Goal: Communication & Community: Answer question/provide support

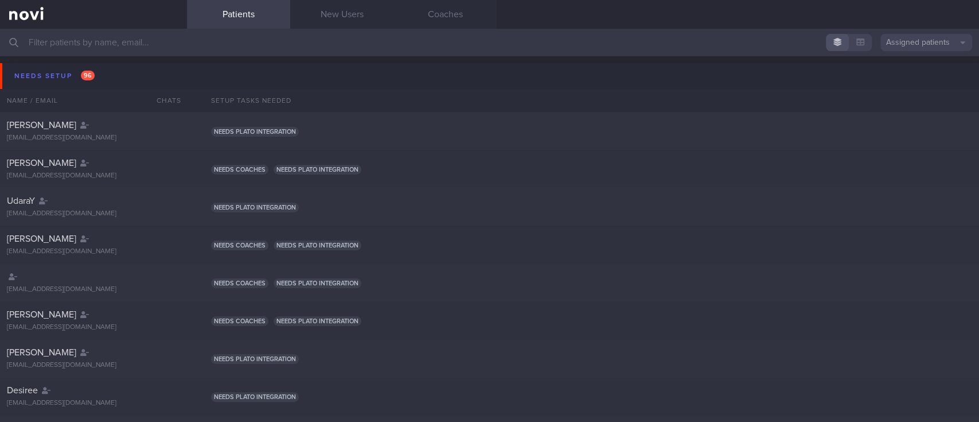
drag, startPoint x: 120, startPoint y: 20, endPoint x: 146, endPoint y: 18, distance: 26.4
click at [120, 20] on link at bounding box center [93, 14] width 187 height 29
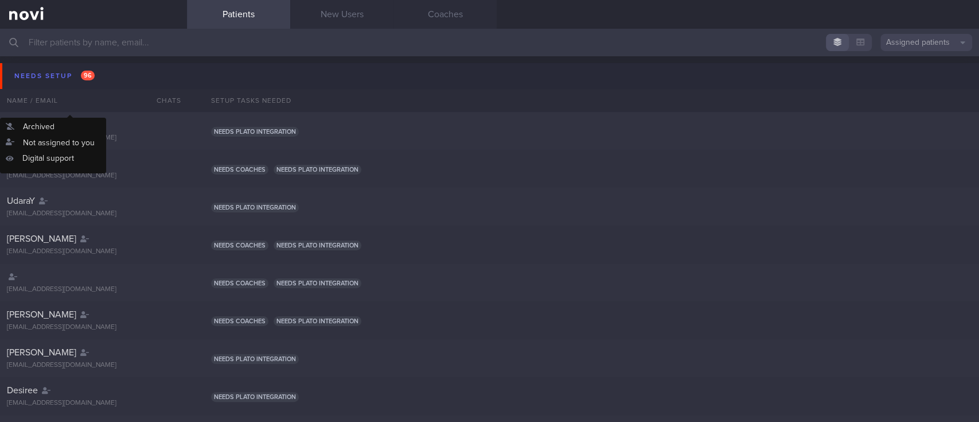
click at [71, 90] on div "Name / Email" at bounding box center [70, 100] width 141 height 23
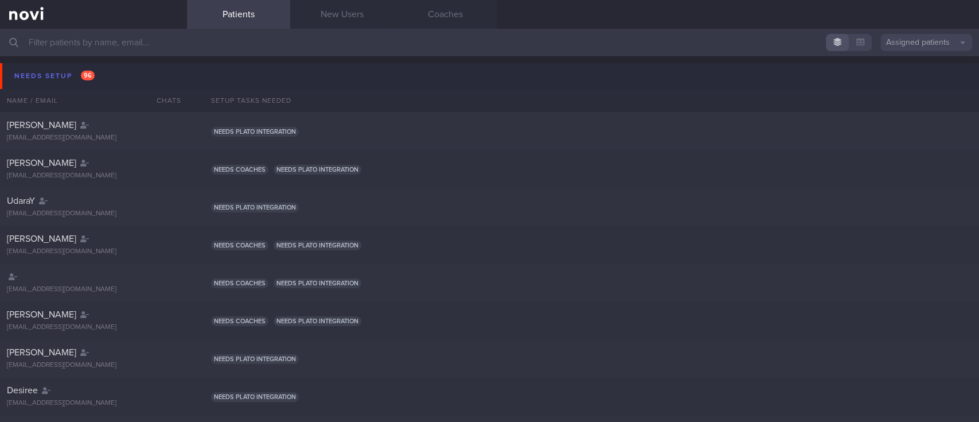
click at [84, 75] on span "96" at bounding box center [88, 76] width 14 height 10
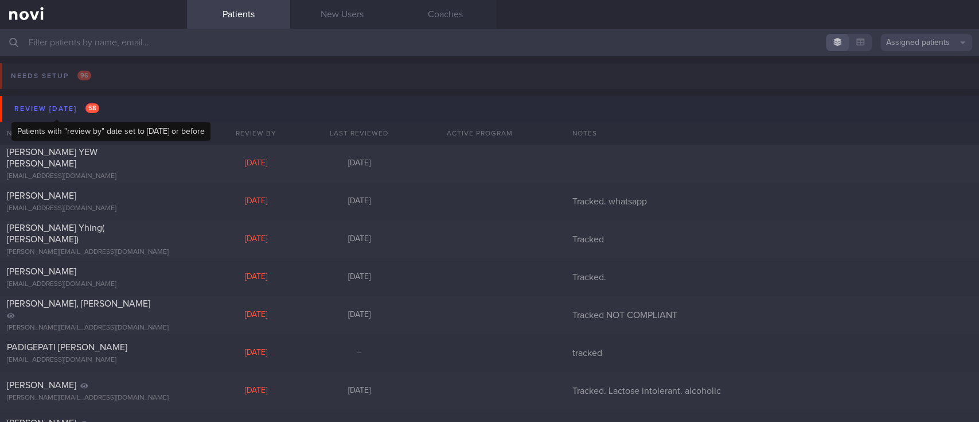
click at [64, 103] on div "Review [DATE] 58" at bounding box center [56, 108] width 91 height 15
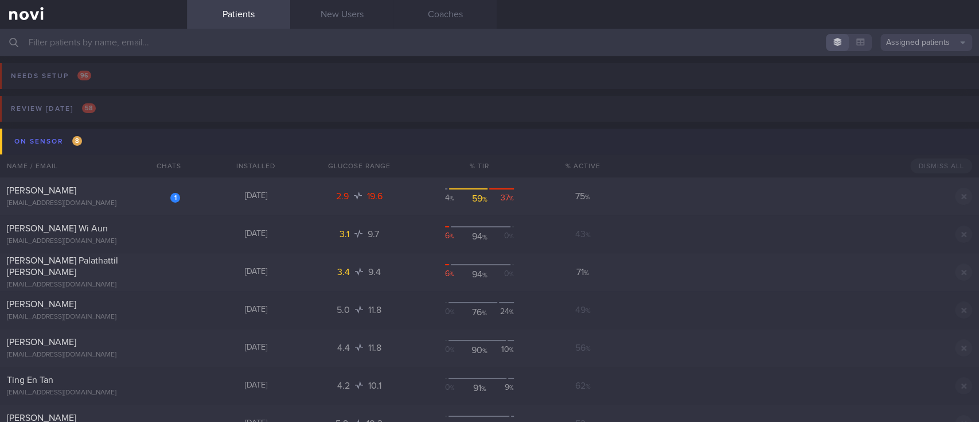
click at [97, 139] on button "On sensor 8" at bounding box center [491, 142] width 983 height 26
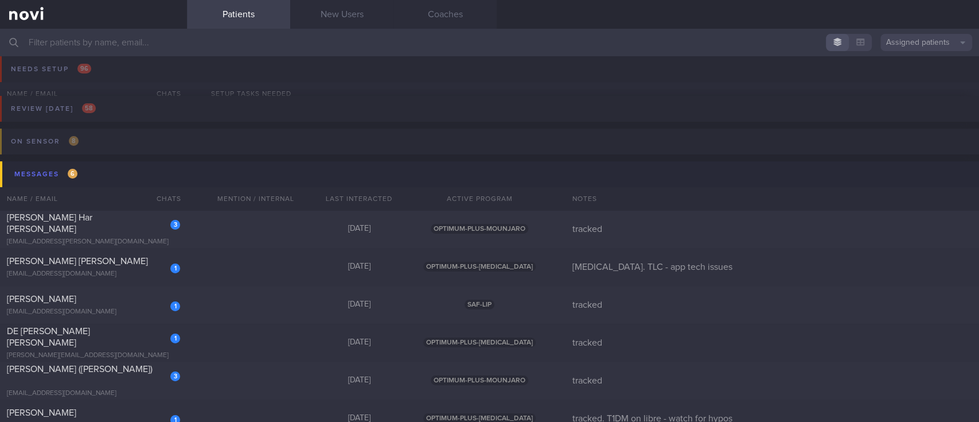
scroll to position [153, 0]
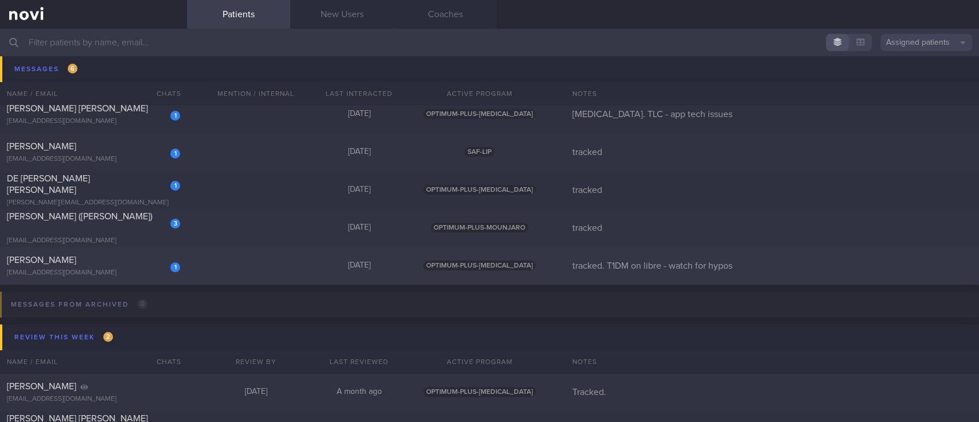
click at [284, 273] on div "1 Sherilyn Tang sherilyntsm@gmail.com Today OPTIMUM-PLUS-WEGOVY tracked. T1DM o…" at bounding box center [489, 266] width 979 height 38
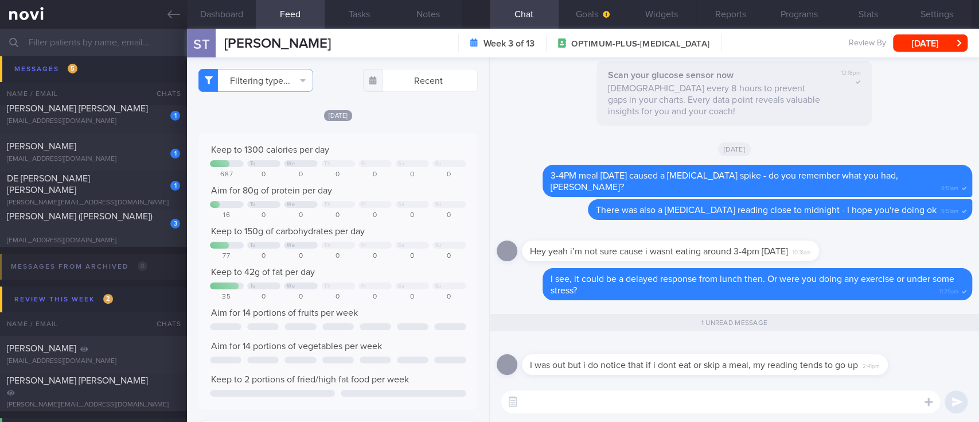
click at [657, 403] on textarea at bounding box center [720, 401] width 439 height 23
click at [657, 402] on textarea at bounding box center [720, 401] width 439 height 23
click at [659, 402] on textarea at bounding box center [720, 401] width 439 height 23
type textarea "I see, it could be your body releasing glucose from glycogen stores"
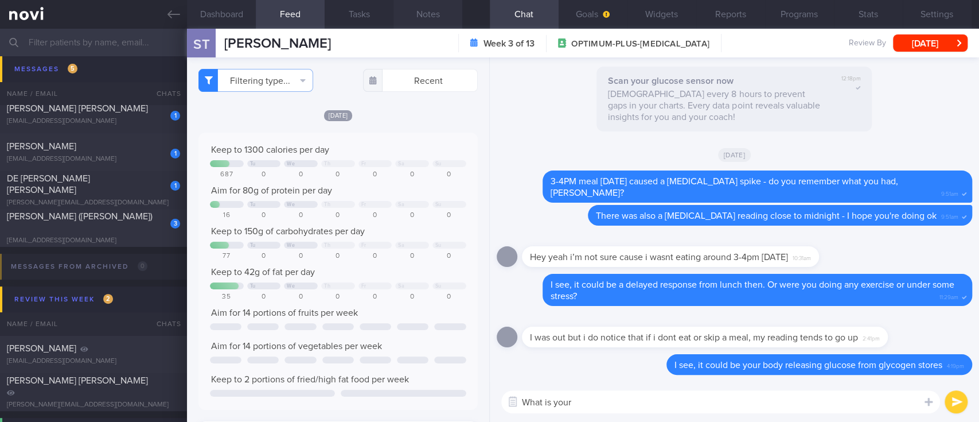
click at [440, 11] on button "Notes" at bounding box center [428, 14] width 69 height 29
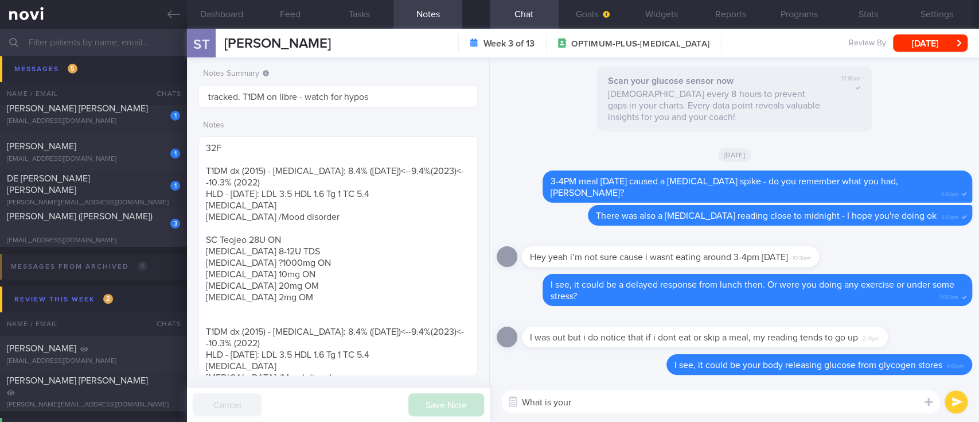
click at [606, 403] on textarea "What is your" at bounding box center [720, 401] width 439 height 23
type textarea "W"
type textarea "Are you injecting 28U Teojeo at night?"
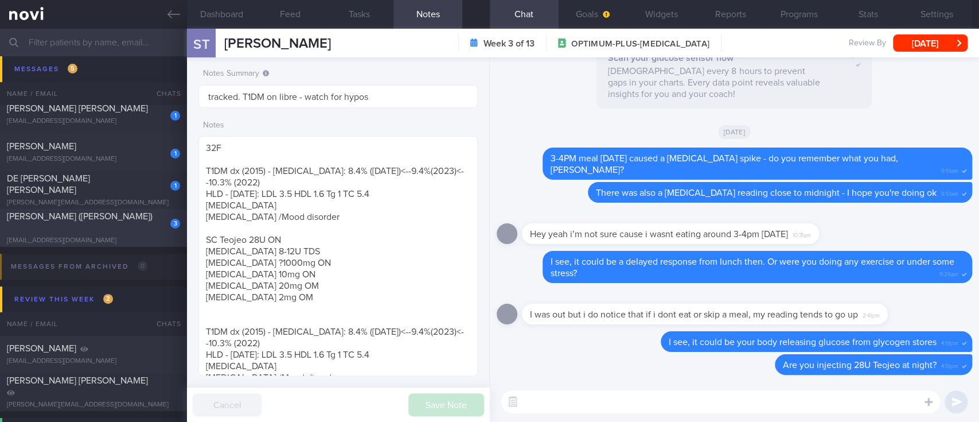
scroll to position [76, 0]
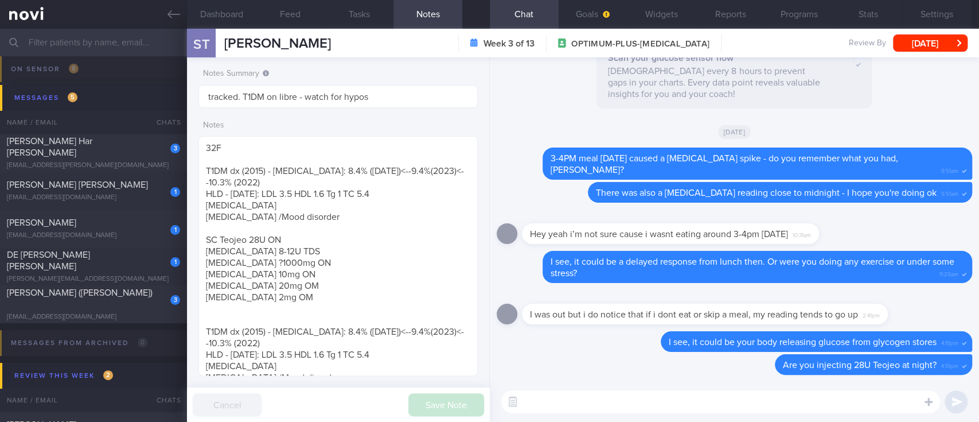
click at [134, 313] on div "[EMAIL_ADDRESS][DOMAIN_NAME]" at bounding box center [93, 317] width 173 height 9
type input "tracked"
type textarea "40F hyperlipidemia shingles with Ramsay Hunt syndrome ADHD Hives Mounjaro yoga …"
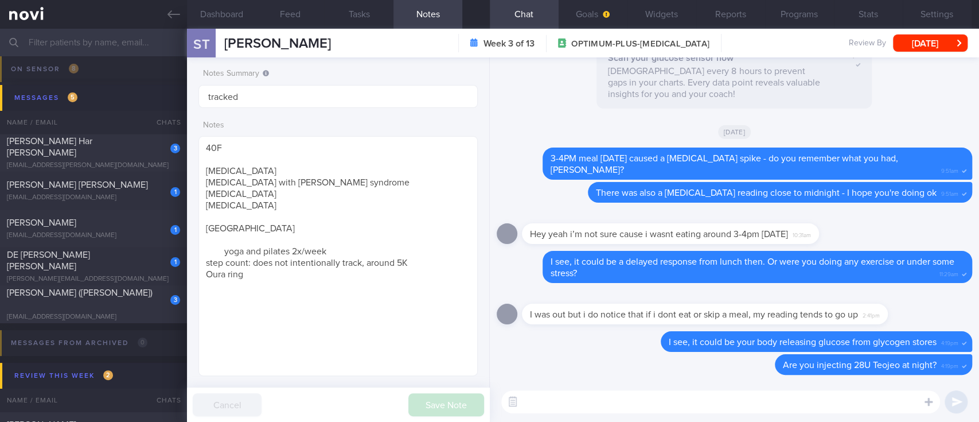
select select "8"
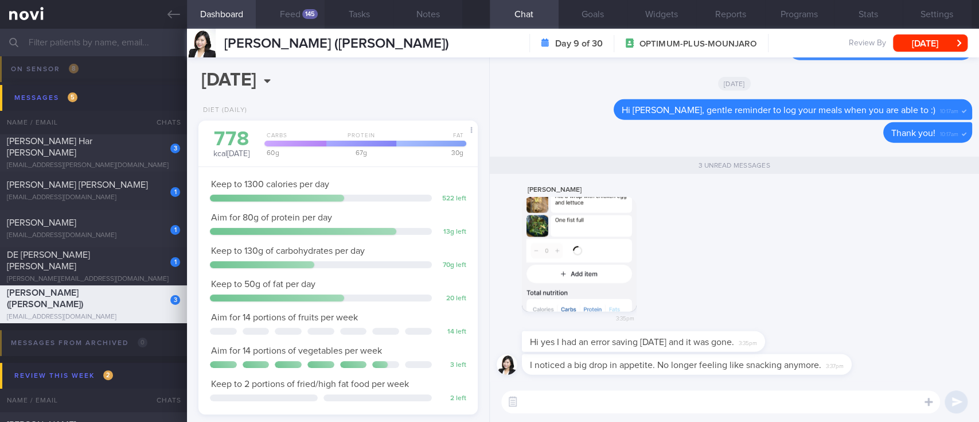
click at [302, 13] on div "145" at bounding box center [309, 14] width 15 height 10
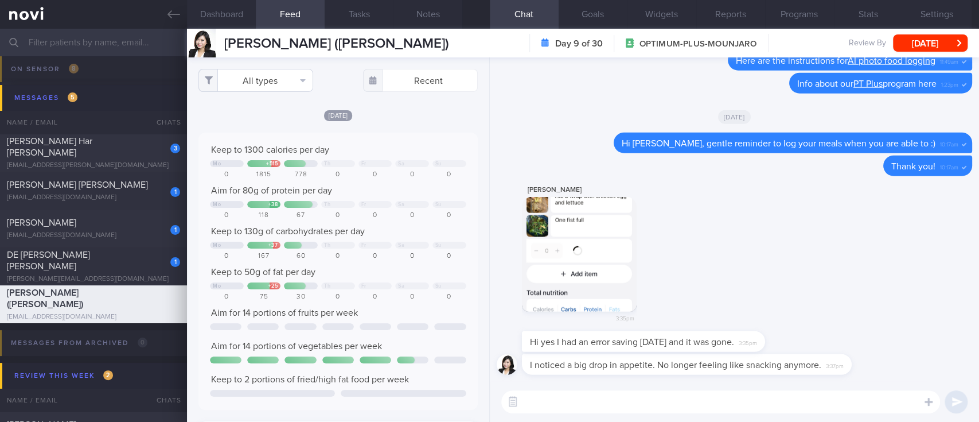
scroll to position [63, 252]
click at [280, 84] on button "All types" at bounding box center [256, 80] width 115 height 23
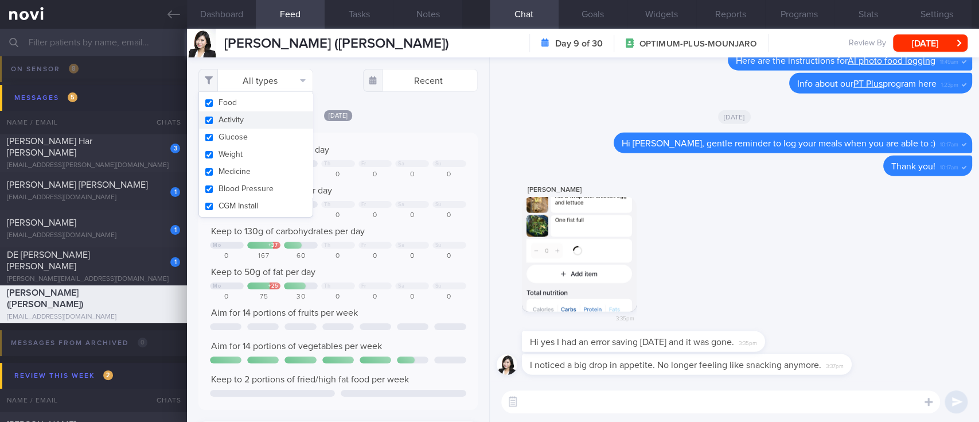
click at [278, 119] on button "Activity" at bounding box center [256, 119] width 114 height 17
checkbox input "false"
click at [366, 137] on div "Keep to 1300 calories per day Mo + 515 Th Fr Sa Su 0 1815 778 0 0 0 0 Aim for 8…" at bounding box center [338, 271] width 279 height 277
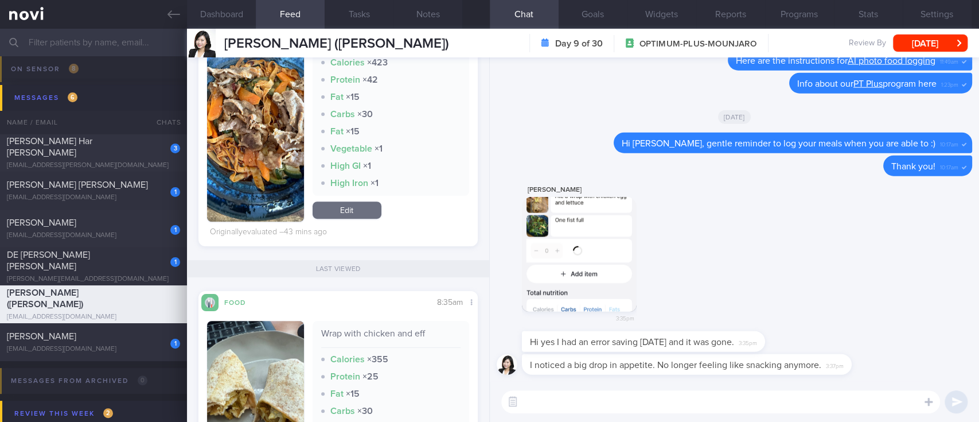
scroll to position [535, 0]
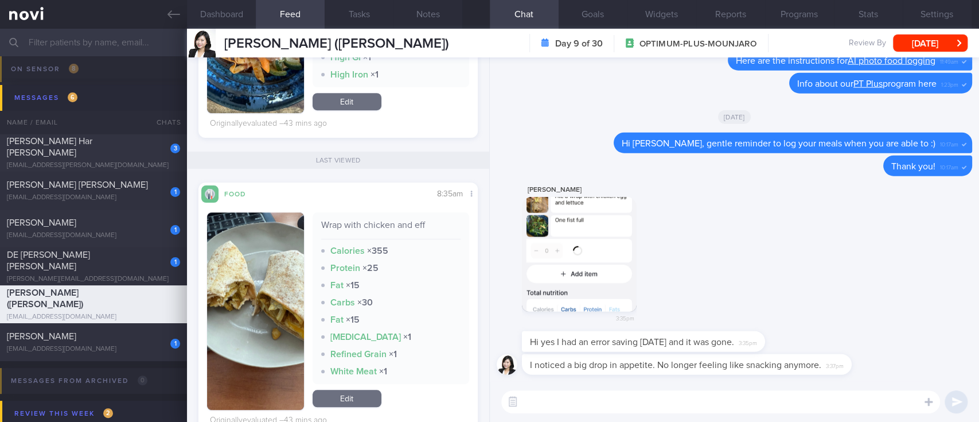
click at [551, 399] on textarea at bounding box center [720, 401] width 439 height 23
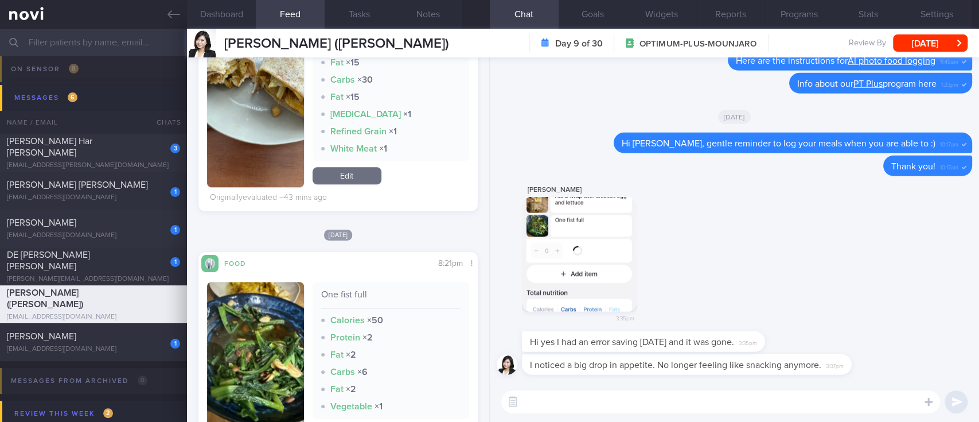
scroll to position [765, 0]
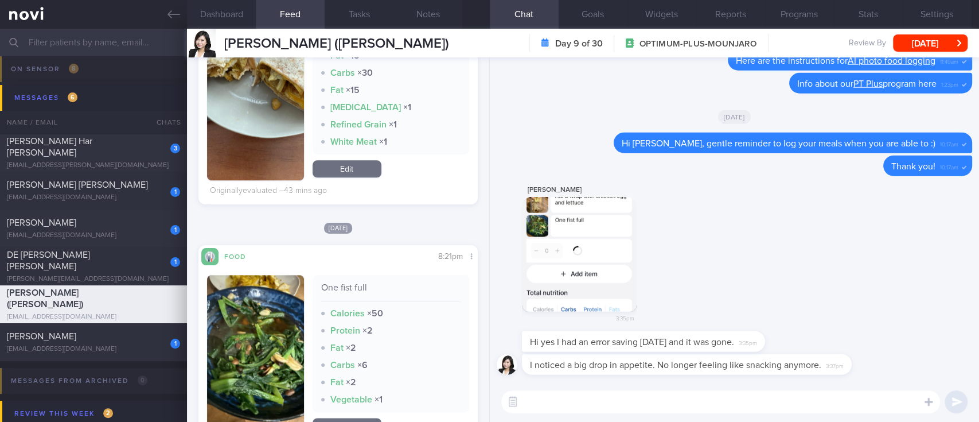
click at [583, 406] on textarea at bounding box center [720, 401] width 439 height 23
type textarea "Ah ok I do see your entries now. Thank you!"
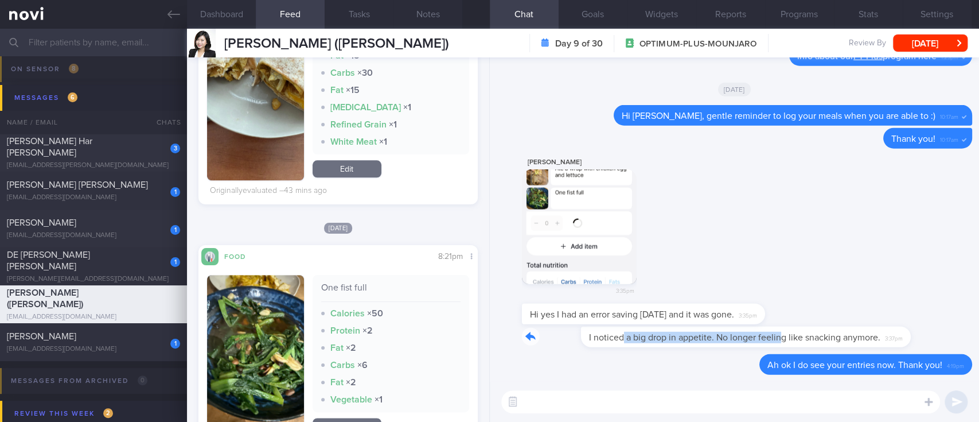
drag, startPoint x: 563, startPoint y: 342, endPoint x: 722, endPoint y: 342, distance: 158.9
click at [722, 342] on div "I noticed a big drop in appetite. No longer feeling like snacking anymore. 3:37…" at bounding box center [704, 336] width 364 height 21
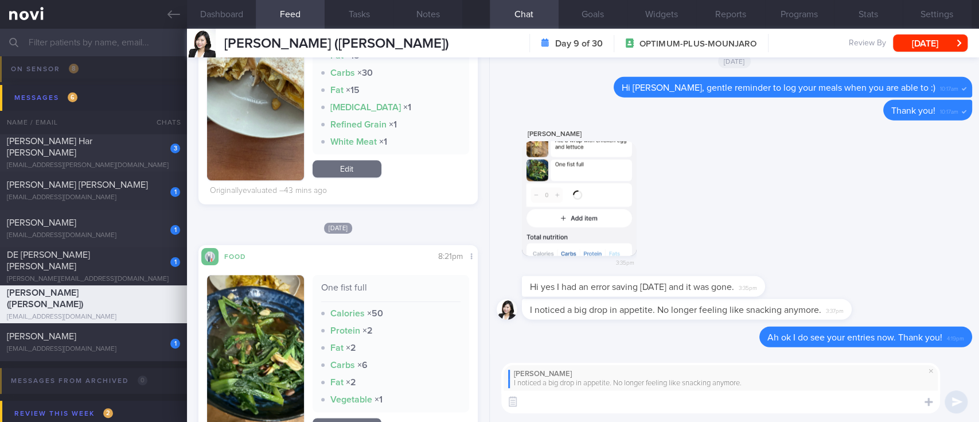
click at [598, 399] on textarea at bounding box center [720, 401] width 439 height 23
type textarea "Ok, keep us updated. I hope you tolerate Mounjaro well :)"
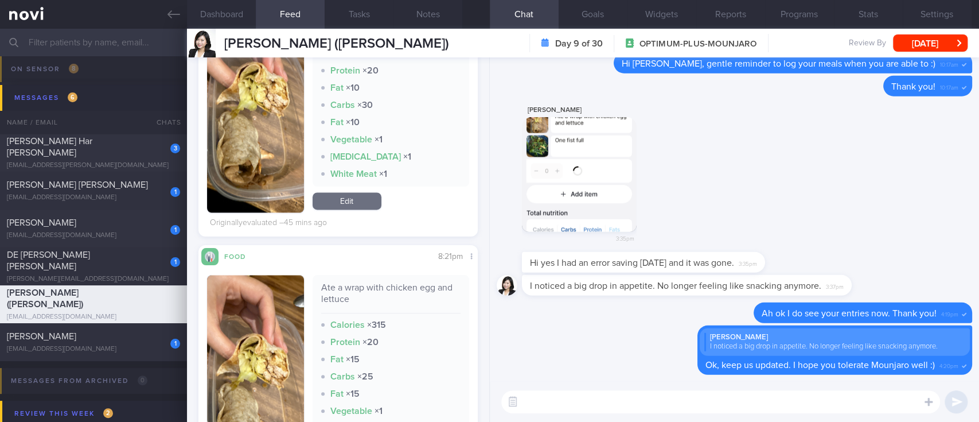
scroll to position [1147, 0]
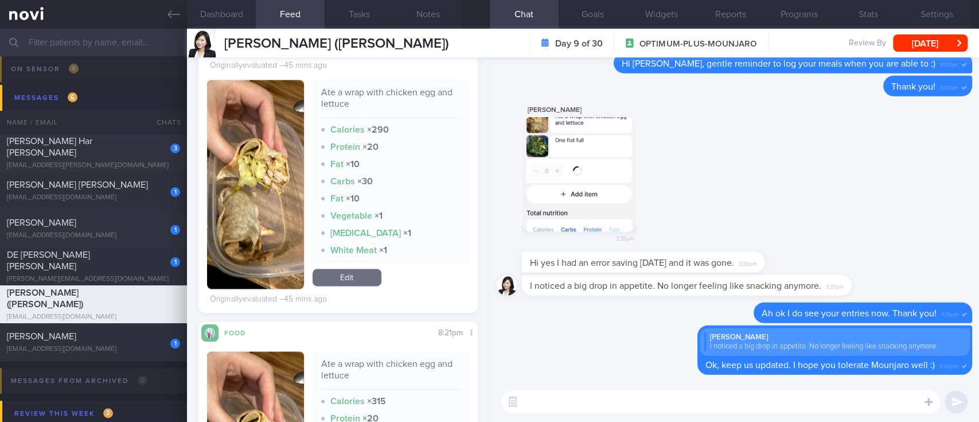
click at [348, 275] on link "Edit" at bounding box center [347, 276] width 69 height 17
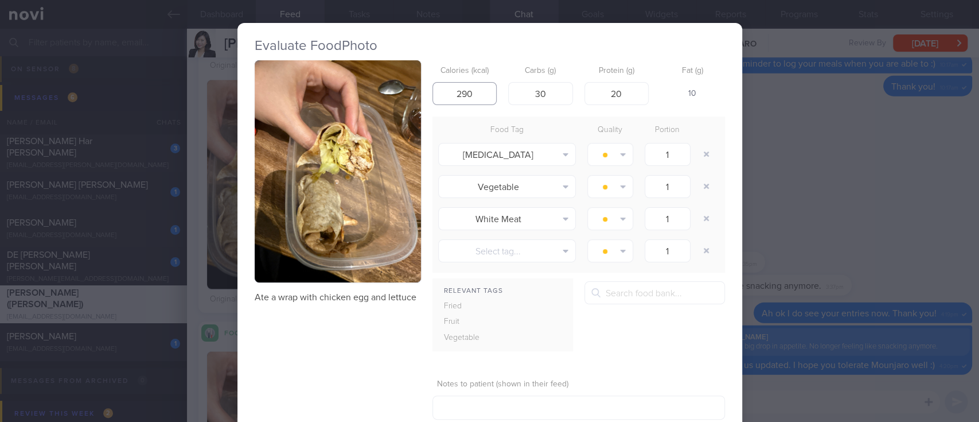
drag, startPoint x: 487, startPoint y: 99, endPoint x: 421, endPoint y: 93, distance: 65.7
click at [421, 93] on div "Ate a wrap with chicken egg and lettuce Calories (kcal) 290 Carbs (g) 30 Protei…" at bounding box center [490, 258] width 470 height 396
drag, startPoint x: 531, startPoint y: 98, endPoint x: 590, endPoint y: 91, distance: 59.5
click at [581, 92] on div "Calories (kcal) Carbs (g) 30 Protein (g) 20 Fat (g) -" at bounding box center [579, 82] width 293 height 45
drag, startPoint x: 610, startPoint y: 94, endPoint x: 733, endPoint y: 93, distance: 122.8
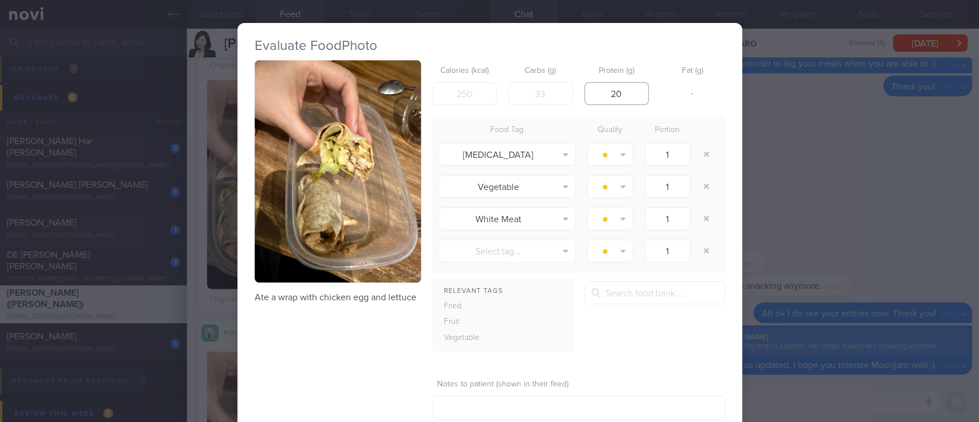
click at [703, 92] on div "Calories (kcal) Carbs (g) Protein (g) 20 Fat (g) -" at bounding box center [579, 82] width 293 height 45
click at [700, 146] on button "button" at bounding box center [706, 154] width 21 height 21
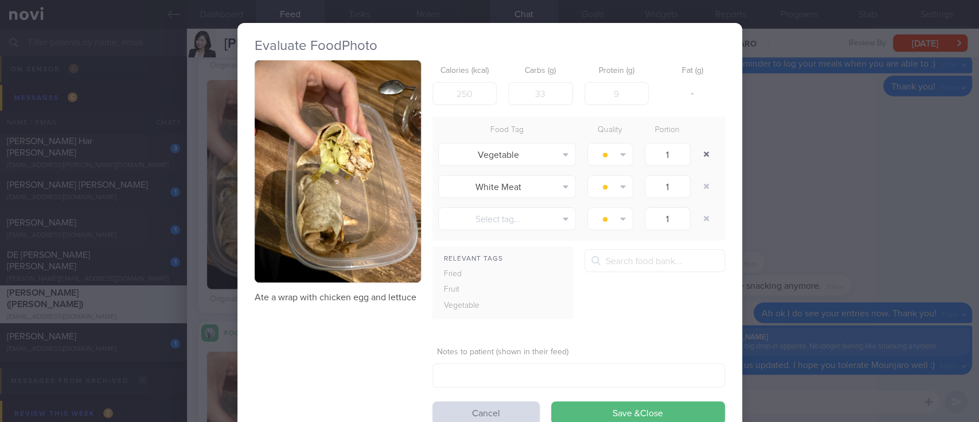
click at [700, 146] on button "button" at bounding box center [706, 154] width 21 height 21
click at [700, 147] on button "button" at bounding box center [706, 154] width 21 height 21
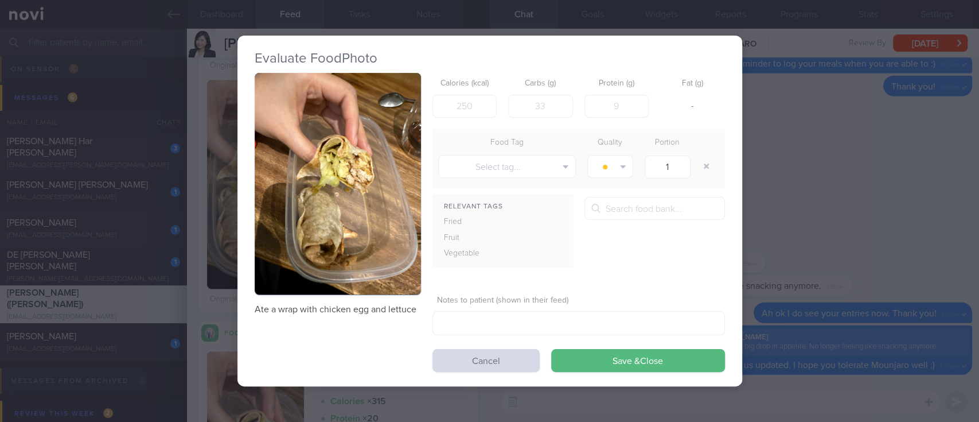
click at [702, 152] on div at bounding box center [707, 166] width 23 height 32
click at [702, 157] on button "button" at bounding box center [706, 166] width 21 height 21
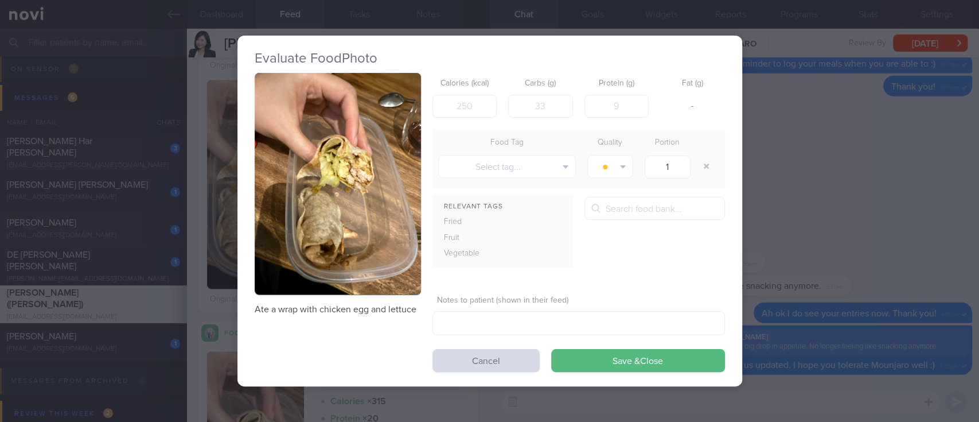
click at [646, 349] on button "Save & Close" at bounding box center [638, 360] width 174 height 23
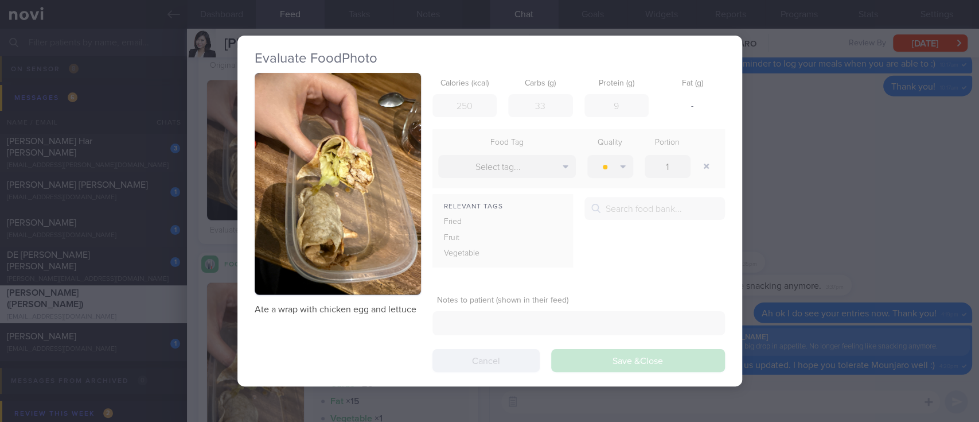
click at [642, 356] on div "Ate a wrap with chicken egg and lettuce Calories (kcal) Carbs (g) Protein (g) F…" at bounding box center [490, 222] width 470 height 299
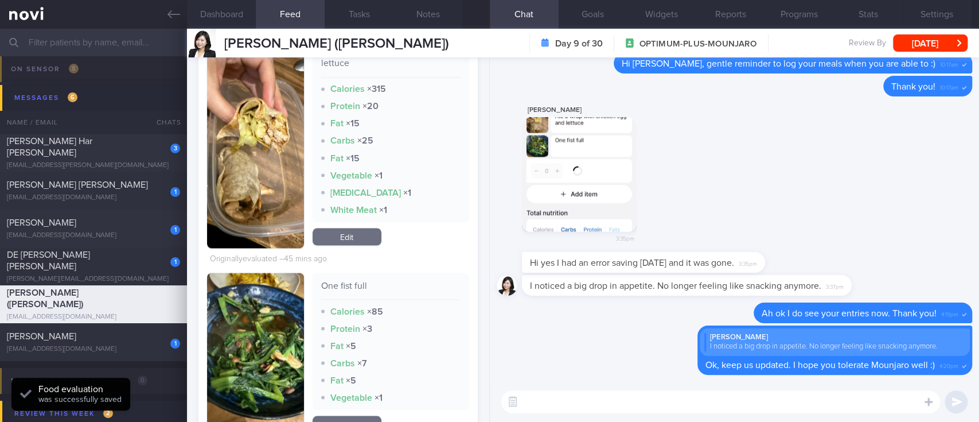
scroll to position [1606, 0]
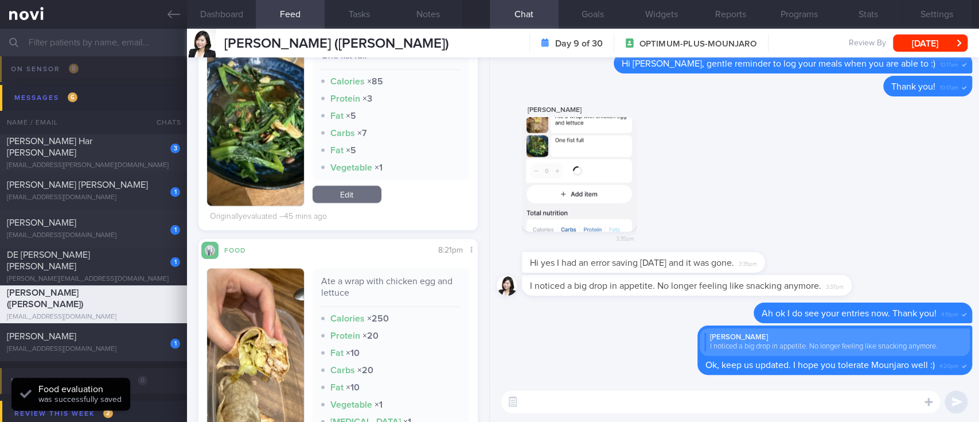
click at [345, 195] on link "Edit" at bounding box center [347, 194] width 69 height 17
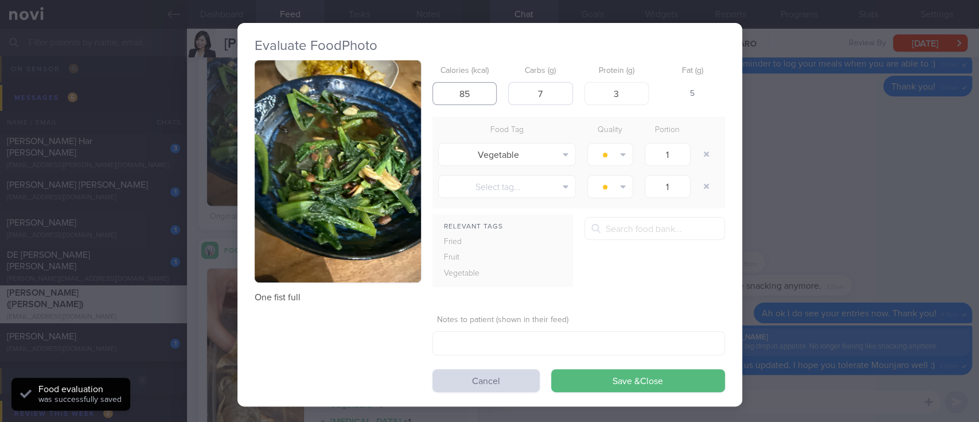
drag, startPoint x: 453, startPoint y: 95, endPoint x: 514, endPoint y: 96, distance: 60.8
click at [445, 95] on input "85" at bounding box center [465, 93] width 65 height 23
drag, startPoint x: 547, startPoint y: 94, endPoint x: 518, endPoint y: 92, distance: 28.8
click at [516, 92] on input "7" at bounding box center [540, 93] width 65 height 23
drag, startPoint x: 618, startPoint y: 97, endPoint x: 707, endPoint y: 107, distance: 90.1
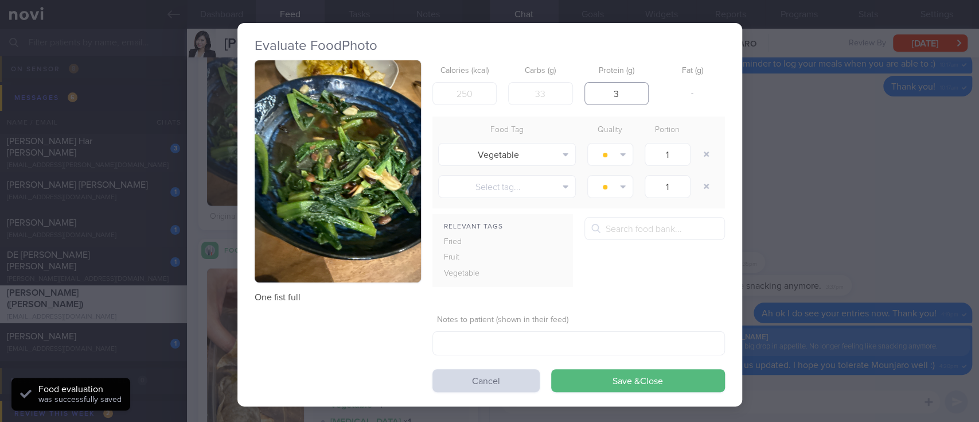
click at [671, 98] on div "Calories (kcal) Carbs (g) Protein (g) 3 Fat (g) -" at bounding box center [579, 82] width 293 height 45
click at [705, 150] on button "button" at bounding box center [706, 154] width 21 height 21
click at [705, 151] on div at bounding box center [707, 154] width 23 height 32
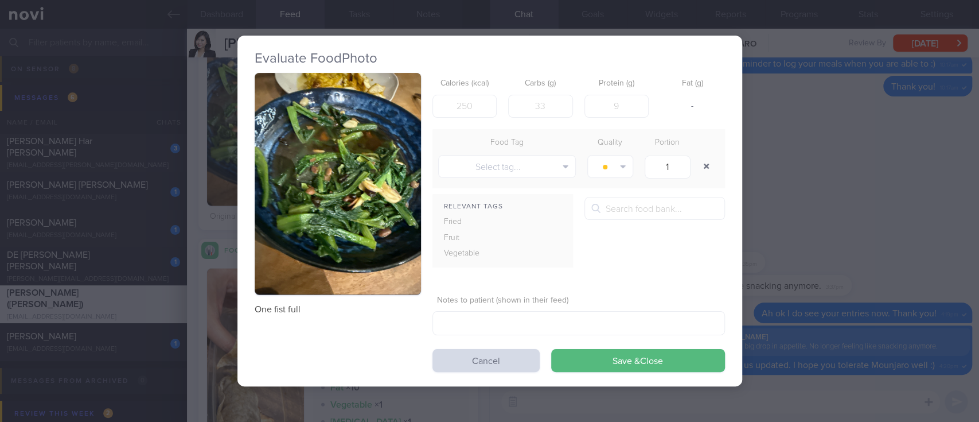
click at [705, 166] on button "button" at bounding box center [706, 166] width 21 height 21
click at [628, 356] on button "Save & Close" at bounding box center [638, 360] width 174 height 23
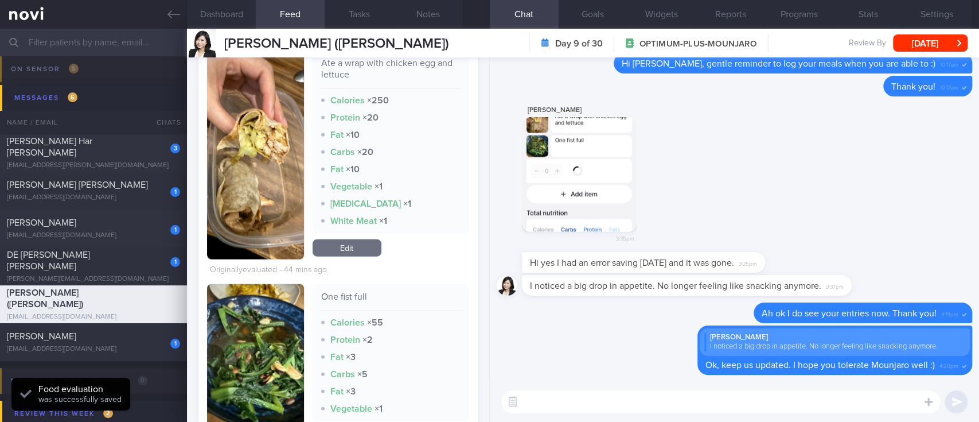
scroll to position [1836, 0]
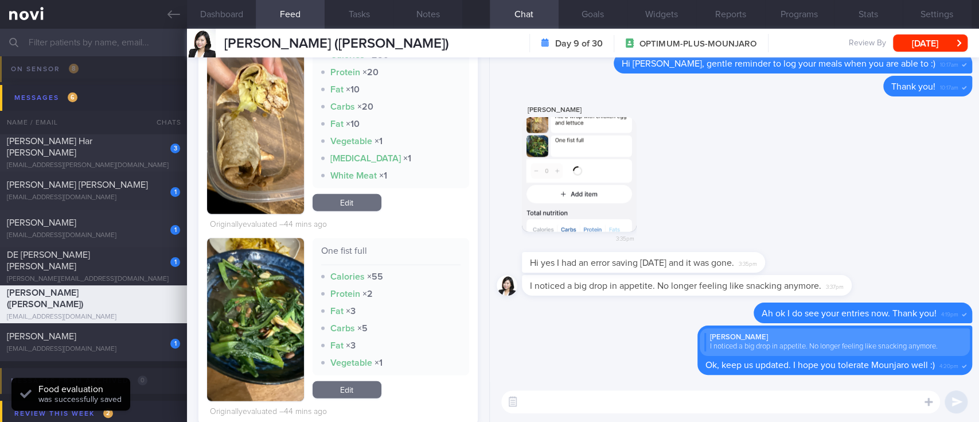
click at [361, 206] on link "Edit" at bounding box center [347, 202] width 69 height 17
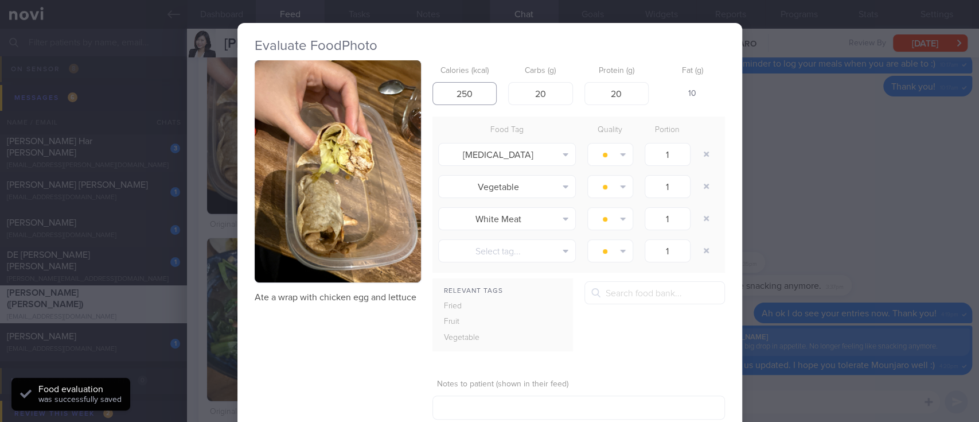
drag, startPoint x: 468, startPoint y: 96, endPoint x: 451, endPoint y: 96, distance: 17.2
click at [450, 96] on input "250" at bounding box center [465, 93] width 65 height 23
click at [563, 94] on div "Calories (kcal) Carbs (g) 20 Protein (g) 20 Fat (g) -" at bounding box center [579, 82] width 293 height 45
drag, startPoint x: 553, startPoint y: 92, endPoint x: 500, endPoint y: 89, distance: 52.9
click at [500, 89] on div "Calories (kcal) Carbs (g) 20 Protein (g) 20 Fat (g) -" at bounding box center [579, 82] width 293 height 45
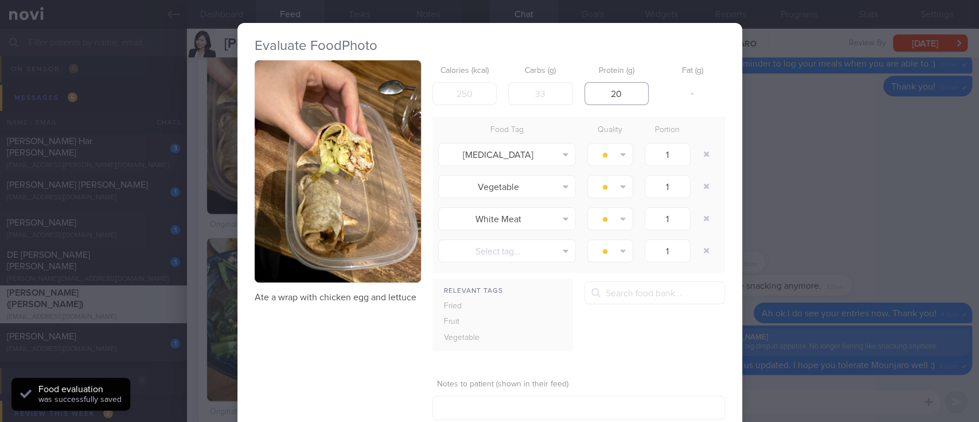
drag, startPoint x: 610, startPoint y: 92, endPoint x: 629, endPoint y: 95, distance: 19.1
click at [629, 95] on input "20" at bounding box center [617, 93] width 65 height 23
type input "2"
click at [699, 146] on button "button" at bounding box center [706, 154] width 21 height 21
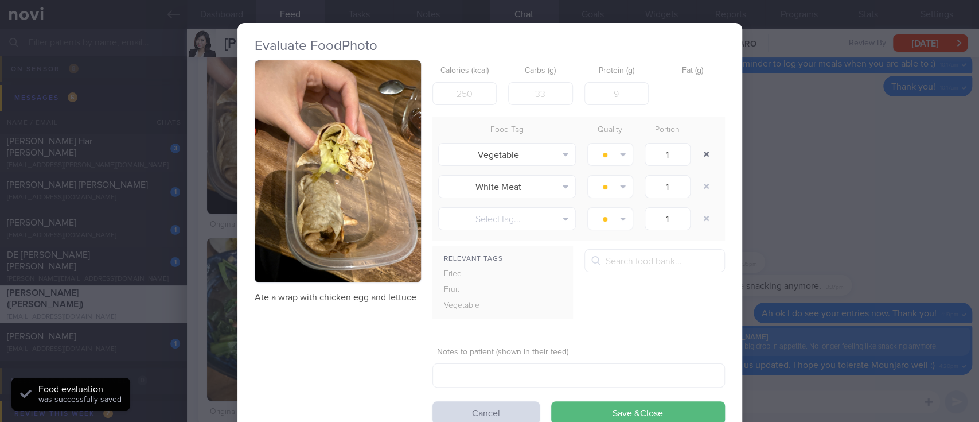
click at [699, 146] on button "button" at bounding box center [706, 154] width 21 height 21
click at [699, 149] on button "button" at bounding box center [706, 154] width 21 height 21
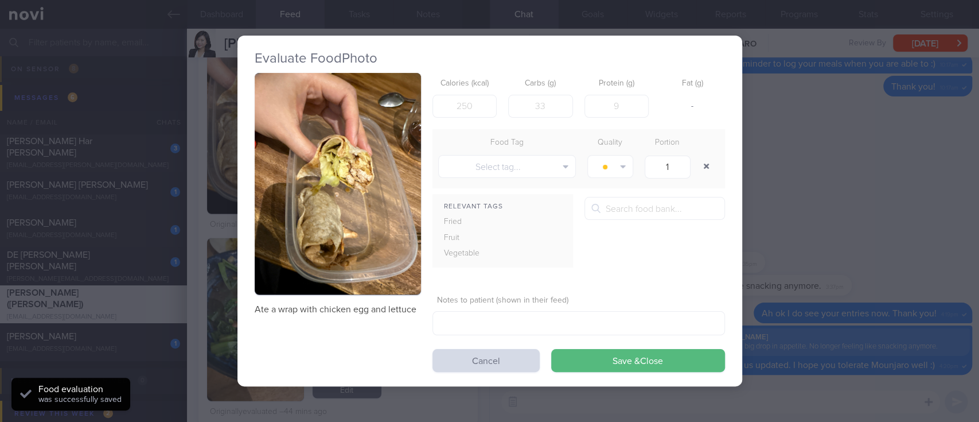
click at [700, 161] on button "button" at bounding box center [706, 166] width 21 height 21
click at [702, 168] on button "button" at bounding box center [706, 166] width 21 height 21
click at [650, 372] on div "Evaluate Food Photo Ate a wrap with chicken egg and lettuce Calories (kcal) Car…" at bounding box center [490, 211] width 505 height 351
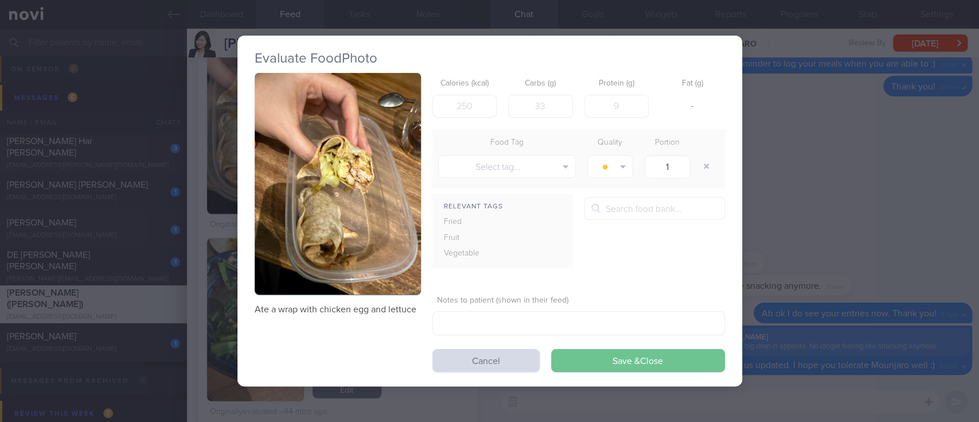
click at [650, 358] on button "Save & Close" at bounding box center [638, 360] width 174 height 23
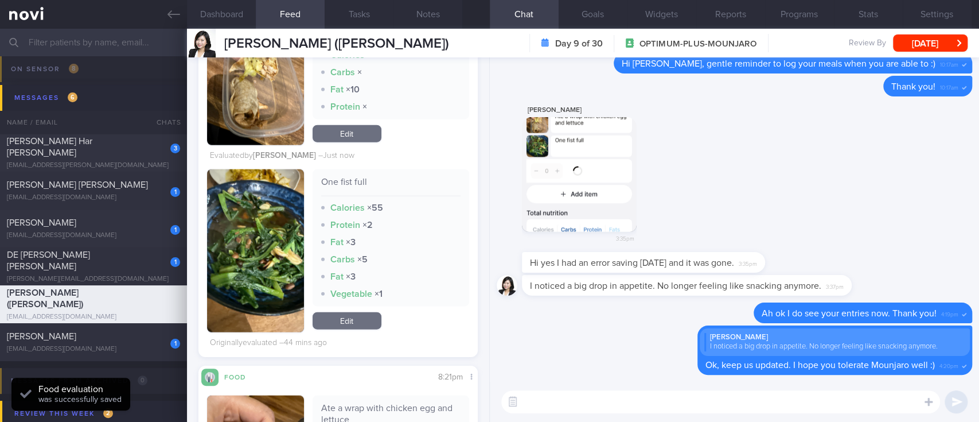
click at [353, 318] on link "Edit" at bounding box center [347, 320] width 69 height 17
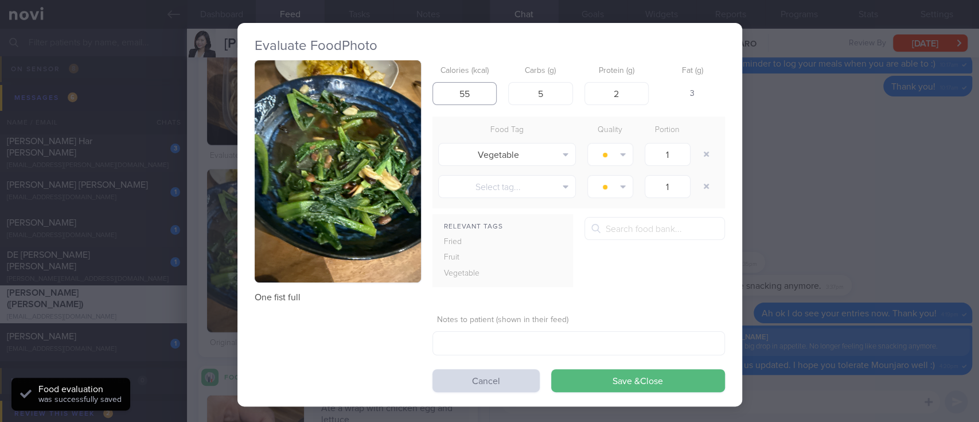
drag, startPoint x: 458, startPoint y: 93, endPoint x: 435, endPoint y: 93, distance: 22.9
click at [420, 91] on div "One fist full Calories (kcal) 55 Carbs (g) 5 Protein (g) 2 Fat (g) 3 Food Tag Q…" at bounding box center [490, 226] width 470 height 332
drag, startPoint x: 523, startPoint y: 94, endPoint x: 605, endPoint y: 98, distance: 81.6
click at [605, 98] on div "Calories (kcal) Carbs (g) 5 Protein (g) 2 Fat (g) -" at bounding box center [579, 82] width 293 height 45
drag, startPoint x: 608, startPoint y: 97, endPoint x: 670, endPoint y: 96, distance: 62.0
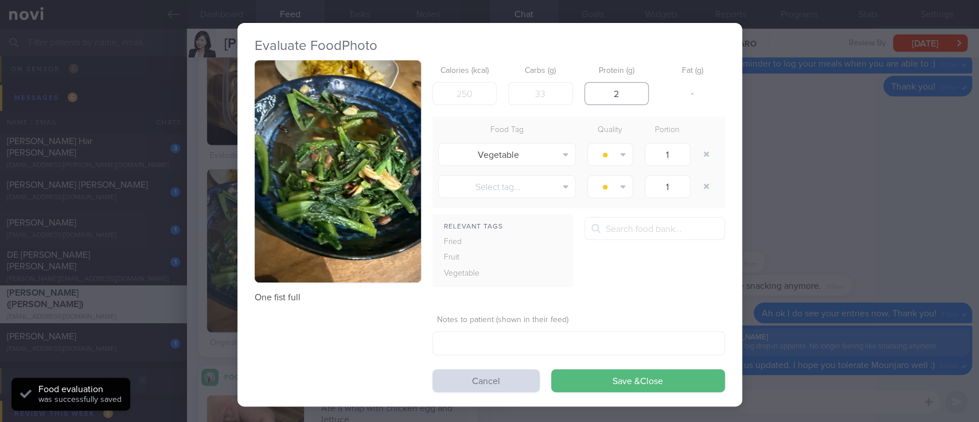
click at [664, 96] on div "Calories (kcal) Carbs (g) Protein (g) 2 Fat (g) -" at bounding box center [579, 82] width 293 height 45
click at [721, 158] on div "Evaluate Food Photo One fist full Calories (kcal) Carbs (g) Protein (g) Fat (g)…" at bounding box center [490, 214] width 505 height 383
click at [713, 156] on div at bounding box center [707, 154] width 23 height 32
click at [700, 155] on button "button" at bounding box center [706, 154] width 21 height 21
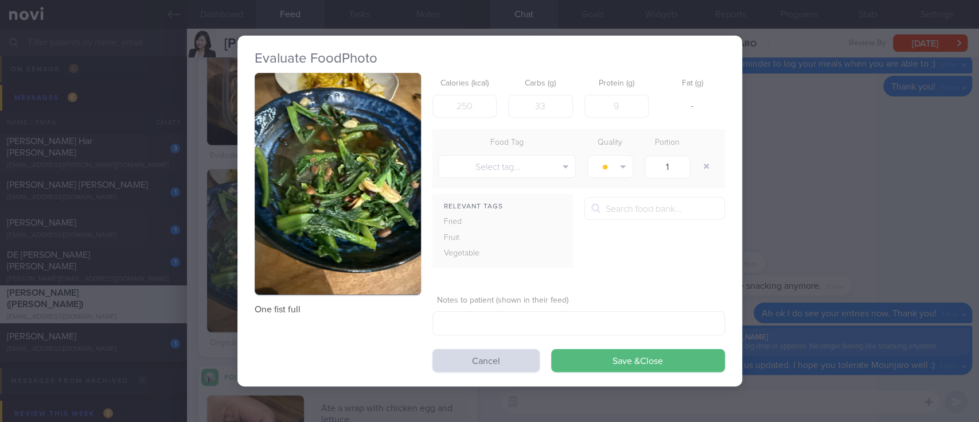
click at [633, 361] on button "Save & Close" at bounding box center [638, 360] width 174 height 23
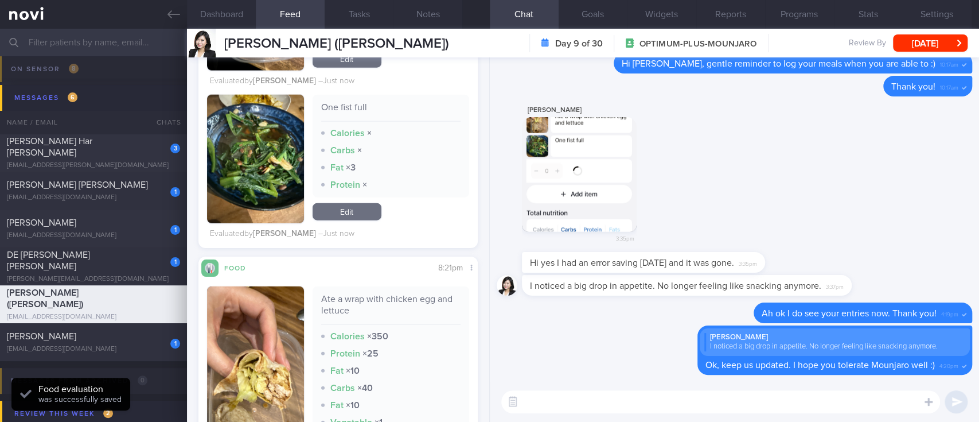
scroll to position [2142, 0]
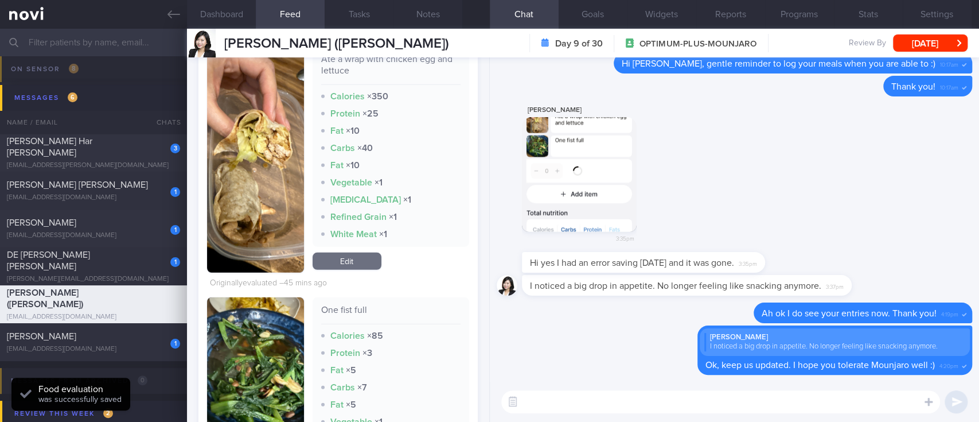
click at [372, 255] on link "Edit" at bounding box center [347, 260] width 69 height 17
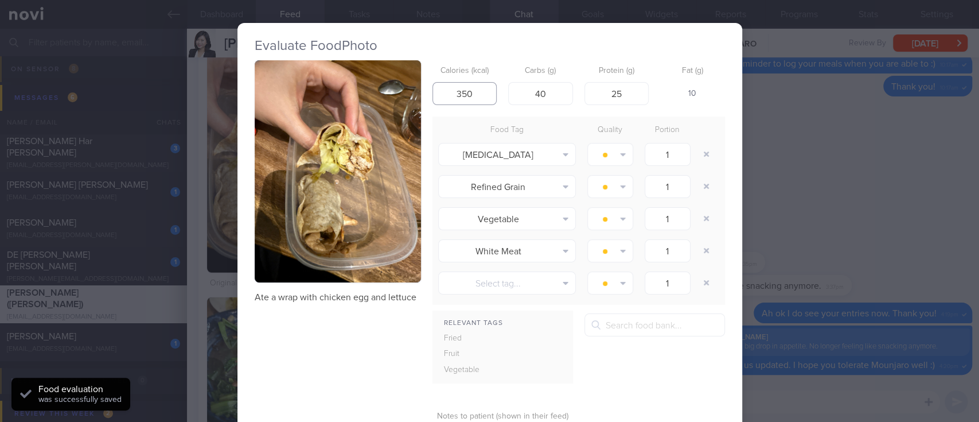
drag, startPoint x: 474, startPoint y: 93, endPoint x: 546, endPoint y: 105, distance: 72.2
click at [435, 88] on input "350" at bounding box center [465, 93] width 65 height 23
drag, startPoint x: 546, startPoint y: 94, endPoint x: 521, endPoint y: 91, distance: 25.4
click at [521, 91] on input "40" at bounding box center [540, 93] width 65 height 23
drag, startPoint x: 619, startPoint y: 91, endPoint x: 582, endPoint y: 86, distance: 37.6
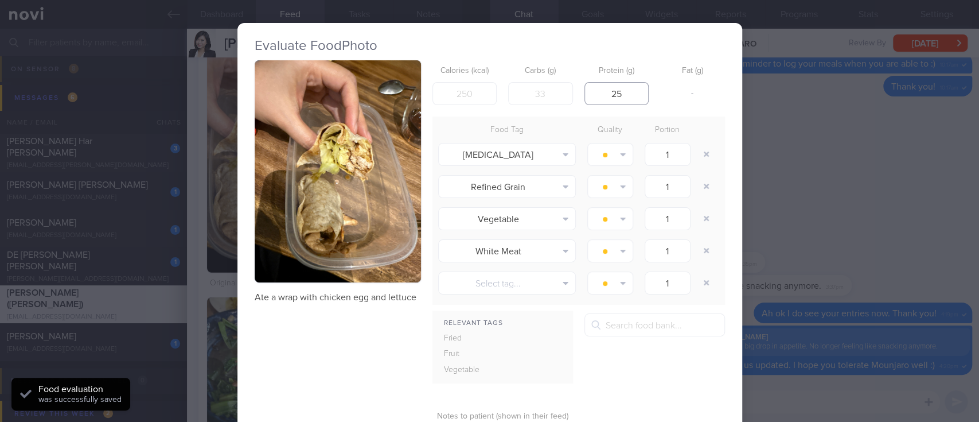
click at [585, 86] on input "25" at bounding box center [617, 93] width 65 height 23
click at [696, 158] on button "button" at bounding box center [706, 154] width 21 height 21
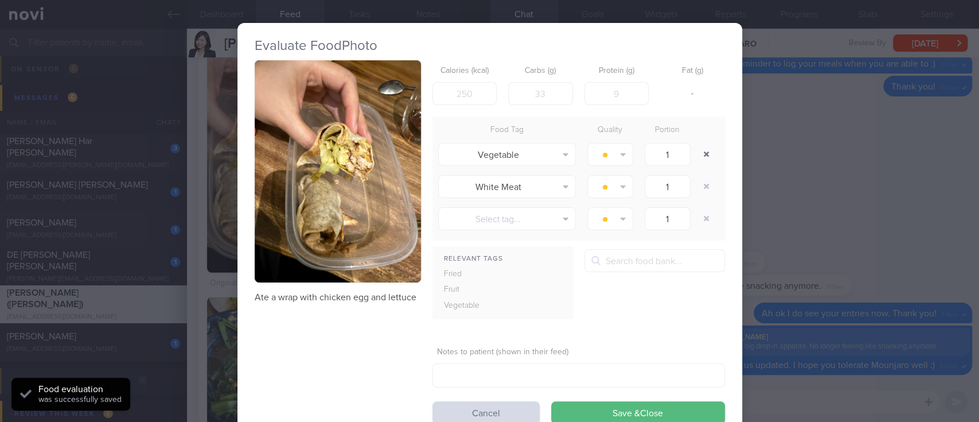
click at [696, 158] on button "button" at bounding box center [706, 154] width 21 height 21
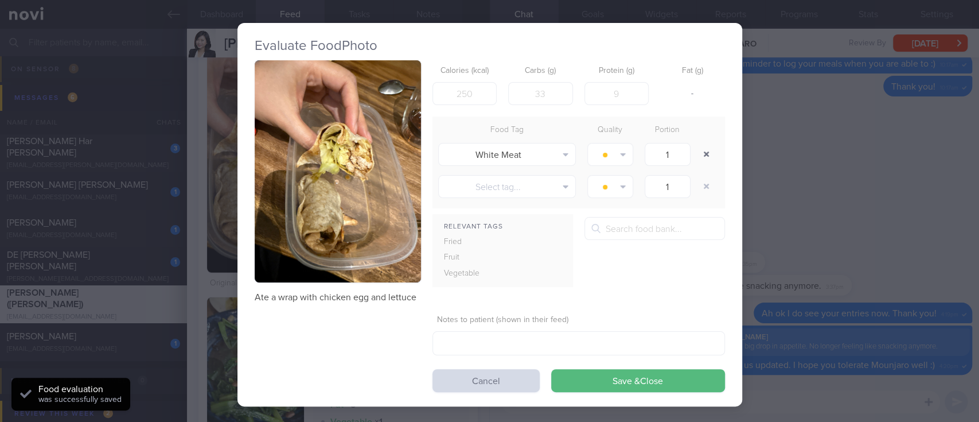
click at [696, 158] on button "button" at bounding box center [706, 154] width 21 height 21
click at [694, 158] on div "1" at bounding box center [667, 154] width 57 height 29
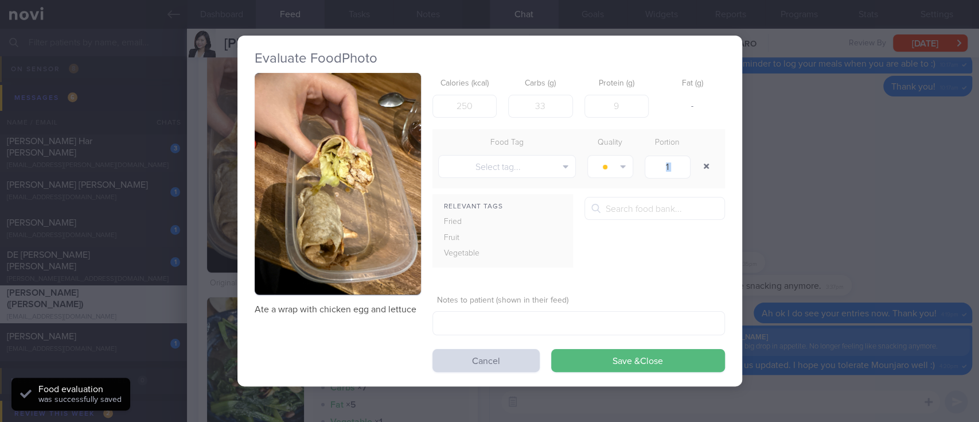
click at [694, 158] on div "1" at bounding box center [667, 166] width 57 height 29
click at [698, 172] on button "button" at bounding box center [706, 166] width 21 height 21
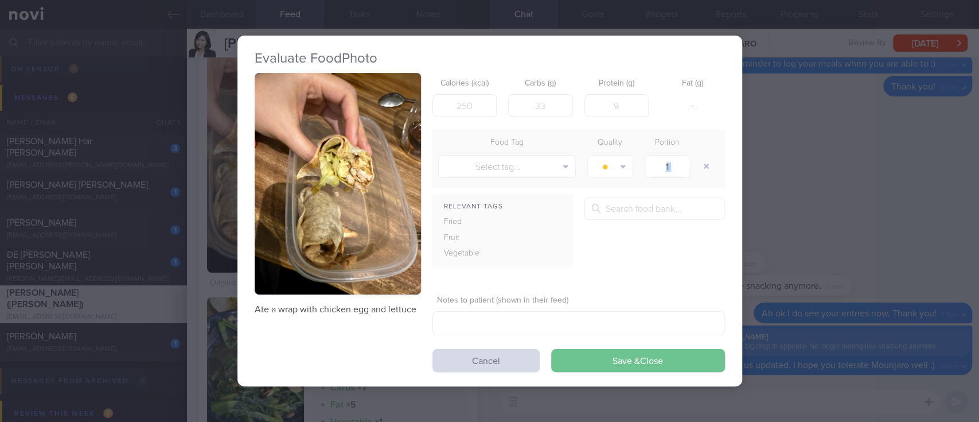
click at [628, 367] on button "Save & Close" at bounding box center [638, 360] width 174 height 23
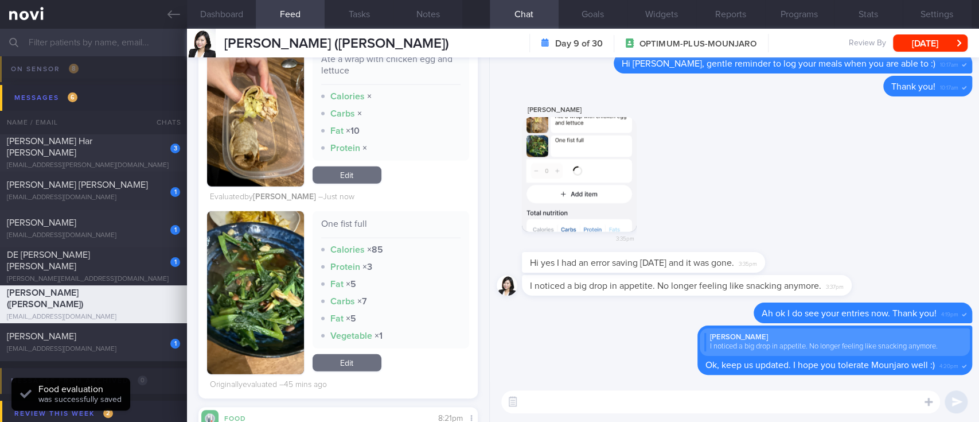
click at [352, 359] on link "Edit" at bounding box center [347, 362] width 69 height 17
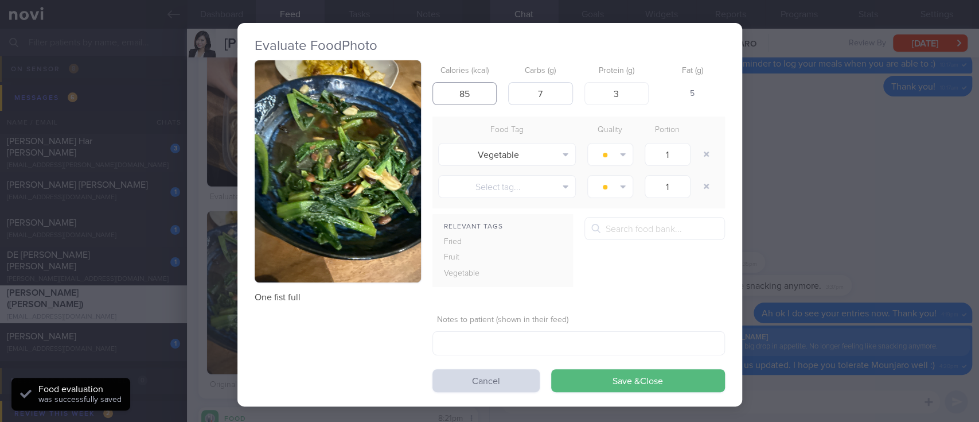
drag, startPoint x: 461, startPoint y: 96, endPoint x: 505, endPoint y: 97, distance: 44.8
click at [435, 92] on input "85" at bounding box center [465, 93] width 65 height 23
drag, startPoint x: 537, startPoint y: 98, endPoint x: 466, endPoint y: 85, distance: 71.8
click at [466, 85] on div "Calories (kcal) Carbs (g) 7 Protein (g) 3 Fat (g) -" at bounding box center [579, 82] width 293 height 45
drag, startPoint x: 627, startPoint y: 88, endPoint x: 660, endPoint y: 138, distance: 59.7
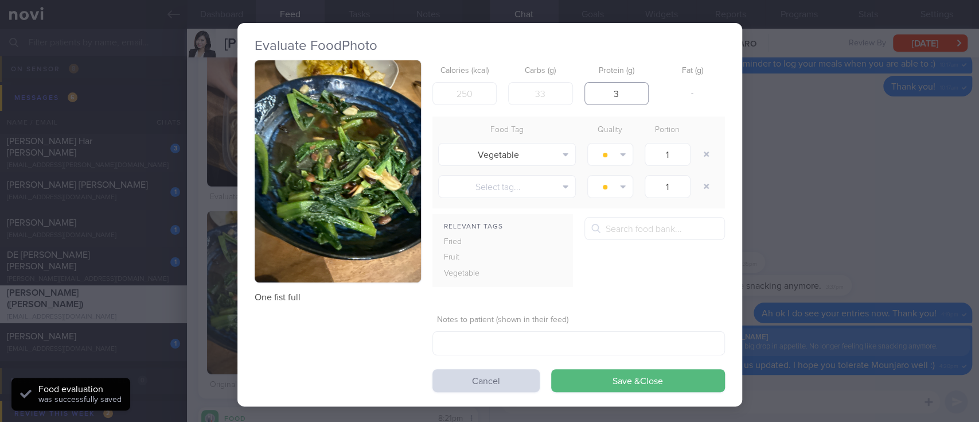
click at [575, 88] on div "Calories (kcal) Carbs (g) Protein (g) 3 Fat (g) -" at bounding box center [579, 82] width 293 height 45
click at [704, 150] on button "button" at bounding box center [706, 154] width 21 height 21
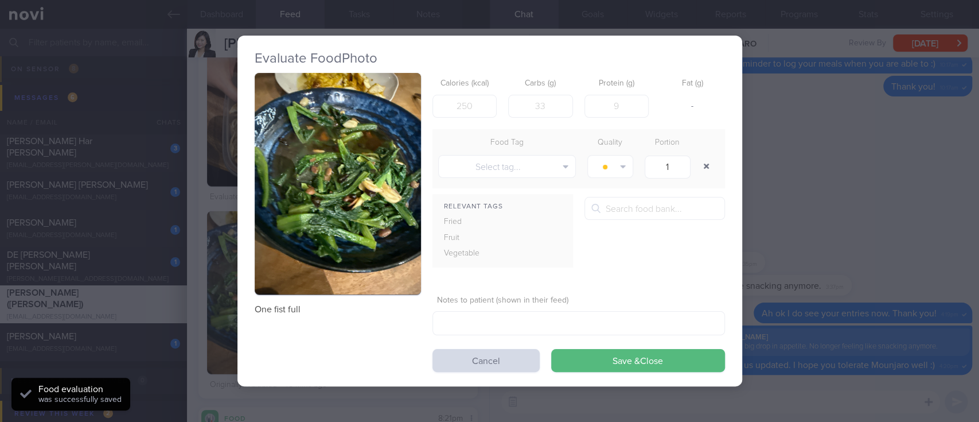
click at [704, 150] on div at bounding box center [707, 166] width 23 height 32
click at [706, 168] on button "button" at bounding box center [706, 166] width 21 height 21
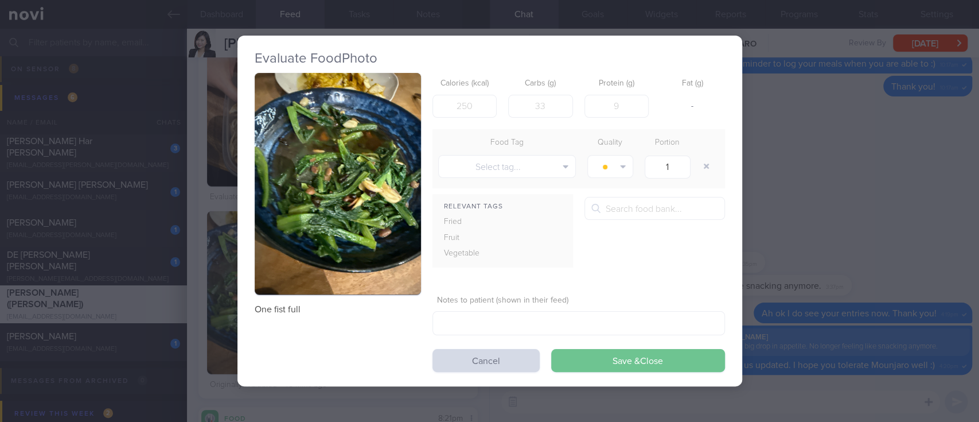
click at [656, 357] on button "Save & Close" at bounding box center [638, 360] width 174 height 23
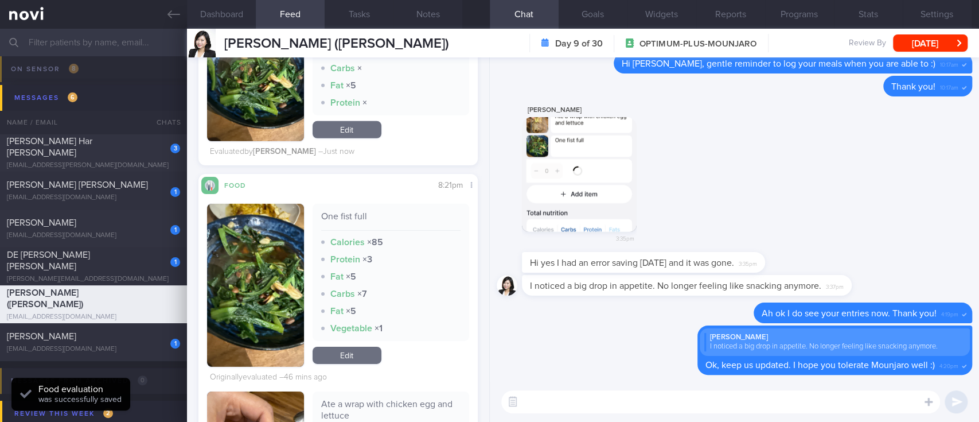
scroll to position [2371, 0]
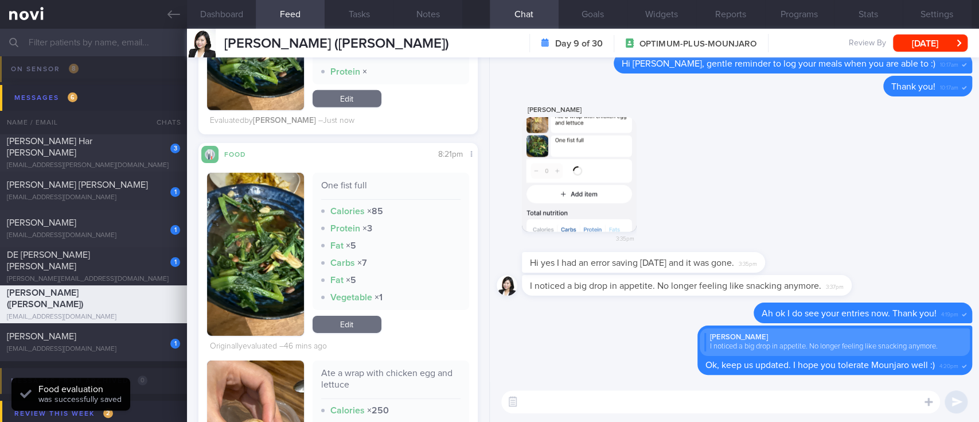
click at [363, 324] on link "Edit" at bounding box center [347, 324] width 69 height 17
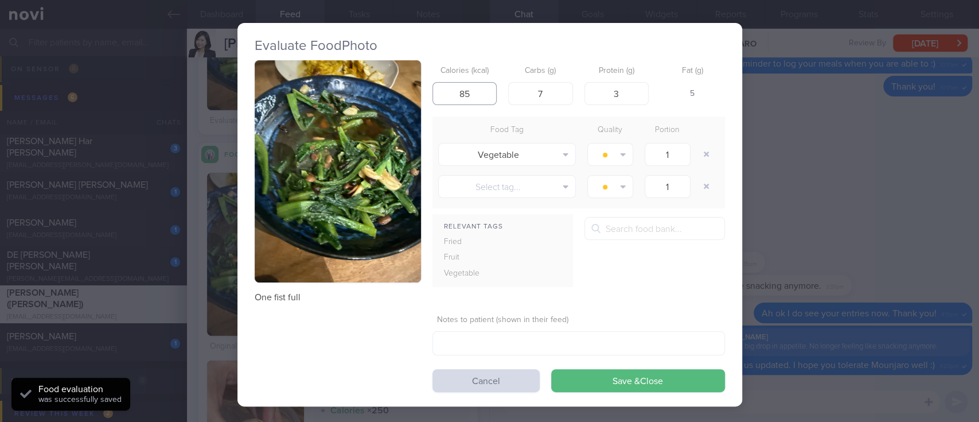
drag, startPoint x: 446, startPoint y: 94, endPoint x: 438, endPoint y: 94, distance: 8.0
click at [438, 94] on input "85" at bounding box center [465, 93] width 65 height 23
drag, startPoint x: 520, startPoint y: 92, endPoint x: 622, endPoint y: 92, distance: 102.1
click at [597, 92] on div "Calories (kcal) Carbs (g) 7 Protein (g) 3 Fat (g) -" at bounding box center [579, 82] width 293 height 45
drag, startPoint x: 622, startPoint y: 92, endPoint x: 592, endPoint y: 92, distance: 29.8
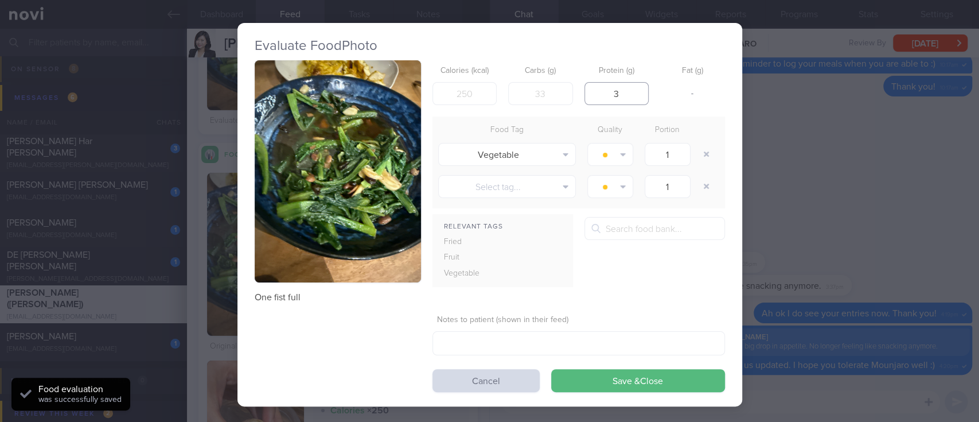
click at [592, 92] on input "3" at bounding box center [617, 93] width 65 height 23
click at [703, 151] on button "button" at bounding box center [706, 154] width 21 height 21
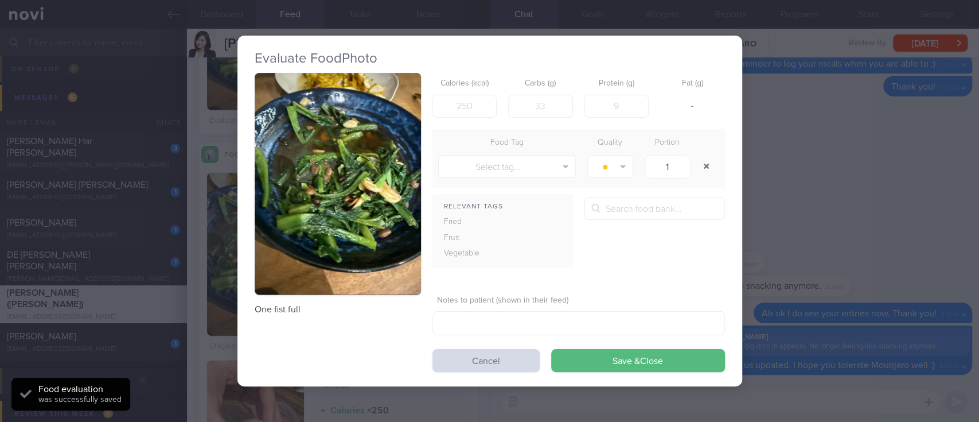
click at [703, 151] on div at bounding box center [707, 166] width 23 height 32
click at [703, 173] on button "button" at bounding box center [706, 166] width 21 height 21
click at [655, 363] on button "Save & Close" at bounding box center [638, 360] width 174 height 23
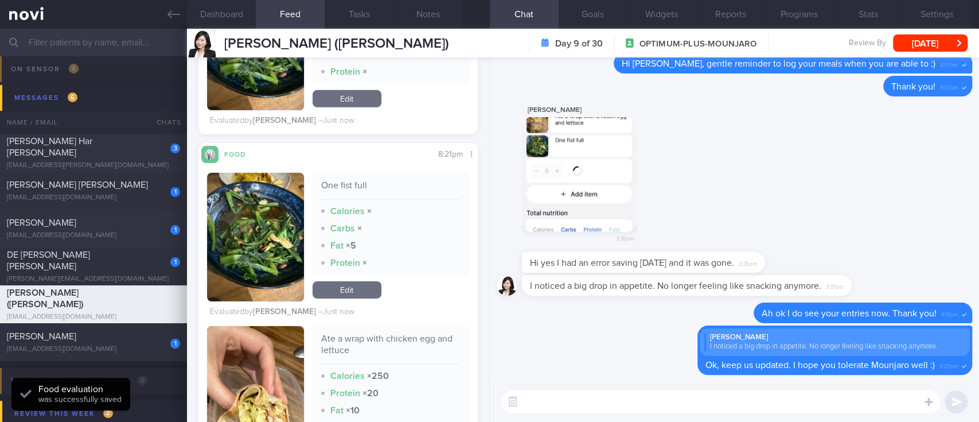
scroll to position [2523, 0]
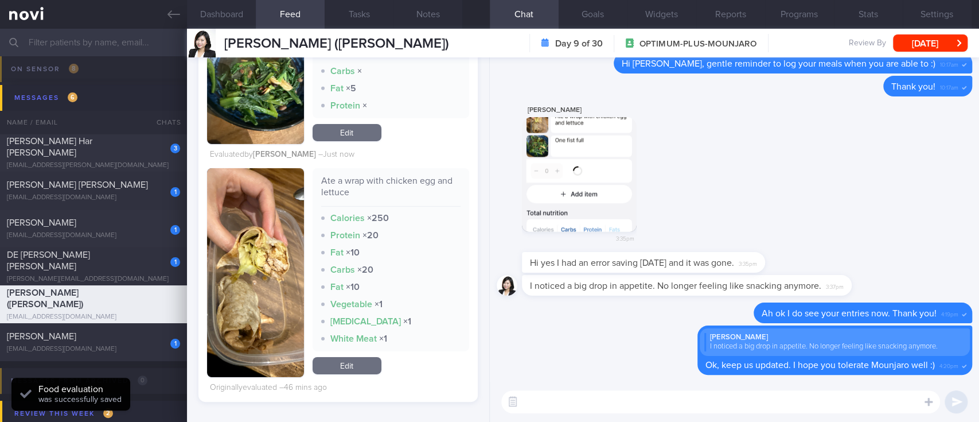
click at [348, 372] on link "Edit" at bounding box center [347, 365] width 69 height 17
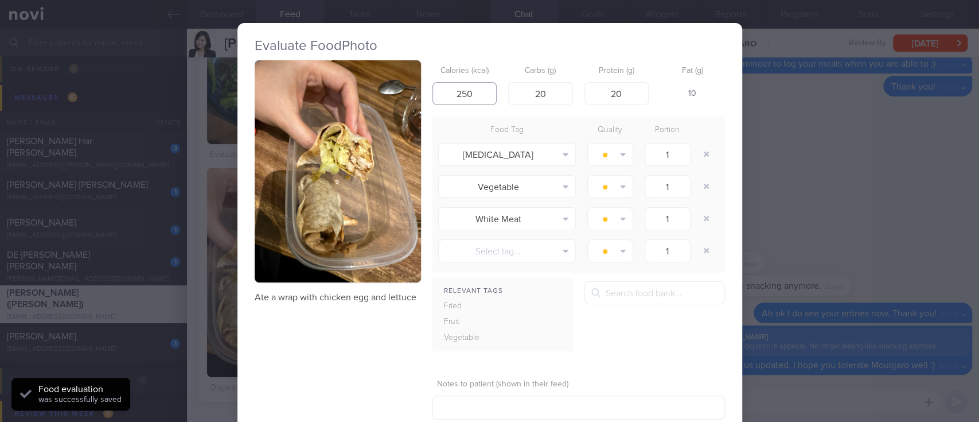
drag, startPoint x: 464, startPoint y: 96, endPoint x: 450, endPoint y: 94, distance: 13.9
click at [450, 94] on input "250" at bounding box center [465, 93] width 65 height 23
drag, startPoint x: 522, startPoint y: 90, endPoint x: 617, endPoint y: 91, distance: 94.7
click at [617, 91] on div "Calories (kcal) Carbs (g) 20 Protein (g) 20 Fat (g) -" at bounding box center [579, 82] width 293 height 45
click at [639, 89] on div "Calories (kcal) Carbs (g) Protein (g) 20 Fat (g) -" at bounding box center [579, 82] width 293 height 45
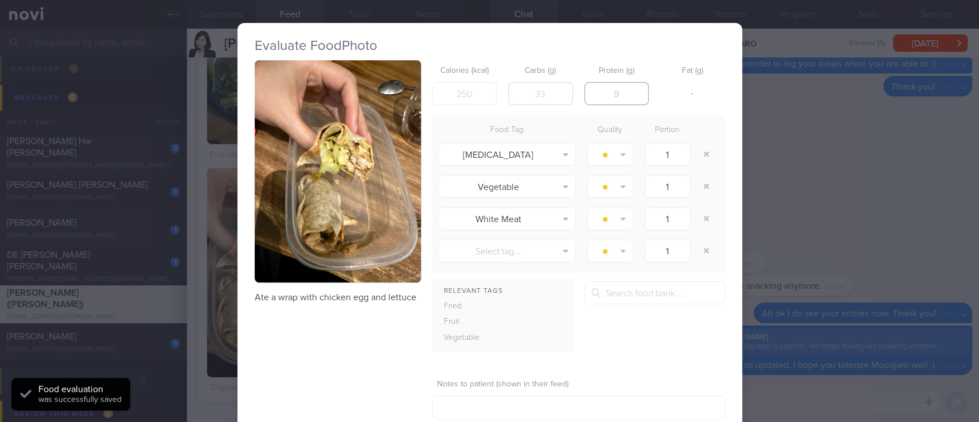
drag, startPoint x: 569, startPoint y: 92, endPoint x: 553, endPoint y: 98, distance: 16.7
click at [540, 91] on div "Calories (kcal) Carbs (g) Protein (g) Fat (g) -" at bounding box center [579, 82] width 293 height 45
click at [702, 153] on button "button" at bounding box center [706, 154] width 21 height 21
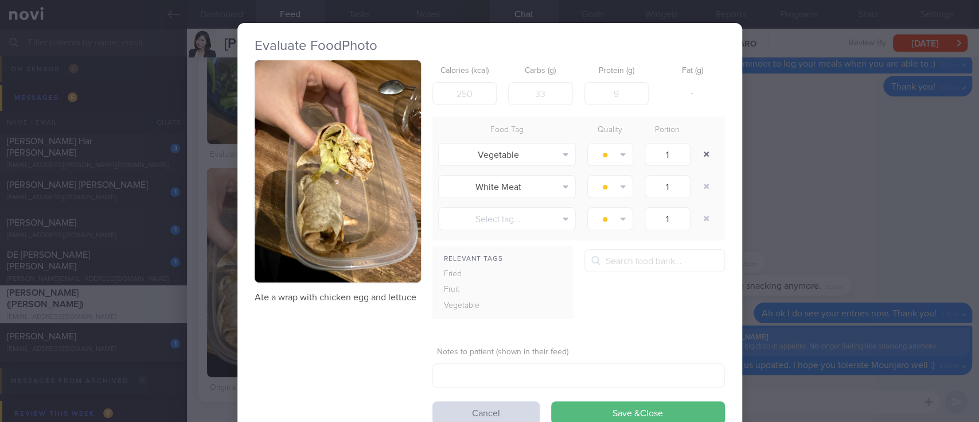
click at [702, 153] on button "button" at bounding box center [706, 154] width 21 height 21
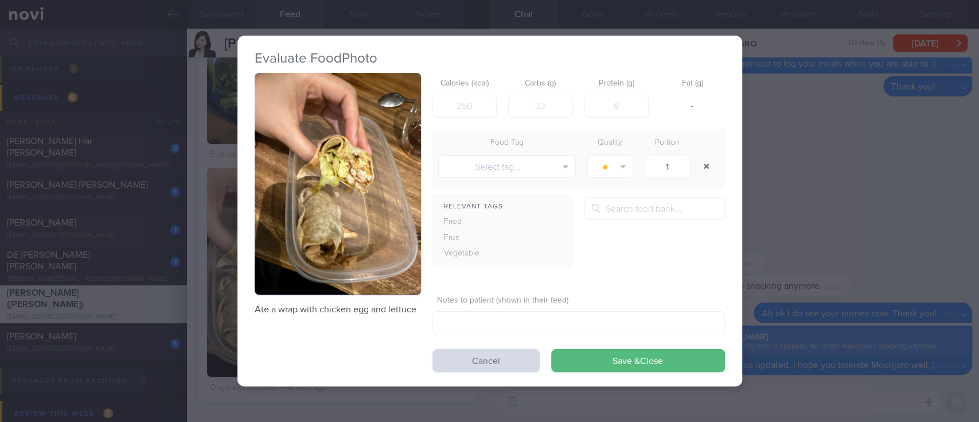
click at [702, 153] on div at bounding box center [707, 166] width 23 height 32
drag, startPoint x: 705, startPoint y: 154, endPoint x: 705, endPoint y: 163, distance: 8.6
click at [705, 155] on div at bounding box center [707, 166] width 23 height 32
click at [705, 164] on button "button" at bounding box center [706, 166] width 21 height 21
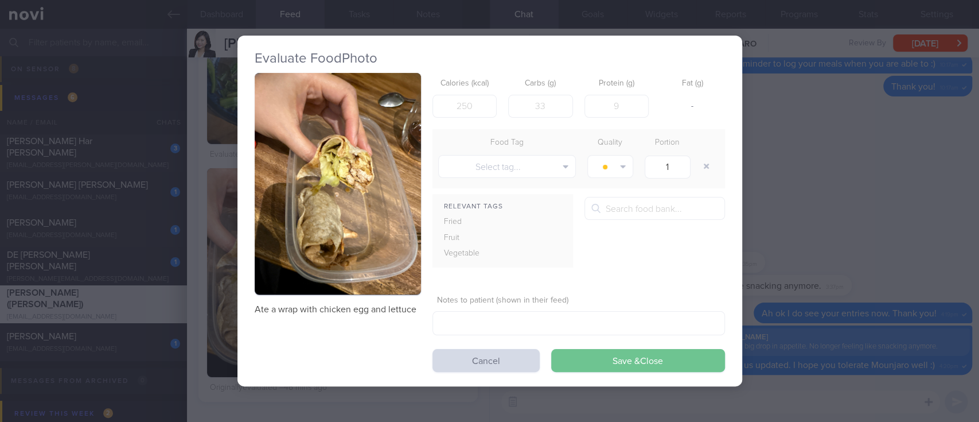
click at [651, 356] on button "Save & Close" at bounding box center [638, 360] width 174 height 23
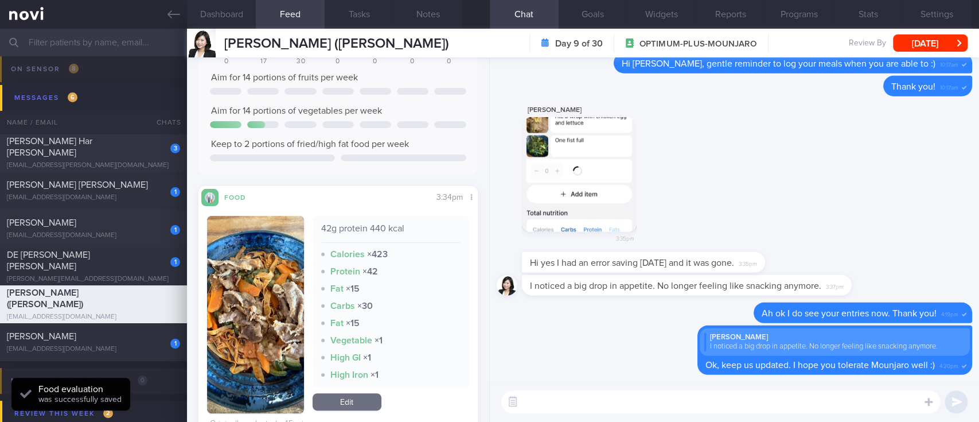
scroll to position [465, 0]
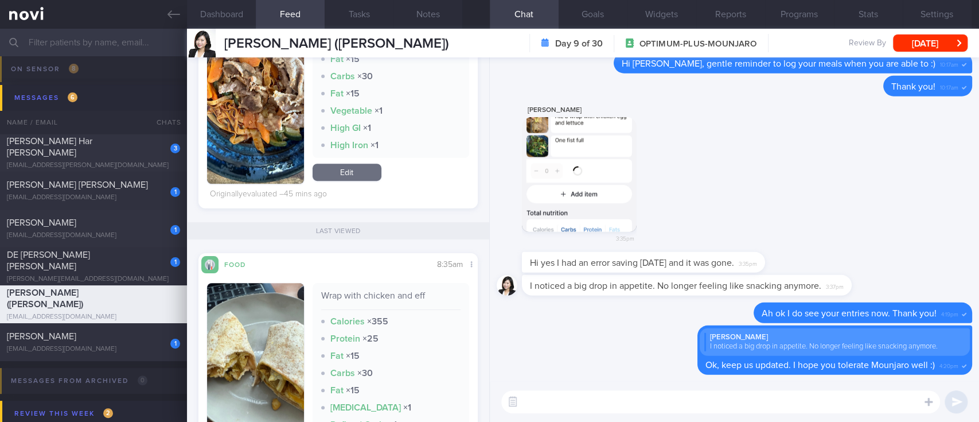
click at [566, 394] on textarea at bounding box center [720, 401] width 439 height 23
type textarea "T"
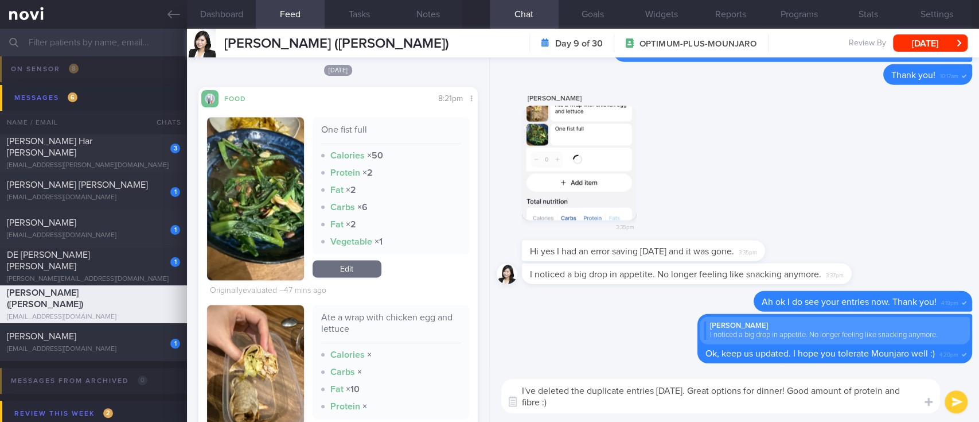
scroll to position [618, 0]
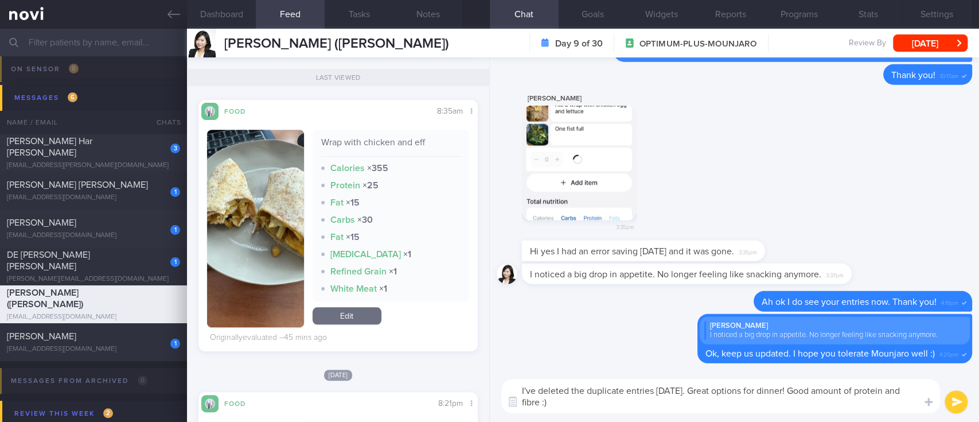
click at [815, 391] on textarea "I've deleted the duplicate entries yesterday. Great options for dinner! Good am…" at bounding box center [720, 396] width 439 height 34
type textarea "I've deleted the duplicate entries [DATE]. Great options for dinner! Decent amo…"
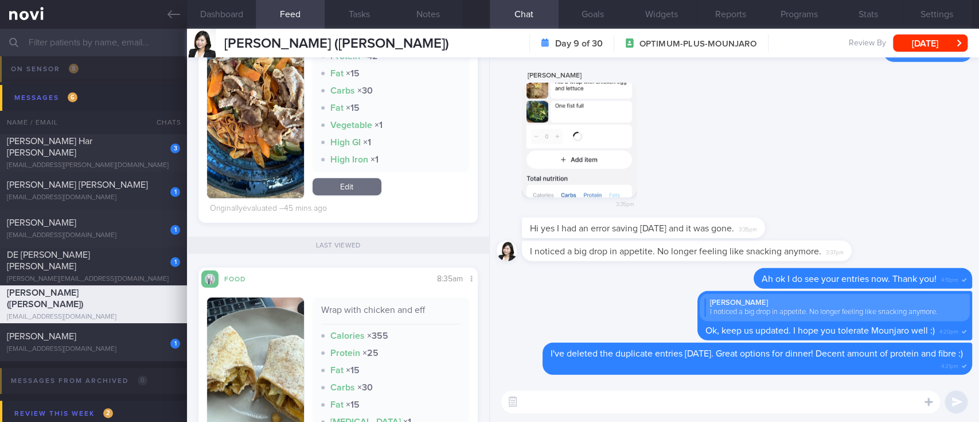
scroll to position [382, 0]
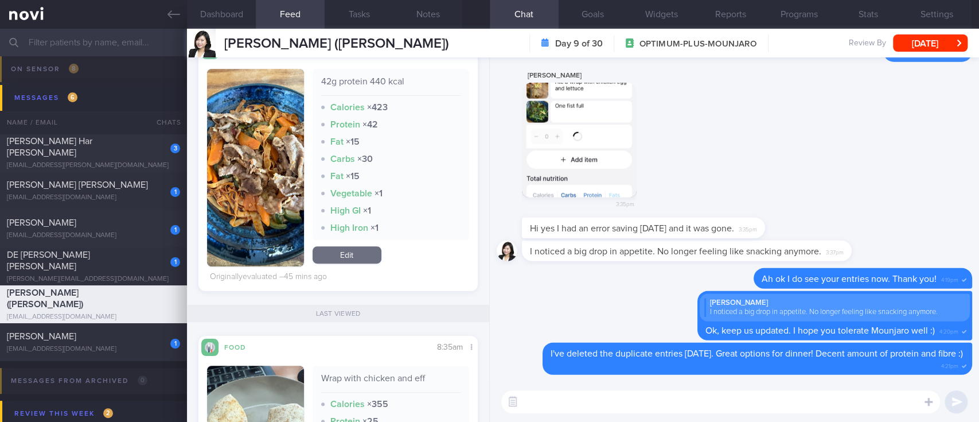
drag, startPoint x: 247, startPoint y: 134, endPoint x: 426, endPoint y: 167, distance: 182.0
click at [247, 134] on button "button" at bounding box center [255, 167] width 97 height 197
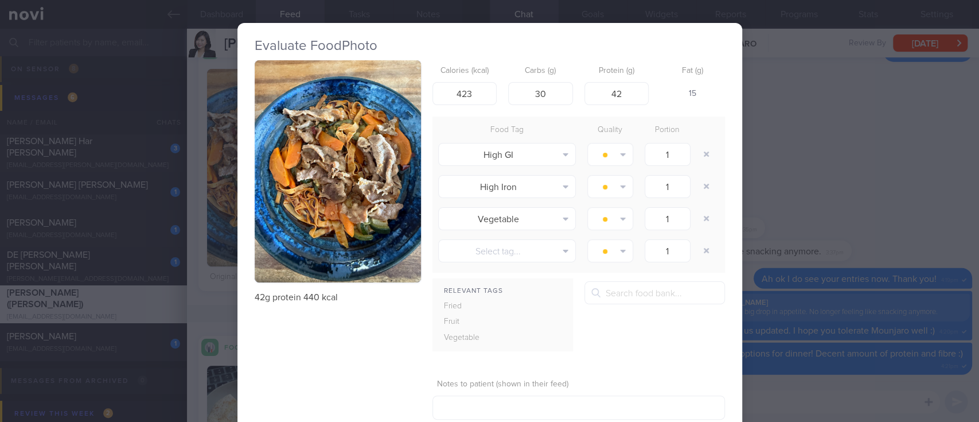
click at [348, 165] on button "button" at bounding box center [338, 171] width 166 height 222
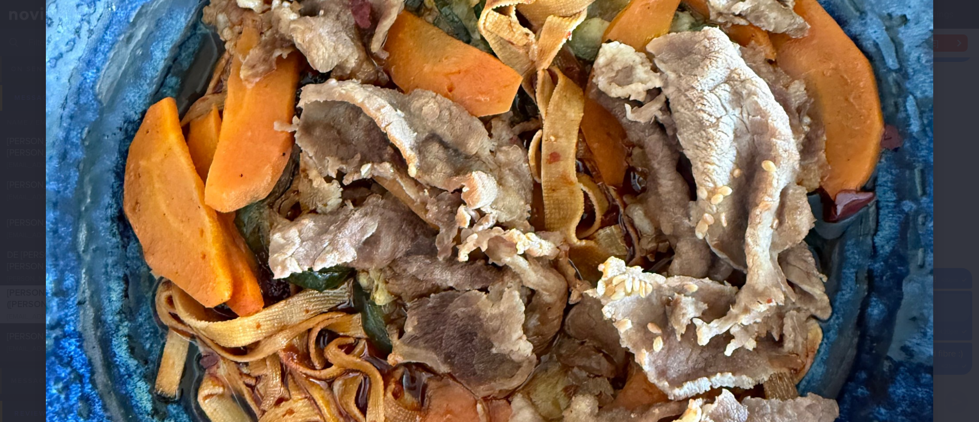
scroll to position [612, 0]
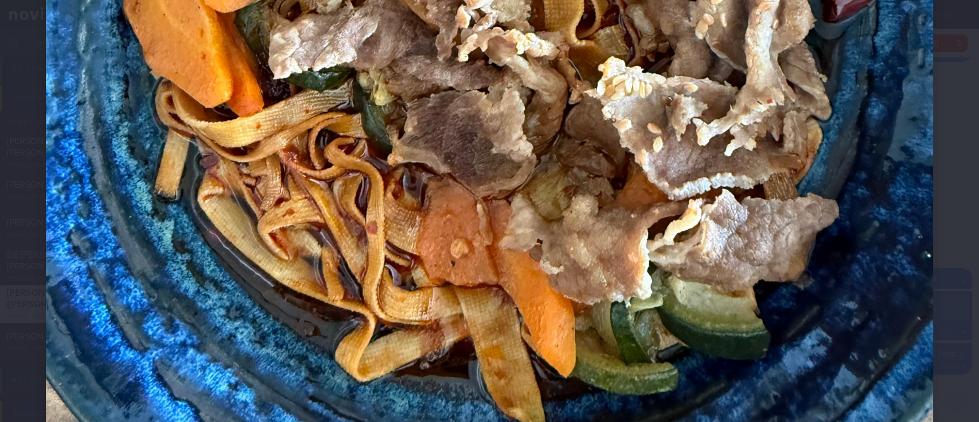
click at [862, 332] on img at bounding box center [490, 26] width 888 height 1184
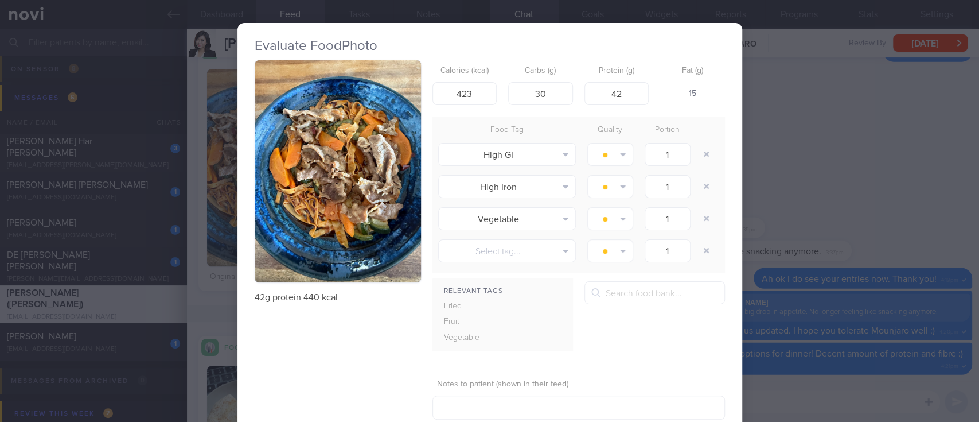
click at [830, 331] on div "Evaluate Food Photo 42g protein 440 kcal Calories (kcal) 423 Carbs (g) 30 Prote…" at bounding box center [489, 211] width 979 height 422
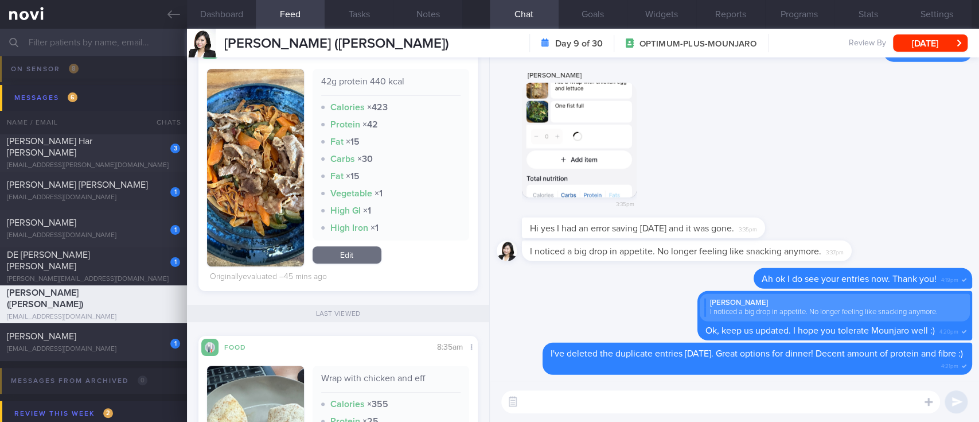
click at [602, 403] on textarea at bounding box center [720, 401] width 439 height 23
type textarea "T"
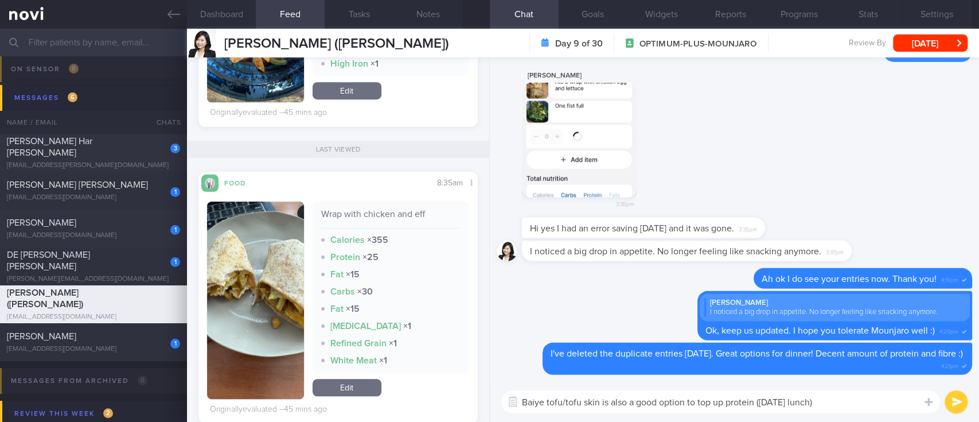
scroll to position [612, 0]
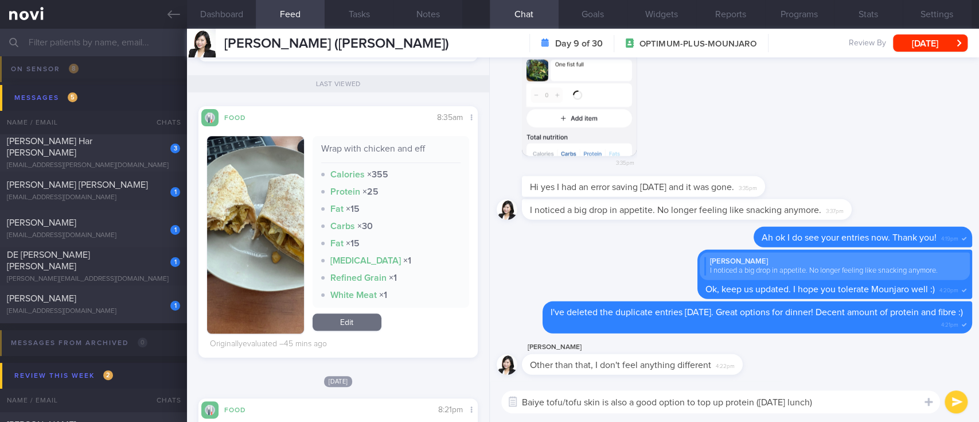
type textarea "Baiye tofu/tofu skin is also a good option to top up protein ([DATE] lunch)"
click at [301, 234] on div "Wrap with chicken and eff Calories × 355 Protein × 25 Fat × 15 Carbs × 30 Fat ×…" at bounding box center [338, 234] width 262 height 197
click at [285, 223] on button "button" at bounding box center [255, 234] width 97 height 197
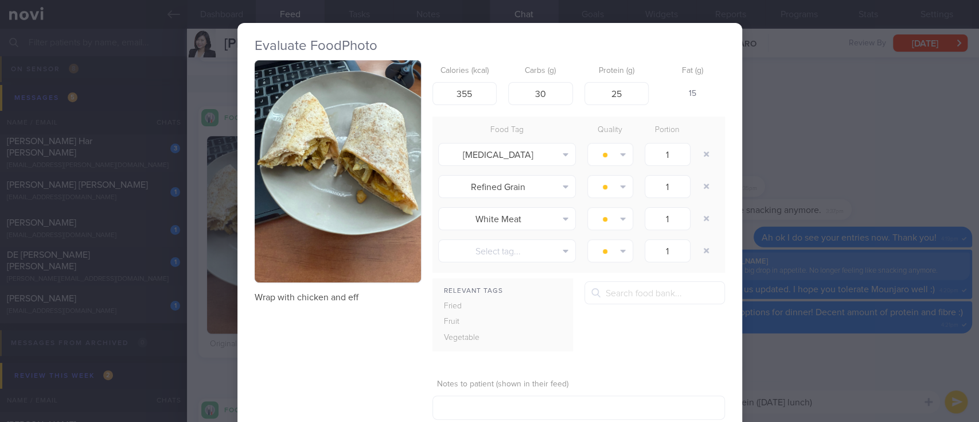
click at [329, 192] on button "button" at bounding box center [338, 171] width 166 height 222
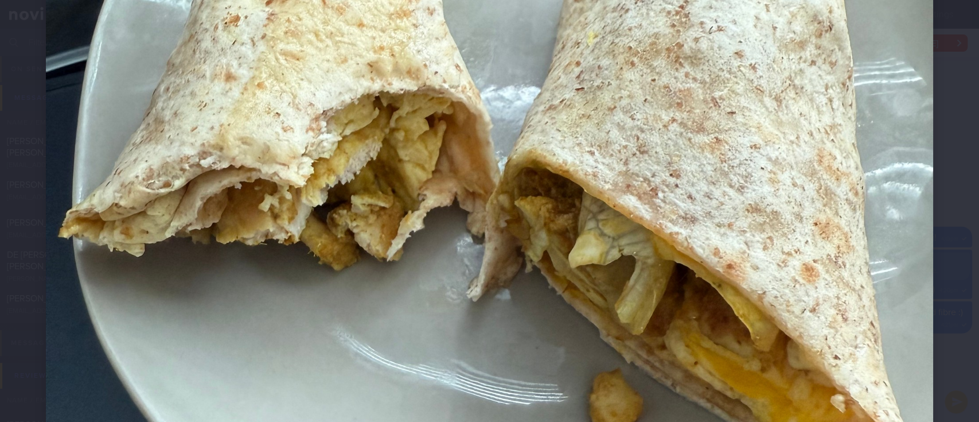
scroll to position [382, 0]
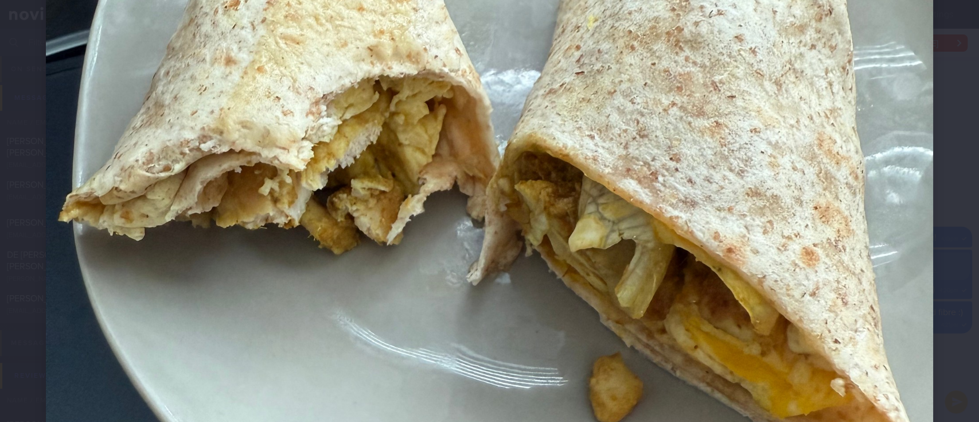
click at [909, 264] on img at bounding box center [490, 256] width 888 height 1184
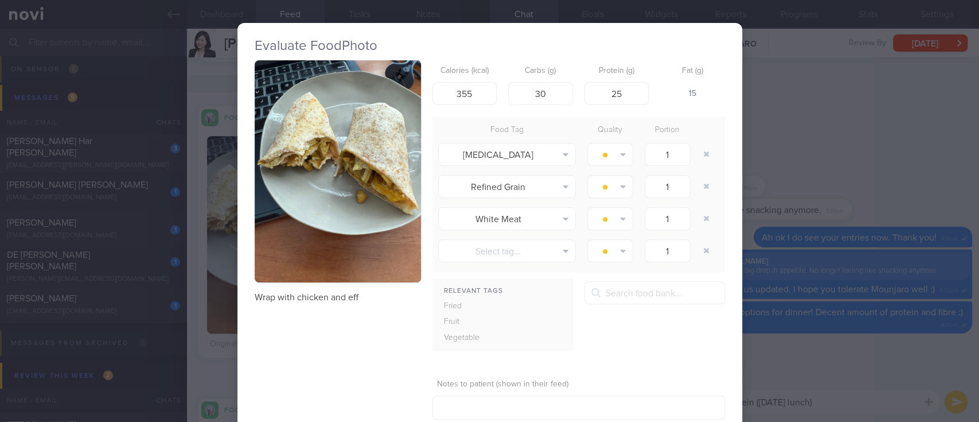
click at [879, 254] on div "Evaluate Food Photo Wrap with chicken and eff Calories (kcal) 355 Carbs (g) 30 …" at bounding box center [489, 211] width 979 height 422
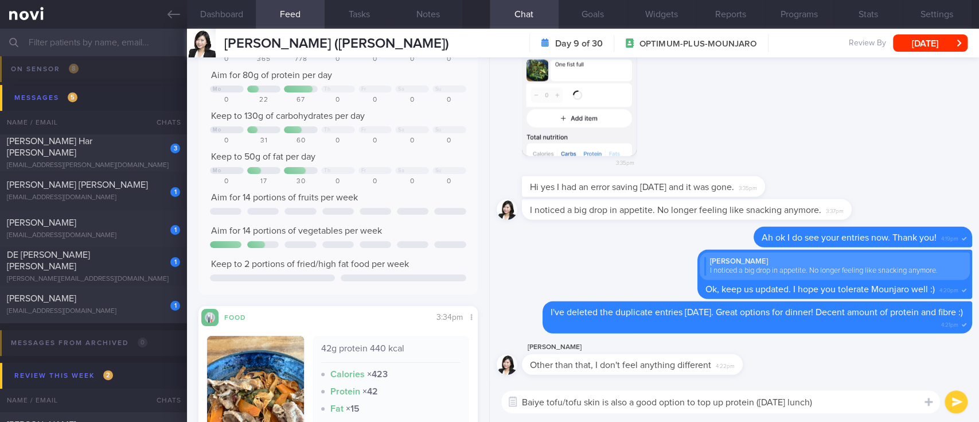
scroll to position [229, 0]
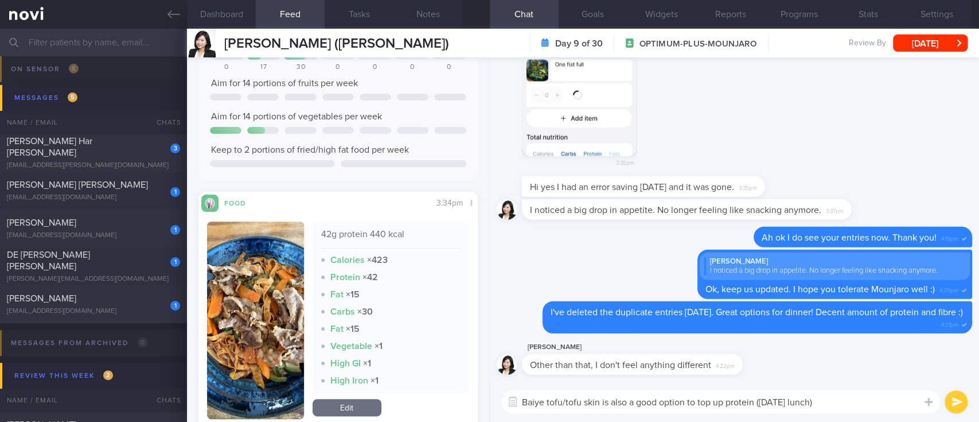
click at [840, 399] on textarea "Baiye tofu/tofu skin is also a good option to top up protein ([DATE] lunch)" at bounding box center [720, 401] width 439 height 23
click at [950, 400] on button "submit" at bounding box center [956, 401] width 23 height 23
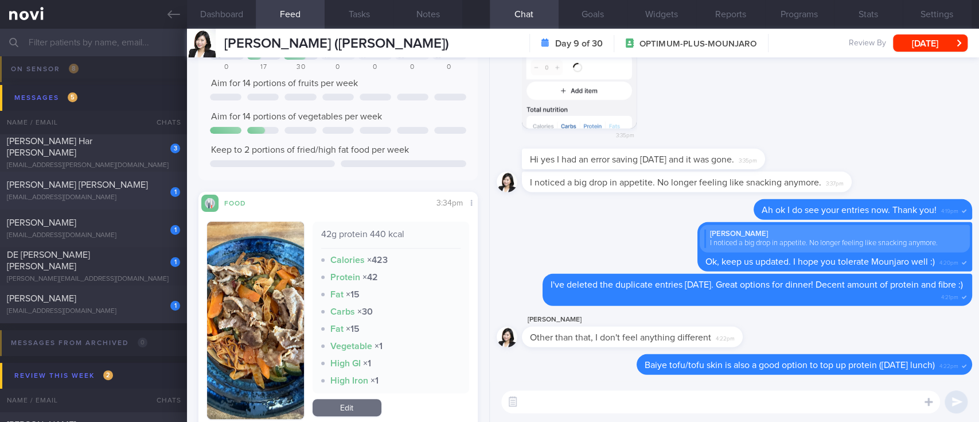
click at [119, 190] on div "[PERSON_NAME] [PERSON_NAME]" at bounding box center [92, 184] width 170 height 11
type input "[MEDICAL_DATA]. TLC - app tech issues"
type textarea "50 year old Female (Optimum Plus 9/2/24) Marketing manager - WFO 5 days Hyperte…"
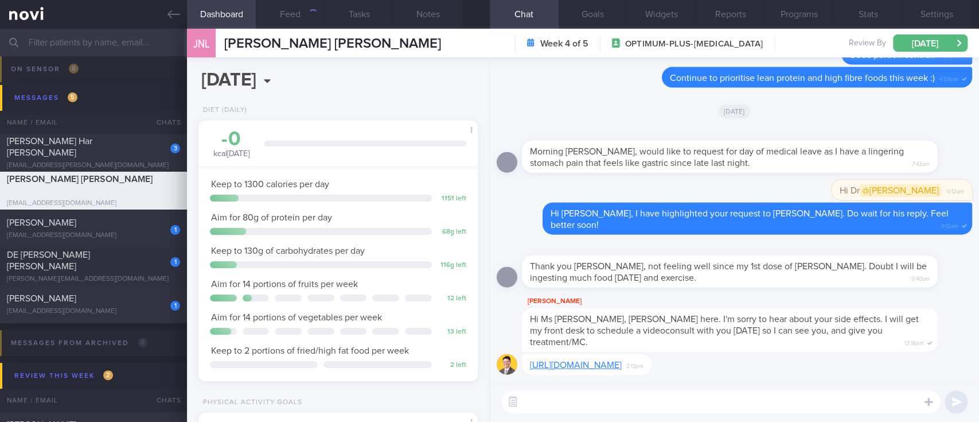
scroll to position [123, 247]
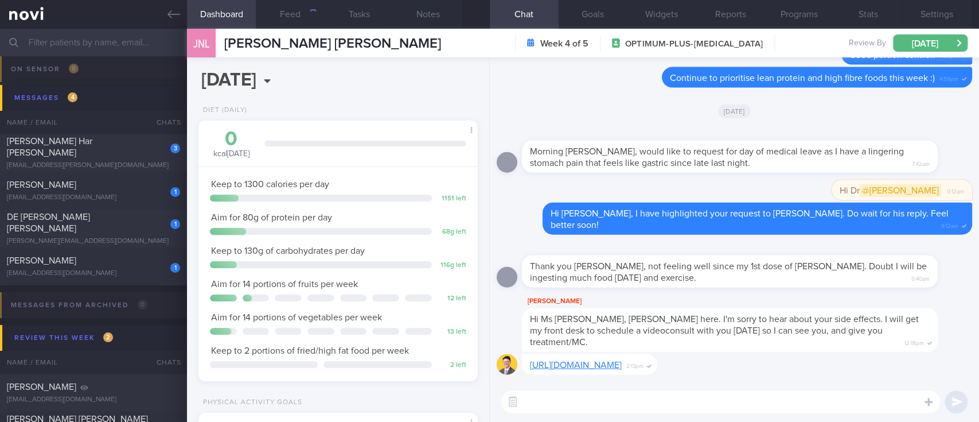
click at [823, 369] on div "https://monj.co.uk/monj-mounjaro-click-chart/ 2:13pm" at bounding box center [735, 368] width 476 height 28
click at [838, 370] on div "https://monj.co.uk/monj-mounjaro-click-chart/ 2:13pm" at bounding box center [735, 368] width 476 height 28
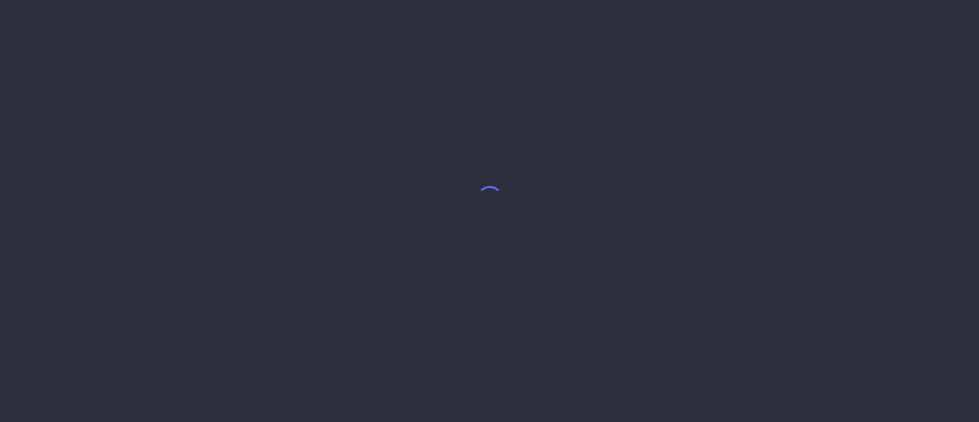
select select "8"
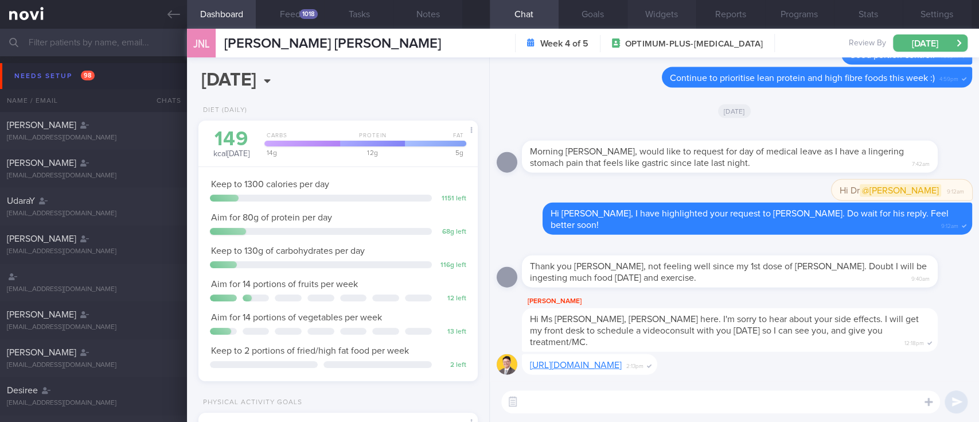
scroll to position [123, 247]
click at [174, 13] on icon at bounding box center [174, 14] width 13 height 13
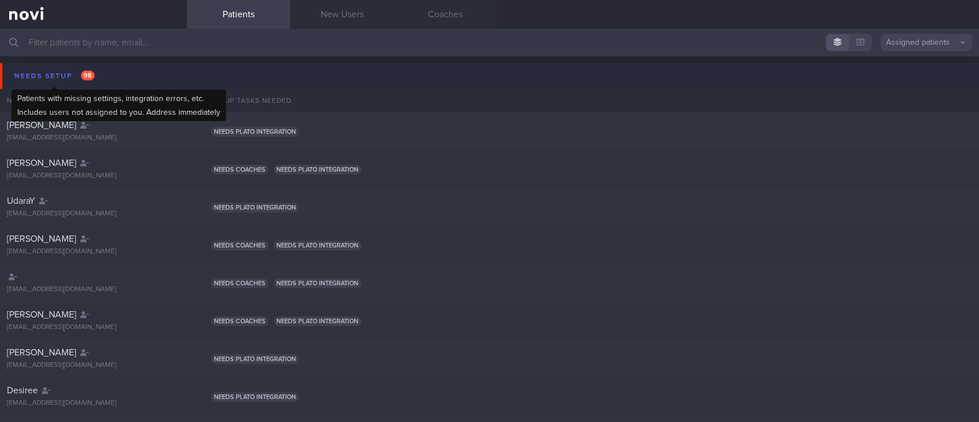
click at [56, 78] on div "Needs setup 98" at bounding box center [54, 75] width 86 height 15
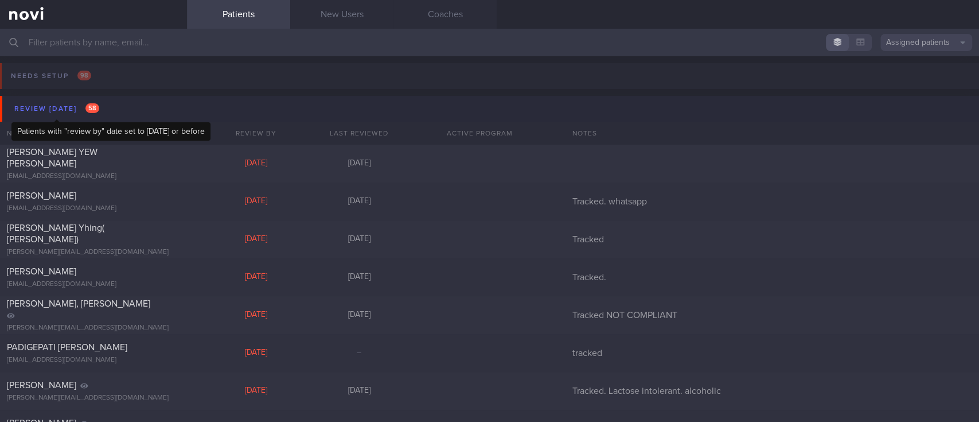
click at [60, 105] on div "Review [DATE] 58" at bounding box center [56, 108] width 91 height 15
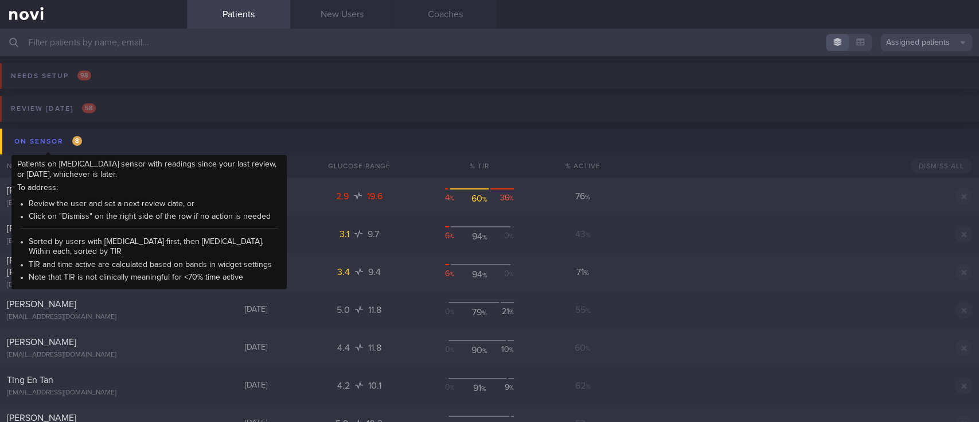
click at [82, 135] on div "On sensor 8" at bounding box center [47, 141] width 73 height 15
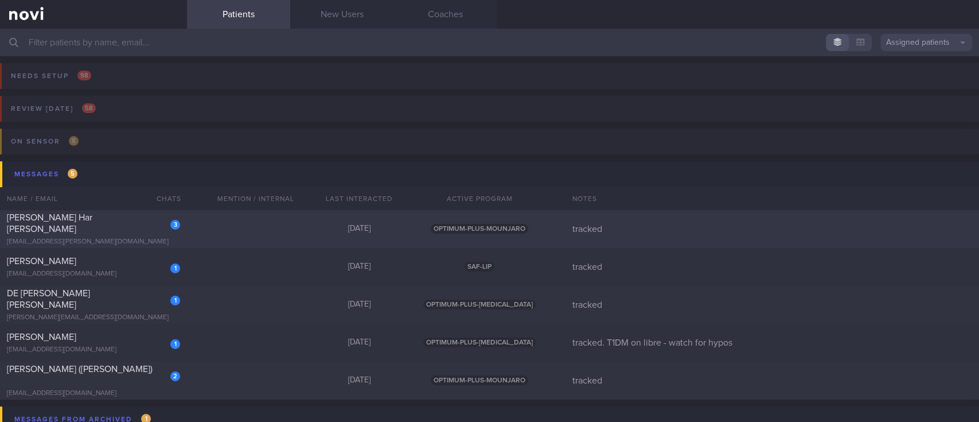
click at [239, 231] on div "3 [PERSON_NAME] Har [PERSON_NAME] [EMAIL_ADDRESS][PERSON_NAME][DOMAIN_NAME] [DA…" at bounding box center [489, 229] width 979 height 38
select select "8"
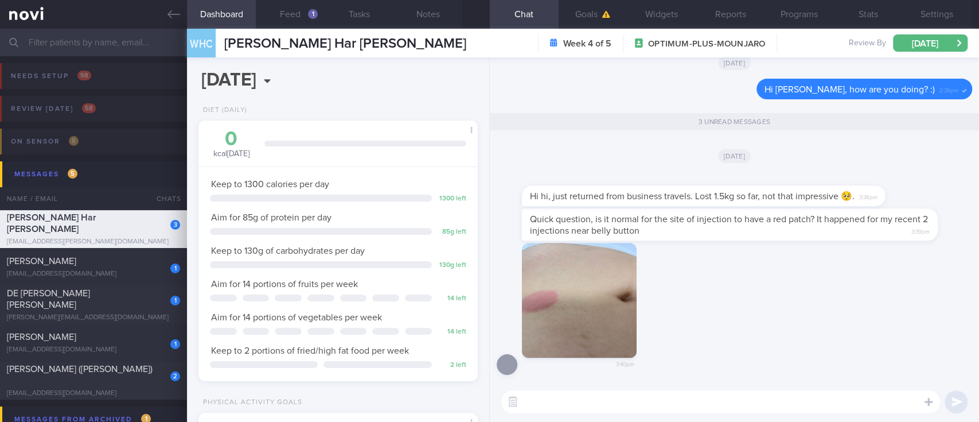
scroll to position [139, 247]
click at [626, 301] on button "button" at bounding box center [579, 300] width 115 height 115
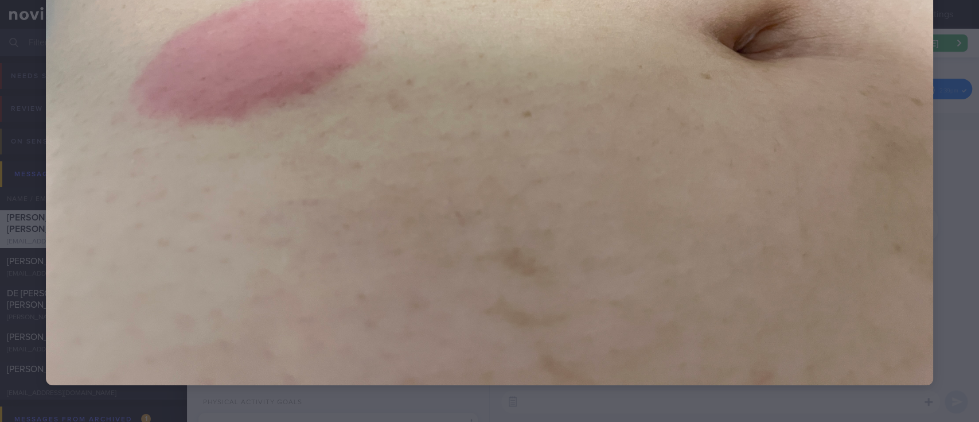
scroll to position [21, 0]
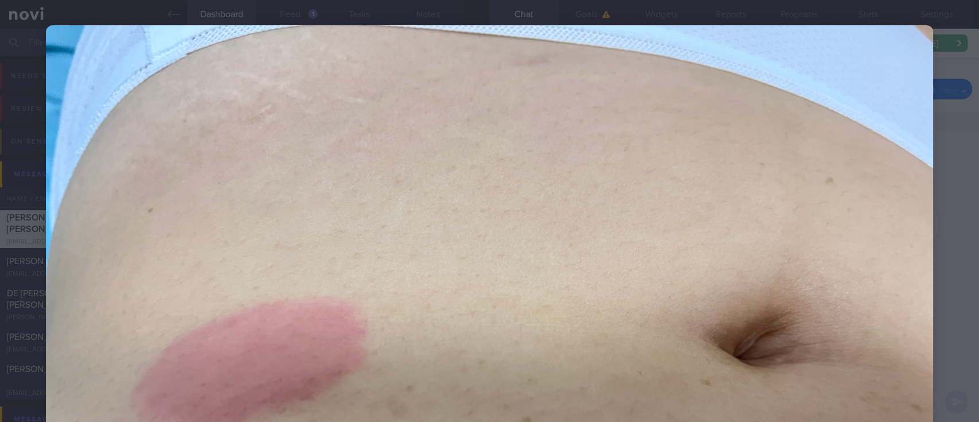
click at [790, 278] on img at bounding box center [490, 358] width 888 height 666
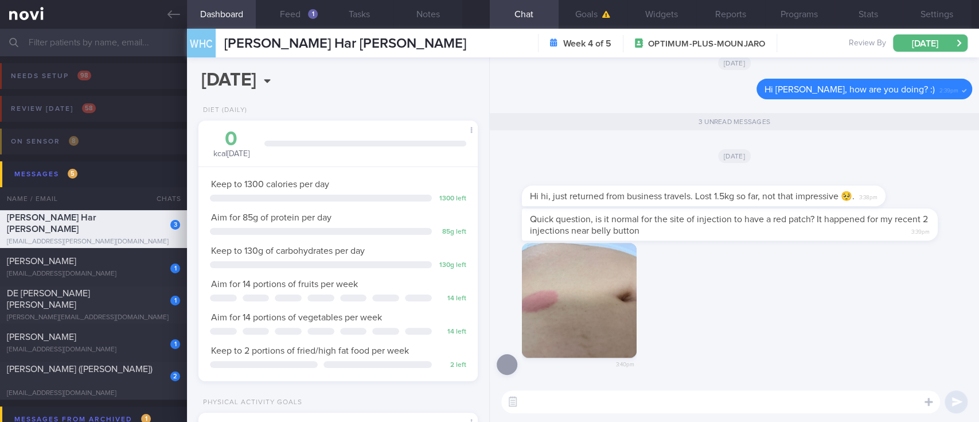
click at [867, 277] on div "3:40pm" at bounding box center [735, 312] width 476 height 139
click at [877, 285] on div "3:40pm" at bounding box center [735, 312] width 476 height 139
click at [935, 14] on button "Settings" at bounding box center [937, 14] width 69 height 29
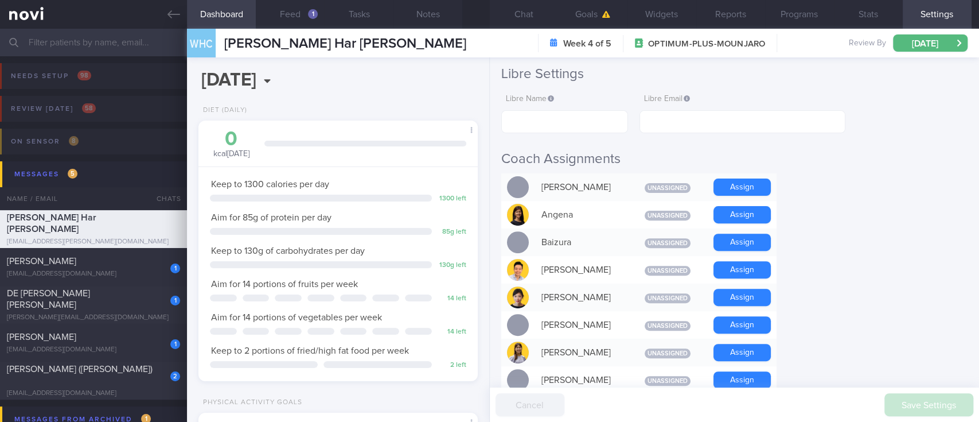
scroll to position [535, 0]
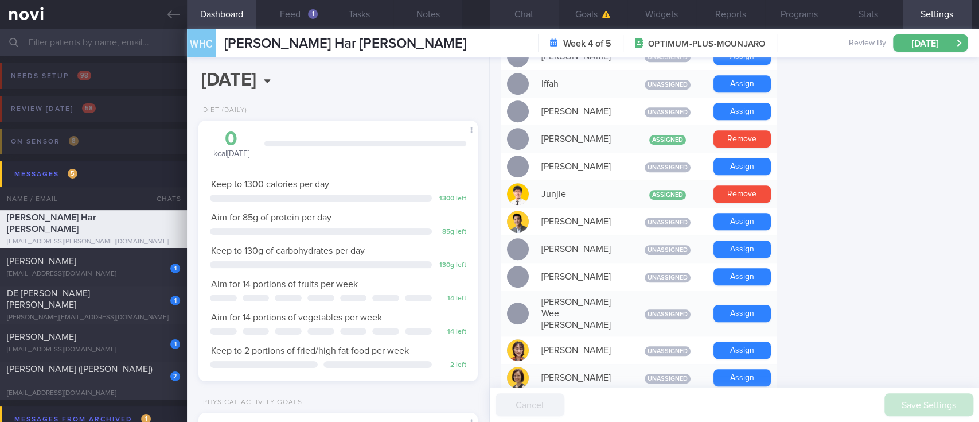
click at [537, 19] on button "Chat" at bounding box center [524, 14] width 69 height 29
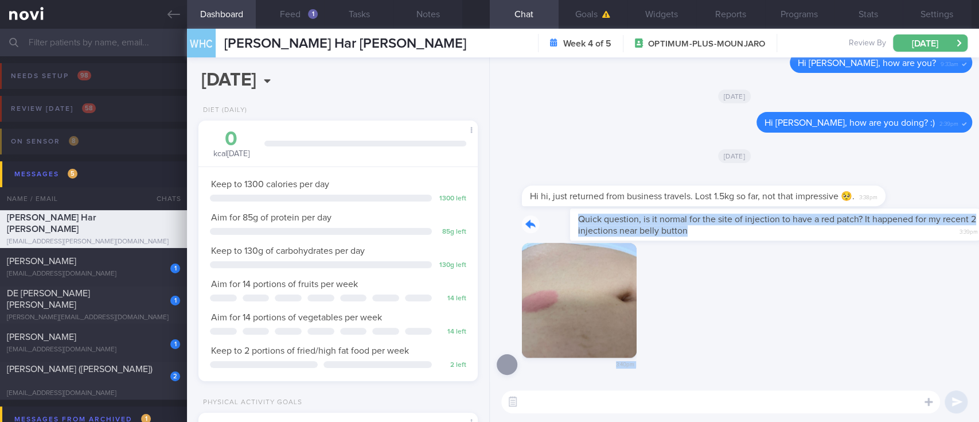
drag, startPoint x: 700, startPoint y: 236, endPoint x: 893, endPoint y: 246, distance: 192.4
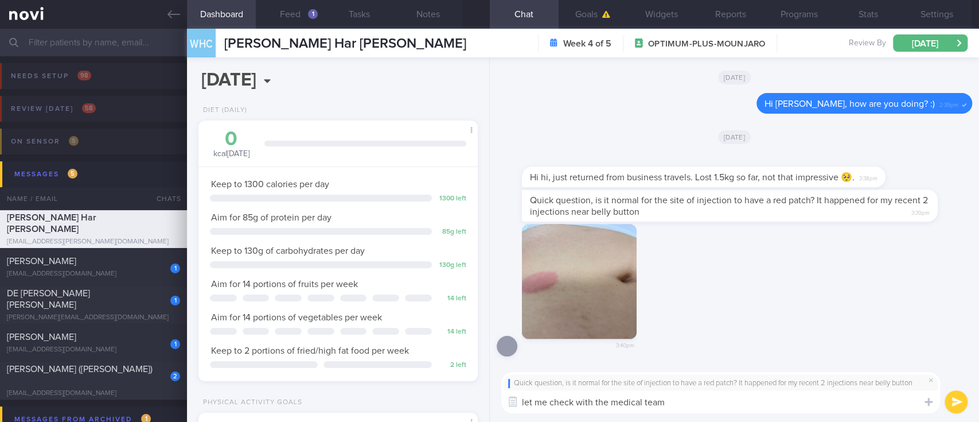
type textarea "let me check with the medical team!"
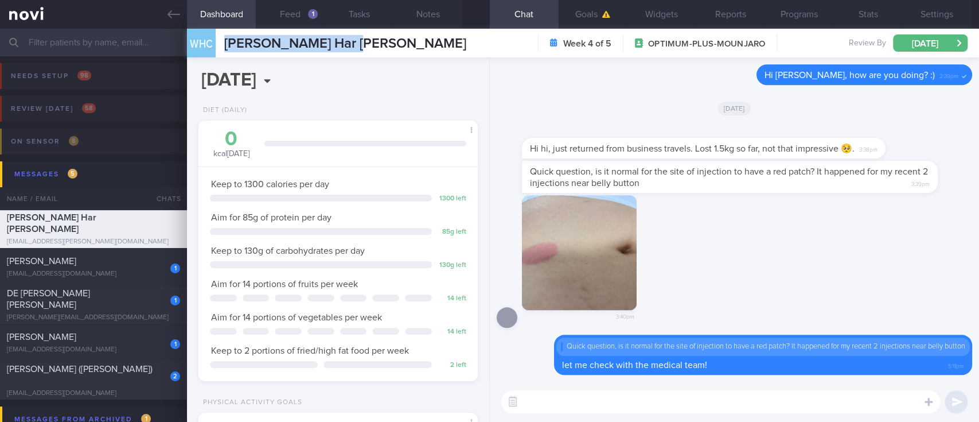
drag, startPoint x: 373, startPoint y: 43, endPoint x: 221, endPoint y: 44, distance: 152.0
click at [221, 44] on div "WHC [PERSON_NAME] Har [PERSON_NAME] [PERSON_NAME] Har [PERSON_NAME] [PERSON_NAM…" at bounding box center [583, 43] width 792 height 29
copy span "[PERSON_NAME] Har [PERSON_NAME]"
click at [100, 265] on div "[PERSON_NAME]" at bounding box center [92, 260] width 170 height 11
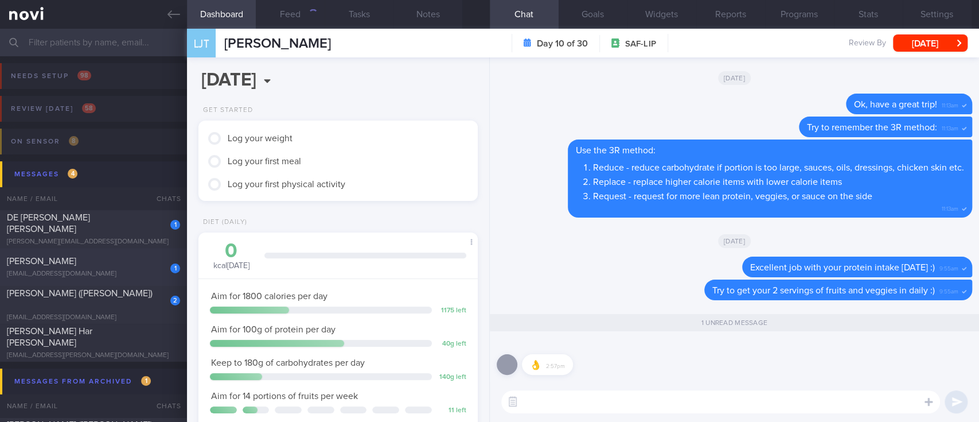
click at [130, 272] on div "[EMAIL_ADDRESS][DOMAIN_NAME]" at bounding box center [93, 274] width 173 height 9
type input "tracked. T1DM on libre - watch for hypos"
select select "7"
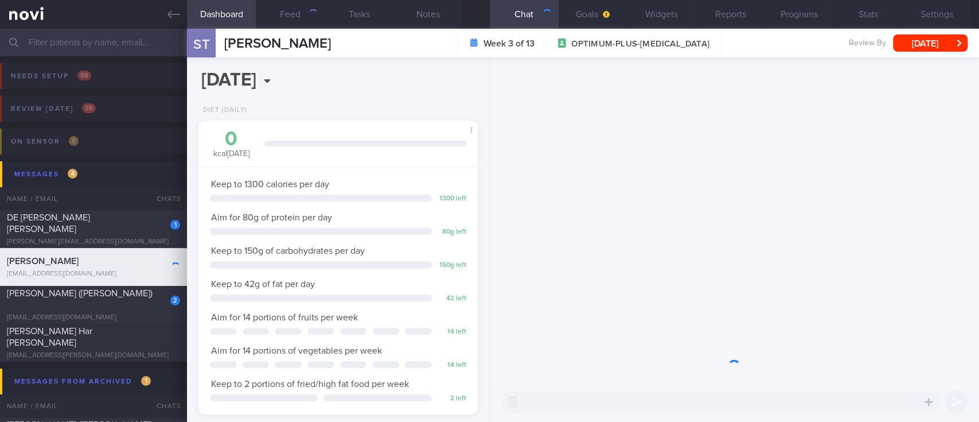
scroll to position [156, 251]
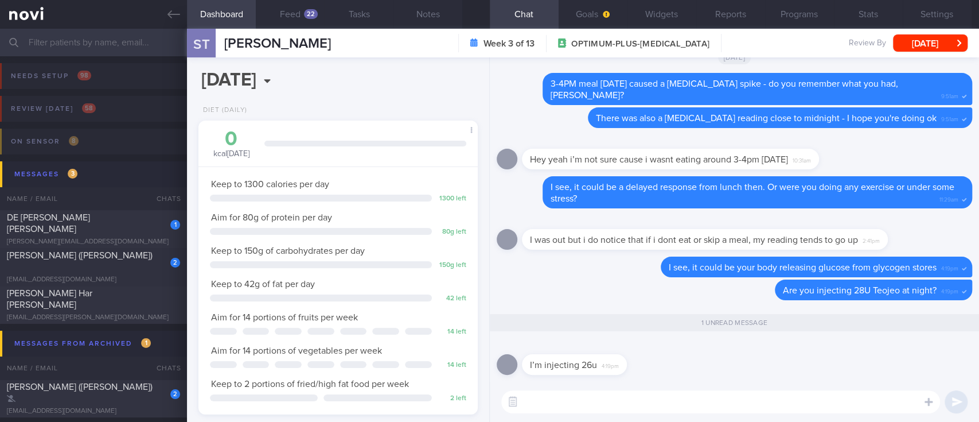
click at [796, 356] on div "I’m injecting 26u 4:19pm" at bounding box center [735, 360] width 476 height 41
click at [760, 380] on div "I’m injecting 26u 4:19pm" at bounding box center [735, 360] width 476 height 41
click at [729, 390] on textarea at bounding box center [720, 401] width 439 height 23
click at [729, 392] on textarea at bounding box center [720, 401] width 439 height 23
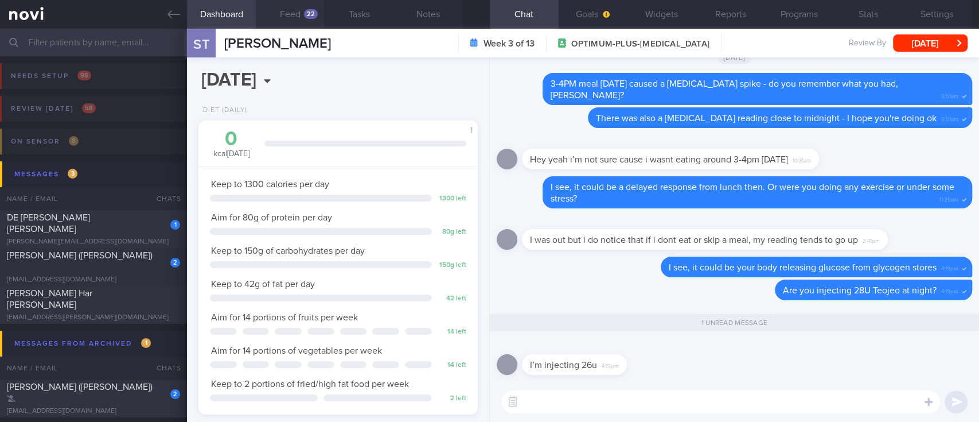
click at [309, 16] on div "22" at bounding box center [311, 14] width 14 height 10
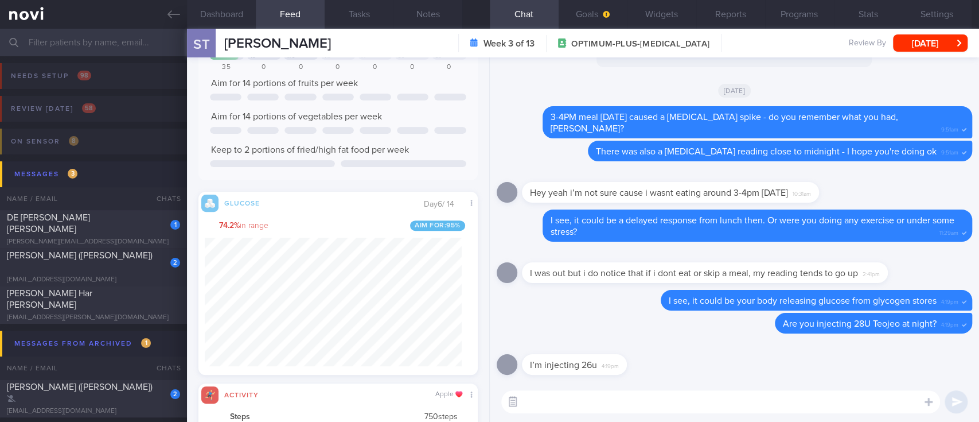
scroll to position [63, 252]
click at [529, 400] on textarea at bounding box center [720, 401] width 439 height 23
type textarea "Ok, we shall continue to monitor your blood sugar levels :)"
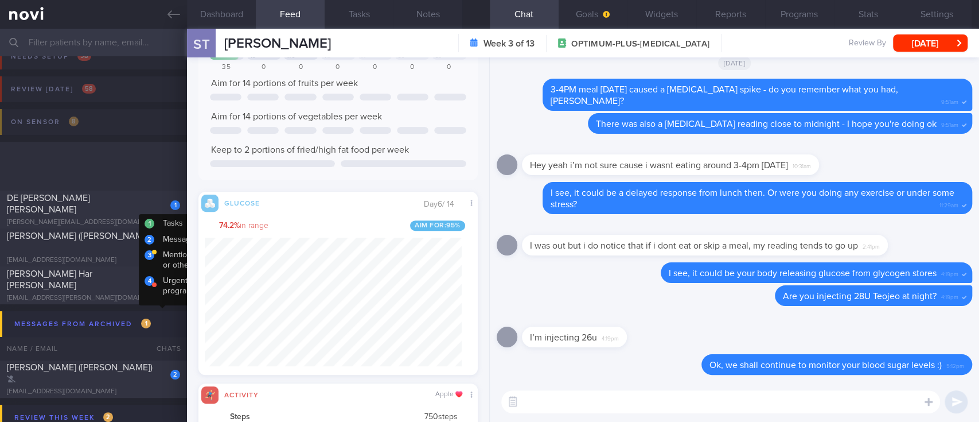
scroll to position [153, 0]
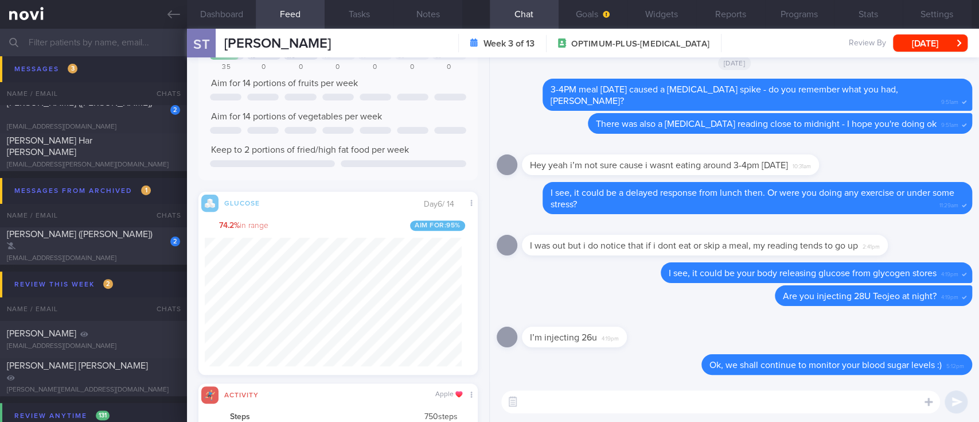
click at [115, 244] on div "[PERSON_NAME] ([PERSON_NAME])" at bounding box center [92, 239] width 170 height 23
type input "Target range 4-8mmol/L"
select select "8"
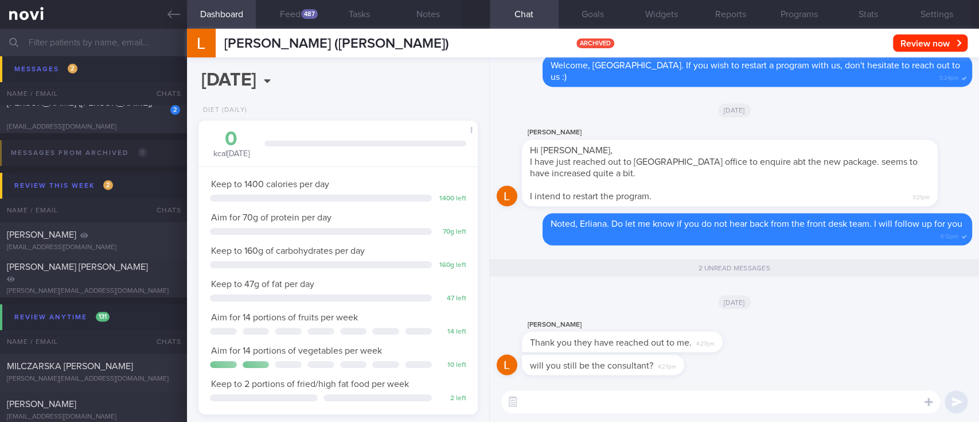
click at [688, 394] on textarea at bounding box center [720, 401] width 439 height 23
click at [687, 395] on textarea at bounding box center [720, 401] width 439 height 23
click at [686, 395] on textarea at bounding box center [720, 401] width 439 height 23
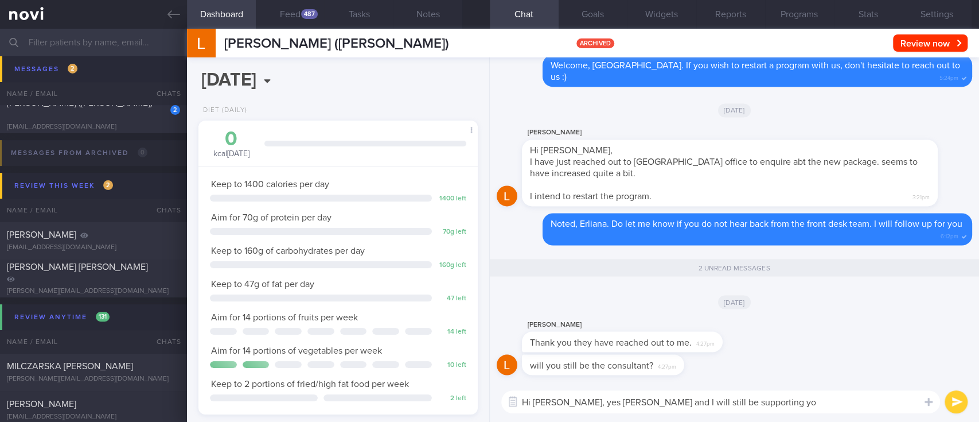
type textarea "Hi [PERSON_NAME], yes [PERSON_NAME] and I will still be supporting you"
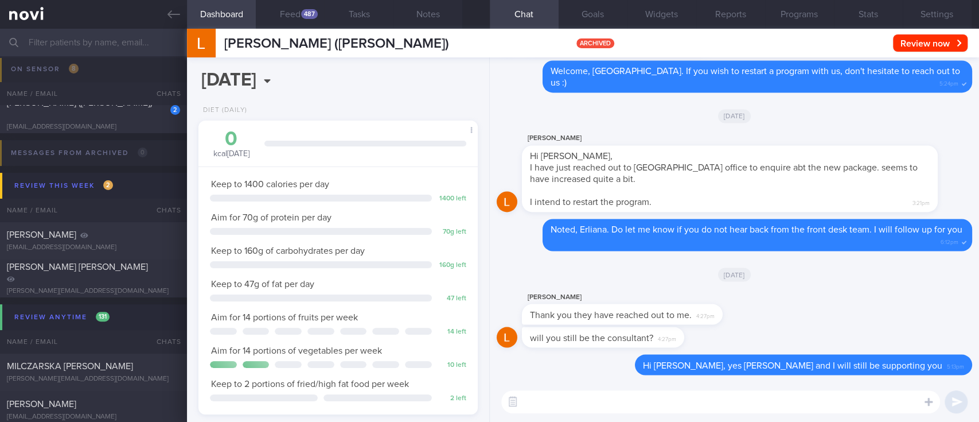
scroll to position [76, 0]
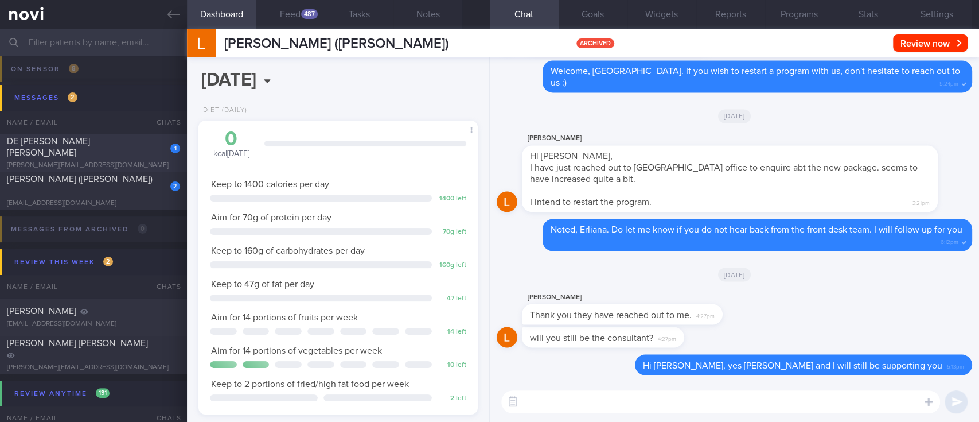
click at [139, 149] on div "DE [PERSON_NAME] [PERSON_NAME]" at bounding box center [92, 146] width 170 height 23
type input "tracked"
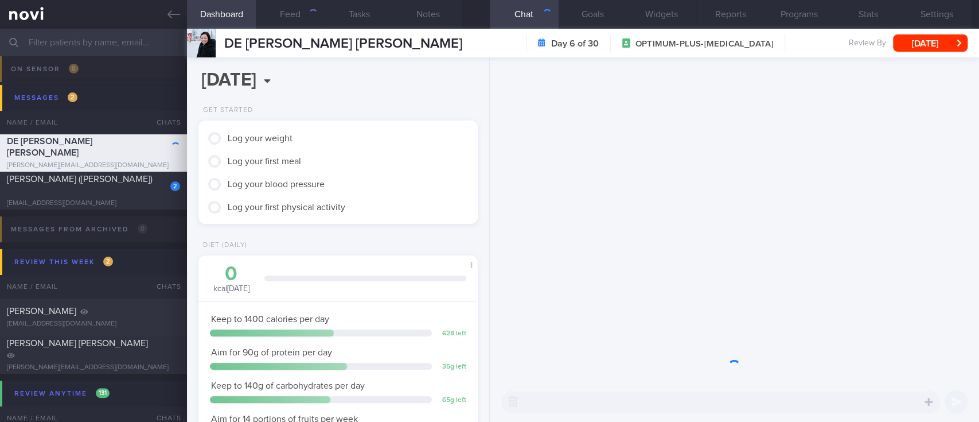
scroll to position [139, 247]
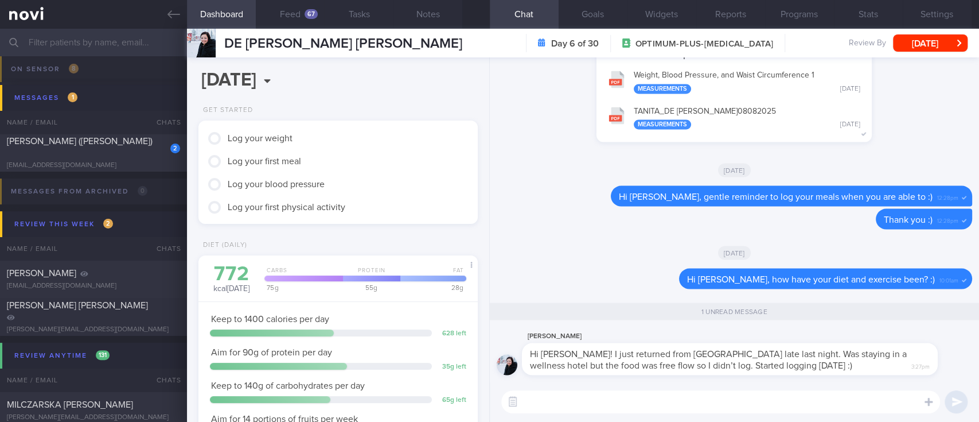
click at [606, 405] on textarea at bounding box center [720, 401] width 439 height 23
type textarea "ok, thanks for the update! :)"
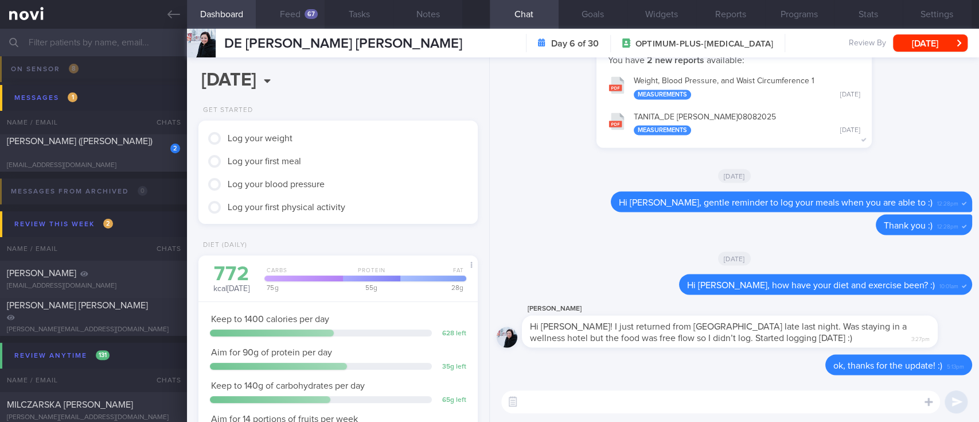
click at [298, 14] on button "Feed 67" at bounding box center [290, 14] width 69 height 29
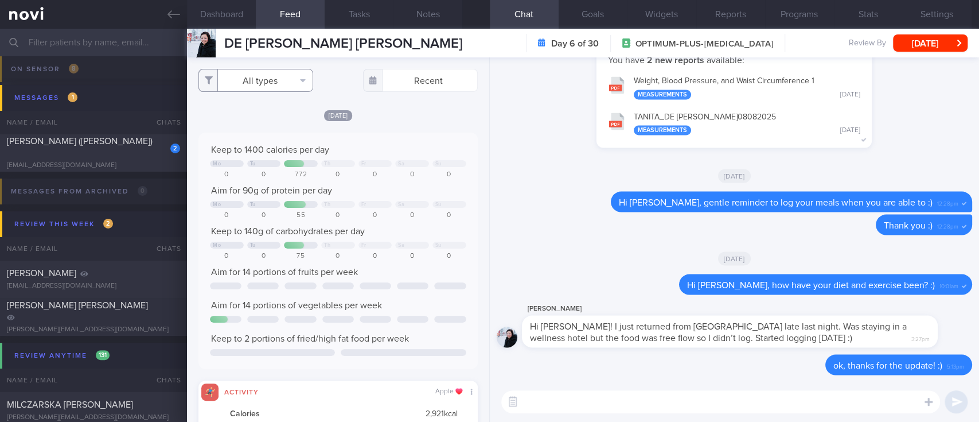
click at [277, 76] on button "All types" at bounding box center [256, 80] width 115 height 23
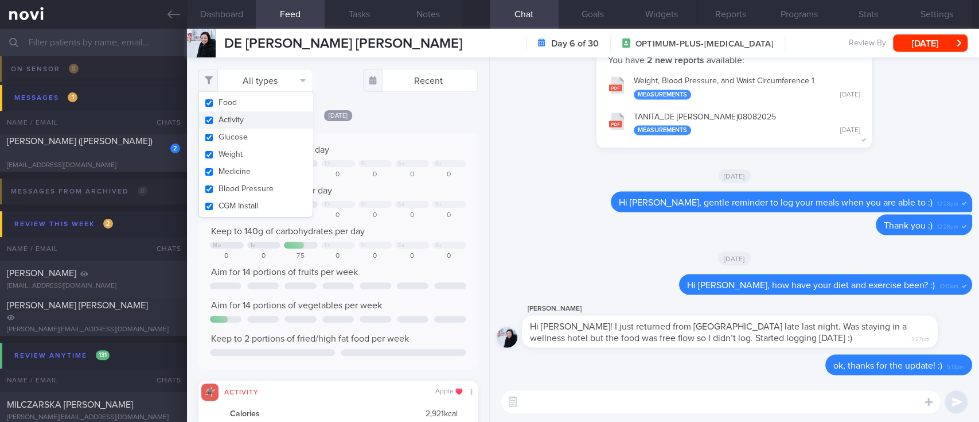
click at [269, 114] on button "Activity" at bounding box center [256, 119] width 114 height 17
checkbox input "false"
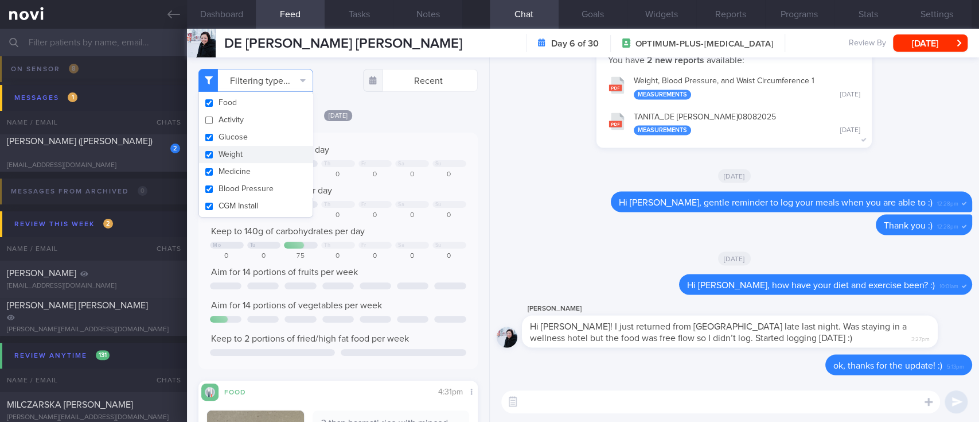
click at [372, 204] on div at bounding box center [376, 204] width 34 height 7
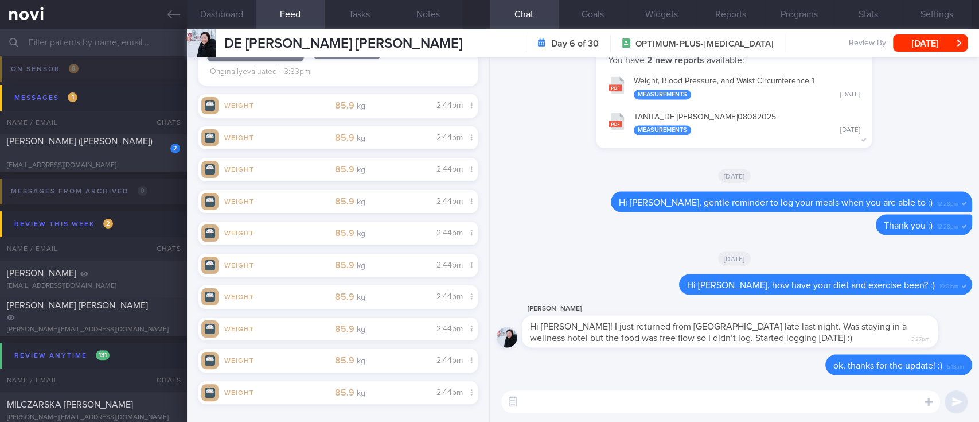
scroll to position [459, 0]
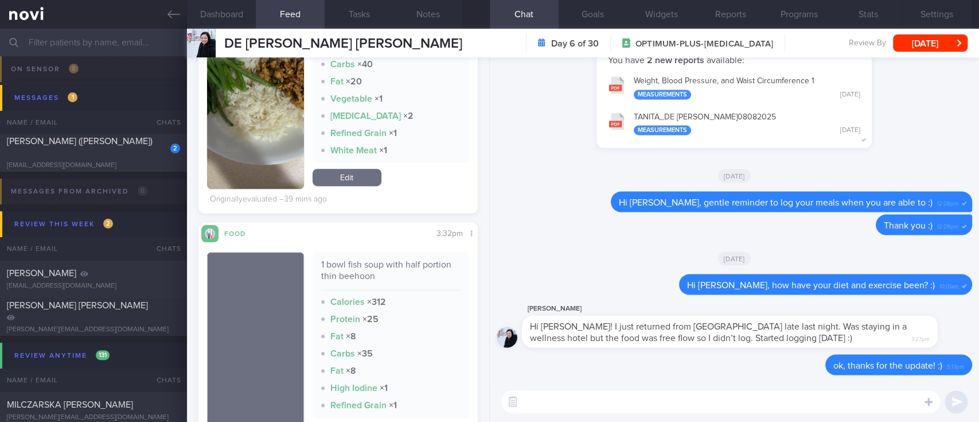
click at [588, 399] on textarea at bounding box center [720, 401] width 439 height 23
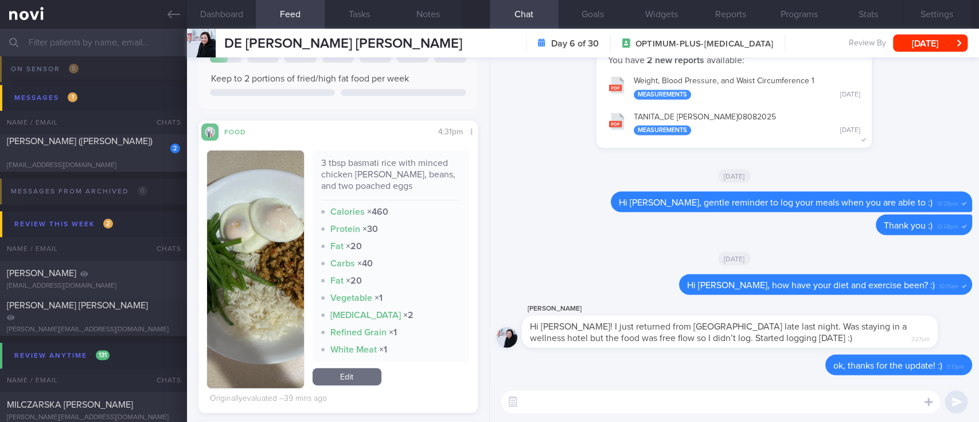
scroll to position [153, 0]
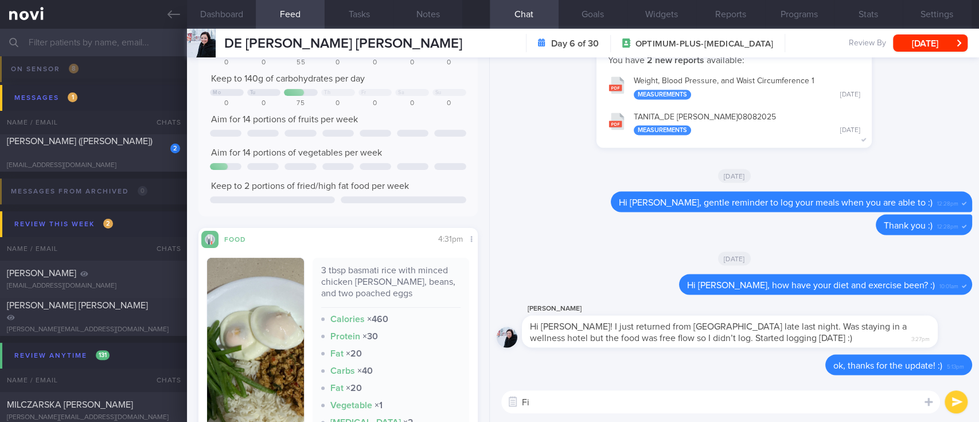
type textarea "F"
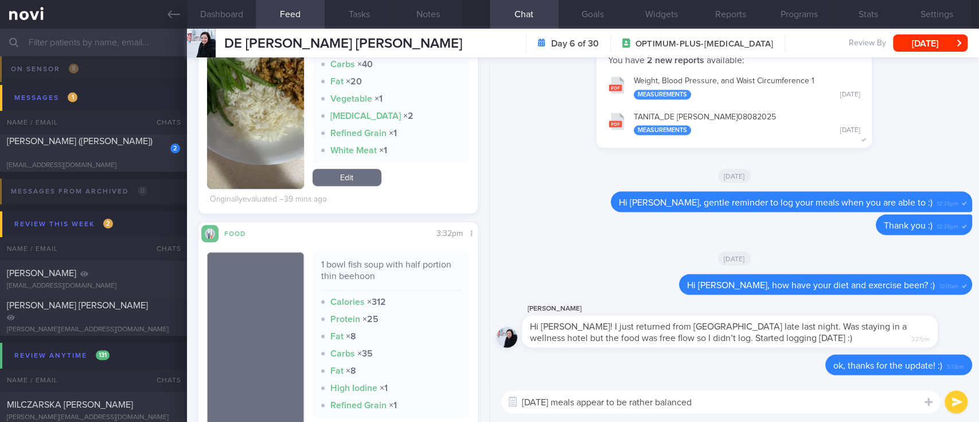
drag, startPoint x: 243, startPoint y: 123, endPoint x: 326, endPoint y: 195, distance: 109.8
click at [243, 123] on img "button" at bounding box center [255, 70] width 97 height 238
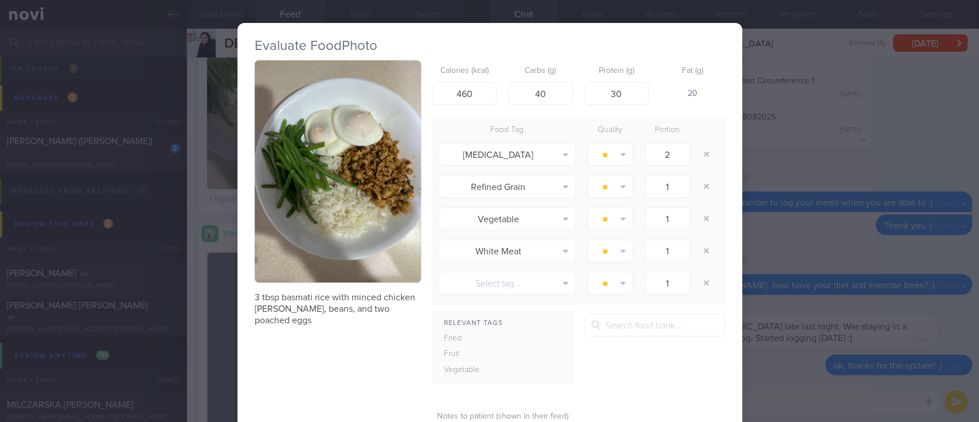
click at [317, 172] on button "button" at bounding box center [338, 171] width 166 height 222
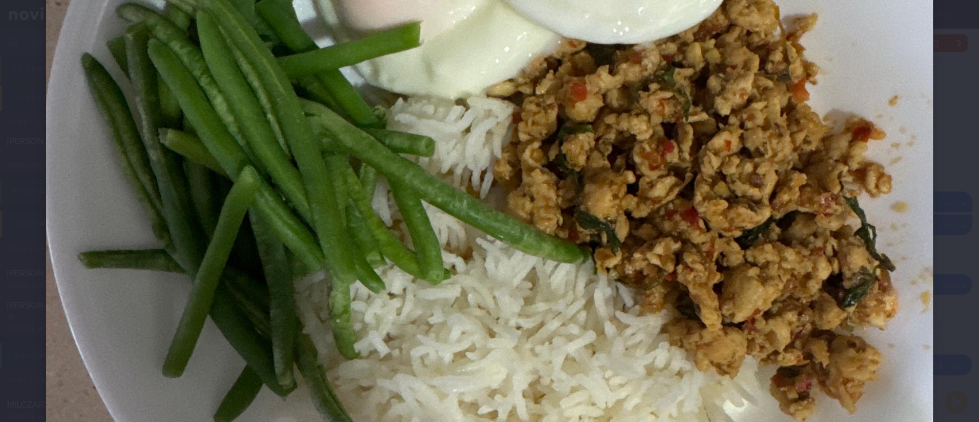
click at [731, 310] on img at bounding box center [490, 179] width 888 height 1184
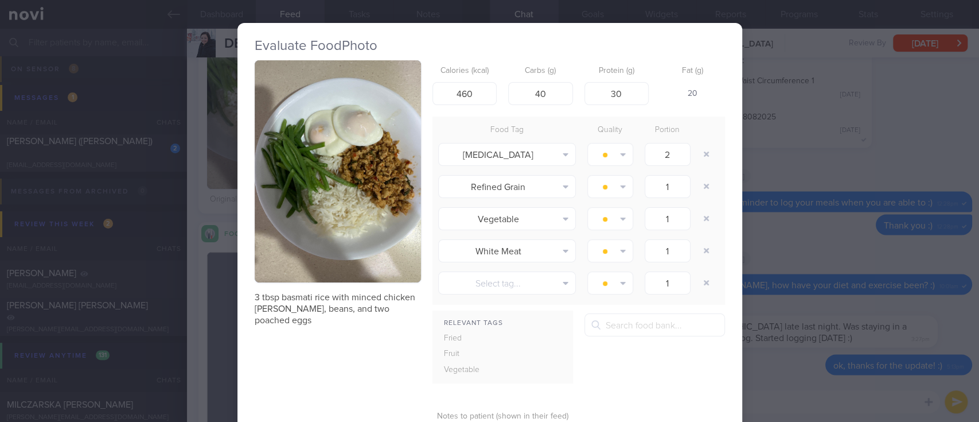
click at [807, 336] on div "Evaluate Food Photo 3 tbsp basmati rice with minced chicken [PERSON_NAME], bean…" at bounding box center [489, 211] width 979 height 422
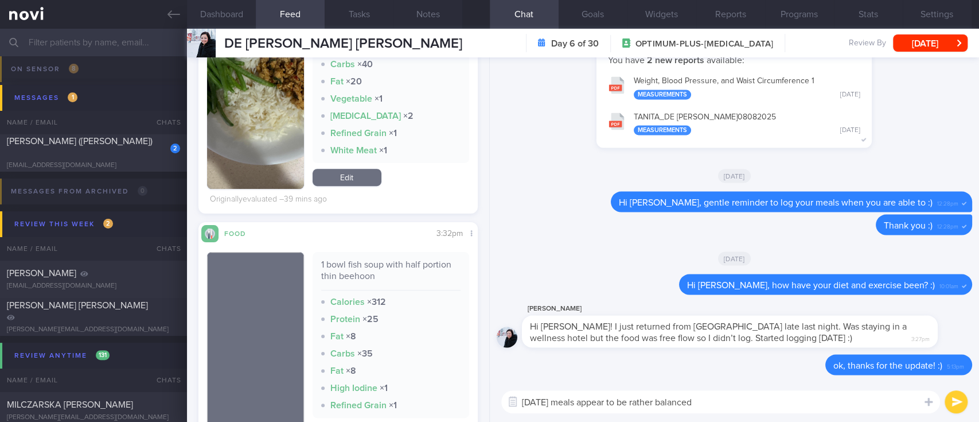
click at [792, 398] on textarea "[DATE] meals appear to be rather balanced" at bounding box center [720, 401] width 439 height 23
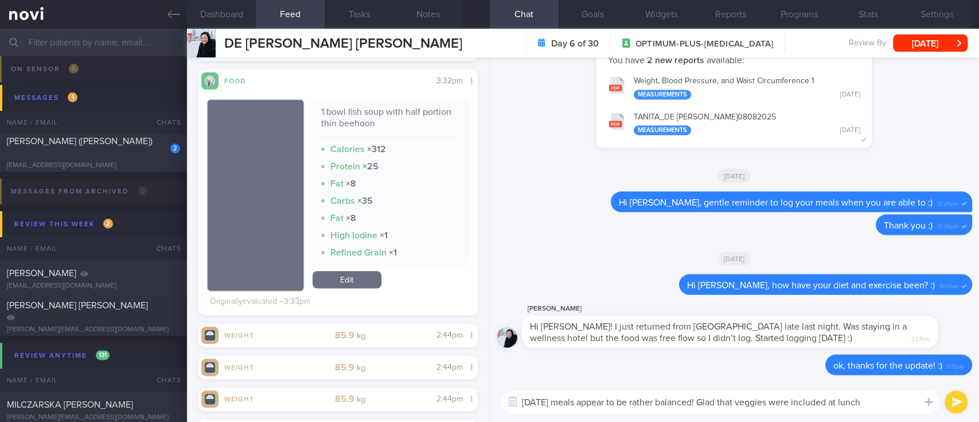
drag, startPoint x: 889, startPoint y: 399, endPoint x: 832, endPoint y: 399, distance: 56.8
click at [832, 399] on textarea "[DATE] meals appear to be rather balanced! Glad that veggies were included at l…" at bounding box center [720, 401] width 439 height 23
type textarea "[DATE] meals appear to be rather balanced! Glad that veggies were included too"
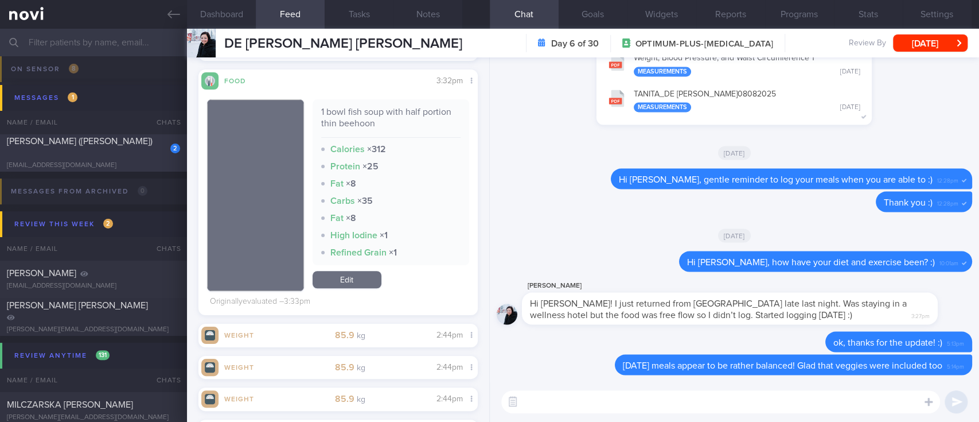
click at [125, 164] on div "2 [PERSON_NAME] ([PERSON_NAME]) [EMAIL_ADDRESS][DOMAIN_NAME] [DATE] OPTIMUM-PLU…" at bounding box center [489, 153] width 979 height 38
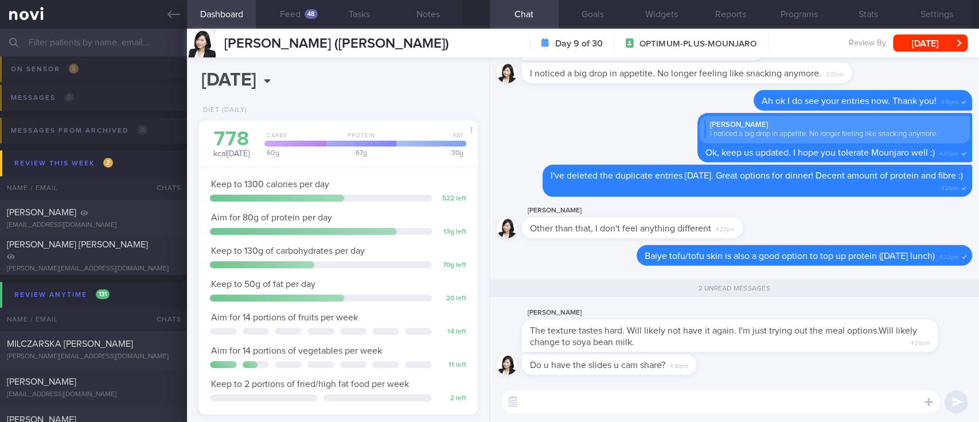
click at [673, 395] on textarea at bounding box center [720, 401] width 439 height 23
type textarea "M"
paste textarea "[URL][DOMAIN_NAME]"
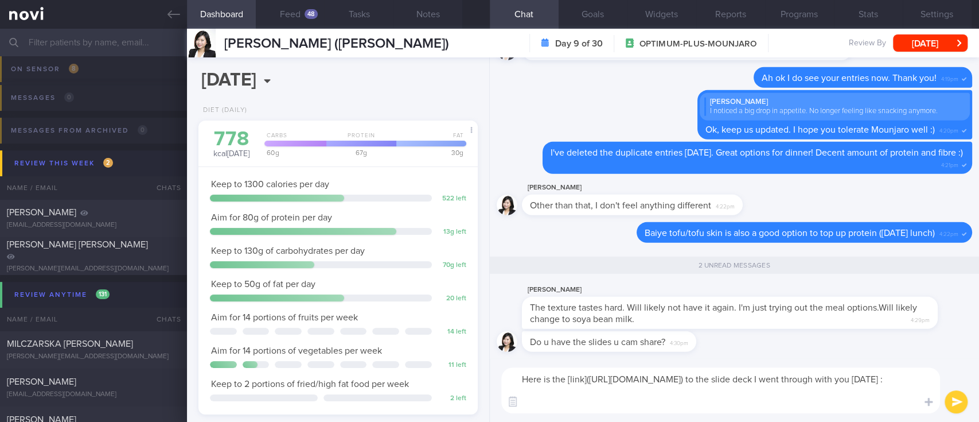
type textarea "Here is the [link]([URL][DOMAIN_NAME]) to the slide deck I went through with yo…"
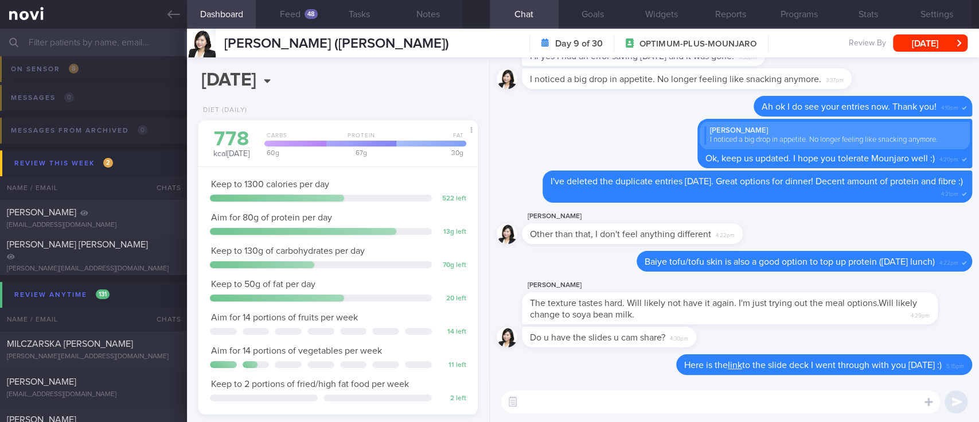
click at [587, 397] on textarea at bounding box center [720, 401] width 439 height 23
type textarea "Here are some recipes you can consider too :)"
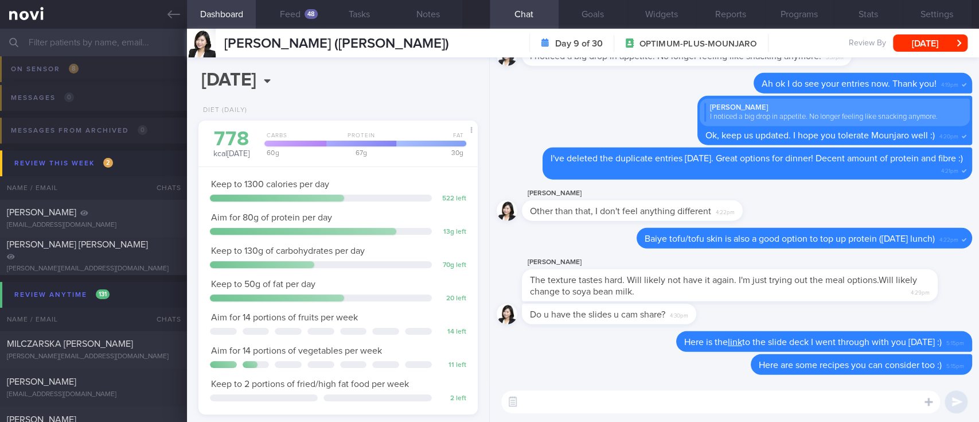
paste textarea "*Loremipsu:* *“Dol sita” Consecte* 6 adipi [Elits doei tem IN utlab](etdol://ma…"
type textarea "*Loremipsu:* *“Dol sita” Consecte* 6 adipi [Elits doei tem IN utlab](etdol://ma…"
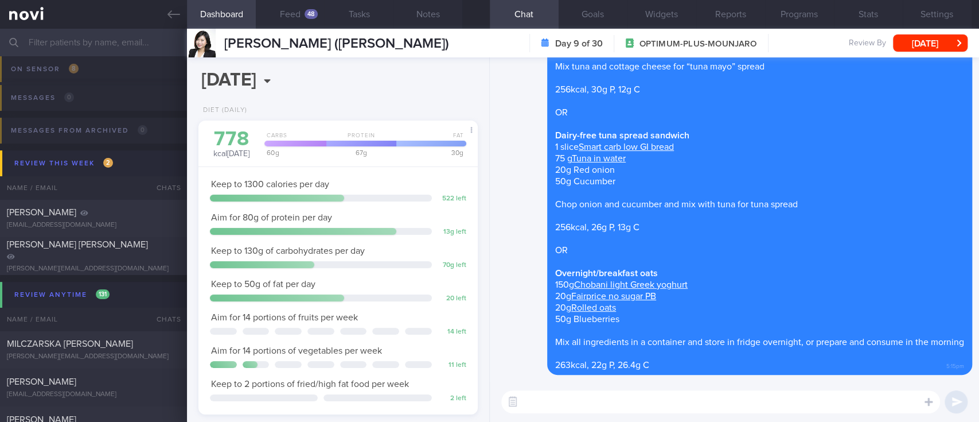
click at [729, 402] on textarea at bounding box center [720, 401] width 439 height 23
paste textarea "*Lunch/dinner:* *Sriracha mayo tuna wrap* 1 (45g) [Mission reduced carb wrap]([…"
type textarea "*Lunch/dinner:* *Sriracha mayo tuna wrap* 1 (45g) [Mission reduced carb wrap]([…"
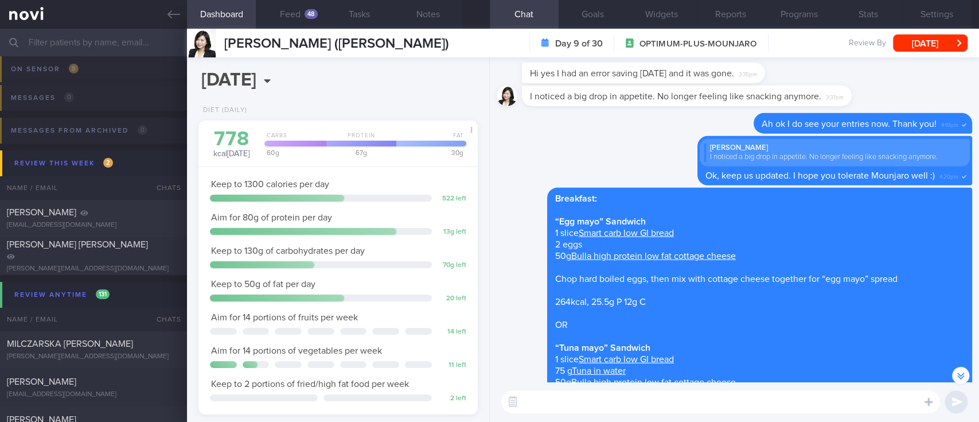
scroll to position [-1223, 0]
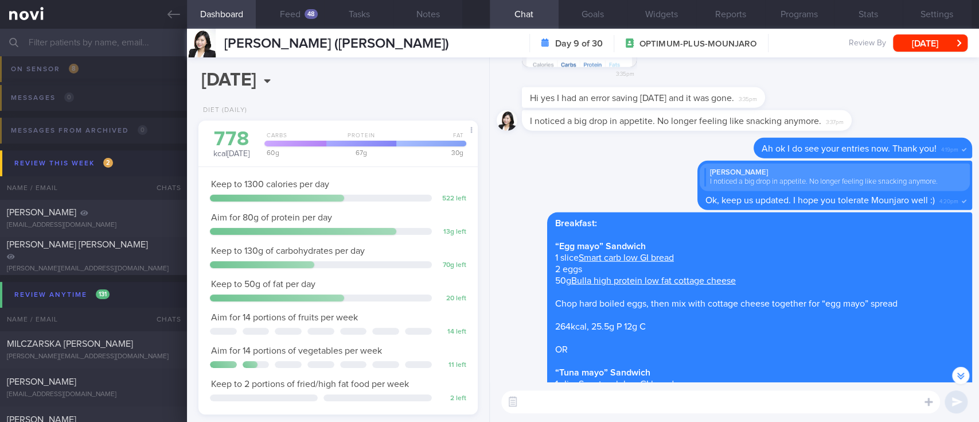
drag, startPoint x: 171, startPoint y: 18, endPoint x: 630, endPoint y: 84, distance: 463.7
click at [171, 18] on icon at bounding box center [174, 14] width 13 height 13
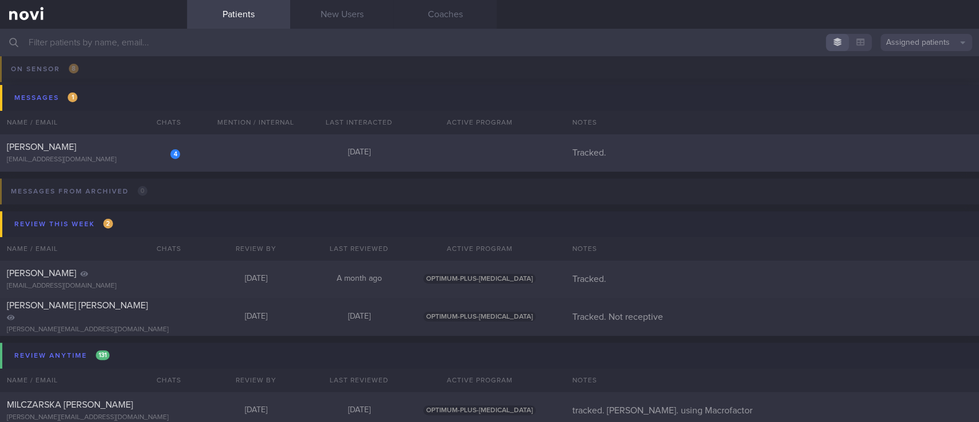
click at [217, 147] on div "4 [PERSON_NAME] [EMAIL_ADDRESS][DOMAIN_NAME] [DATE] Tracked." at bounding box center [489, 153] width 979 height 38
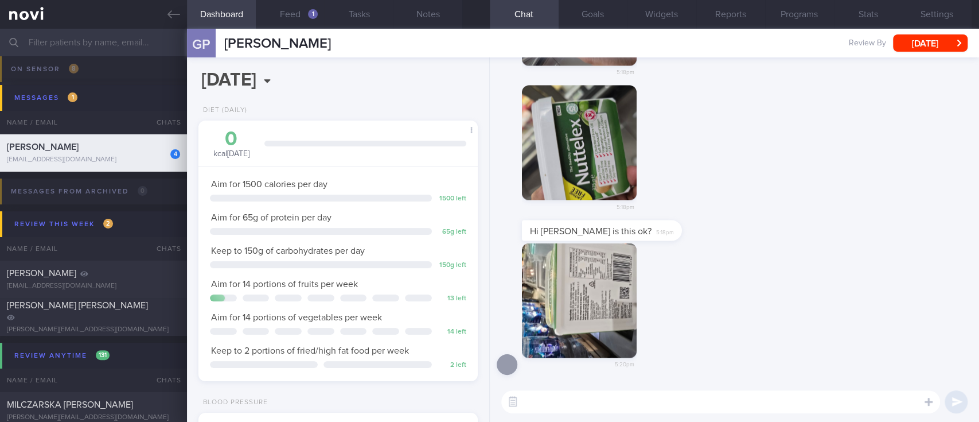
click at [587, 141] on button "button" at bounding box center [579, 142] width 115 height 115
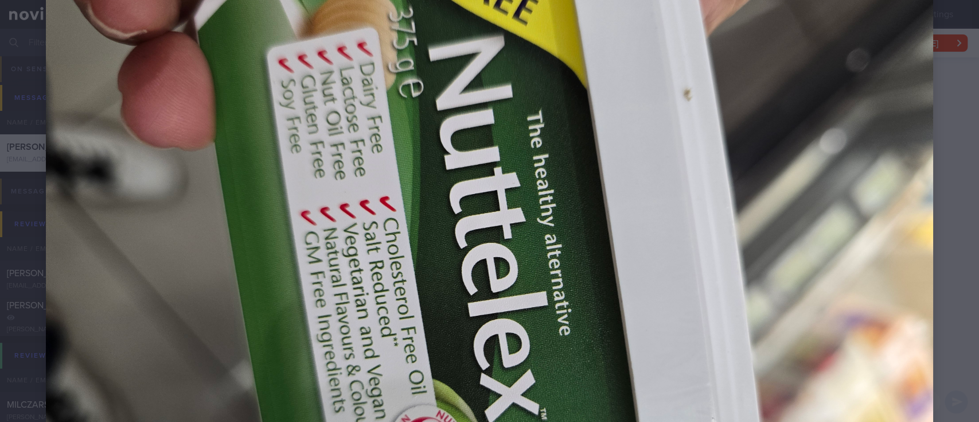
scroll to position [174, 0]
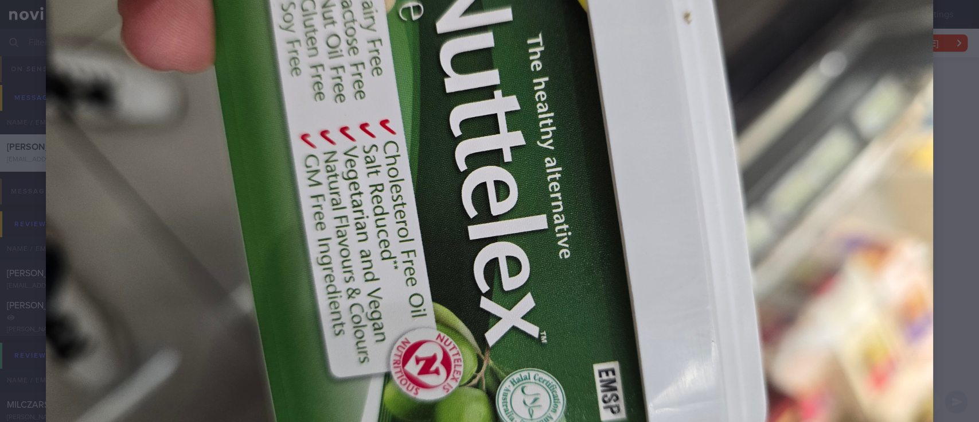
click at [823, 264] on img at bounding box center [490, 205] width 888 height 666
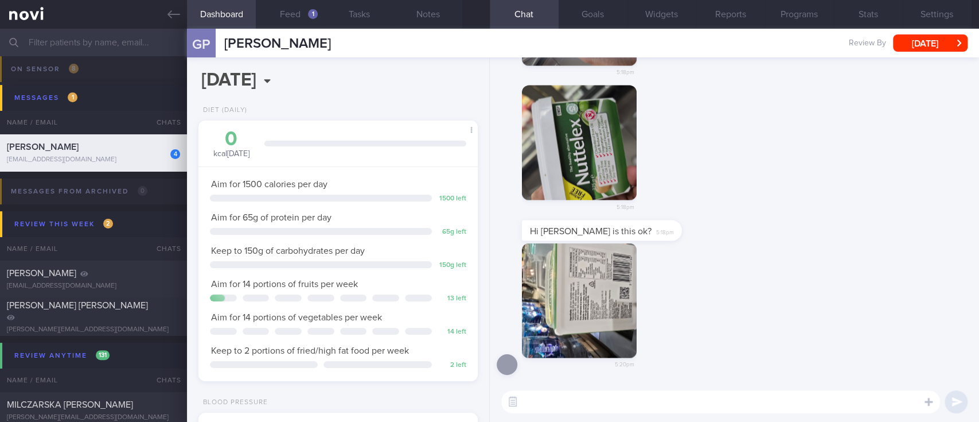
click at [792, 235] on div "Hi [PERSON_NAME] is this ok? 5:18pm" at bounding box center [735, 231] width 476 height 23
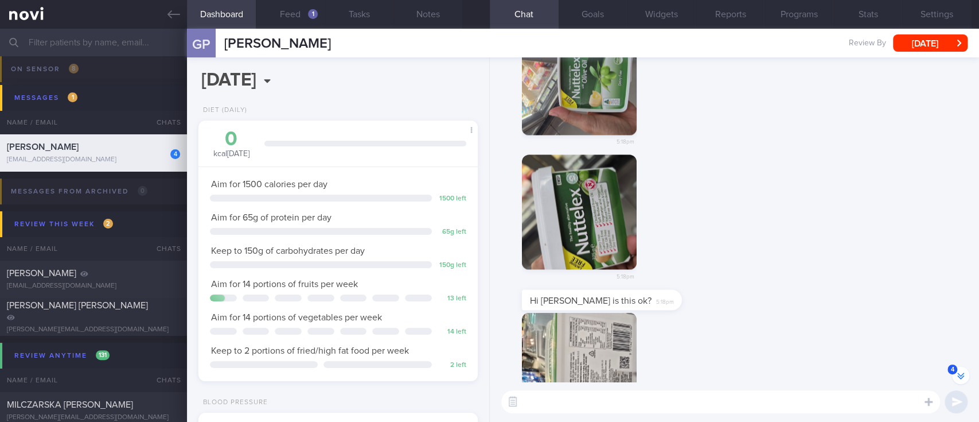
scroll to position [-76, 0]
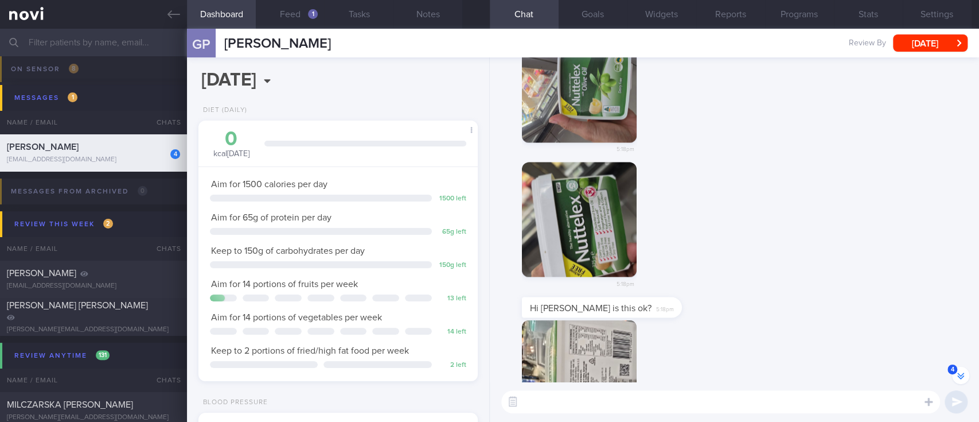
click at [591, 118] on button "button" at bounding box center [579, 85] width 115 height 115
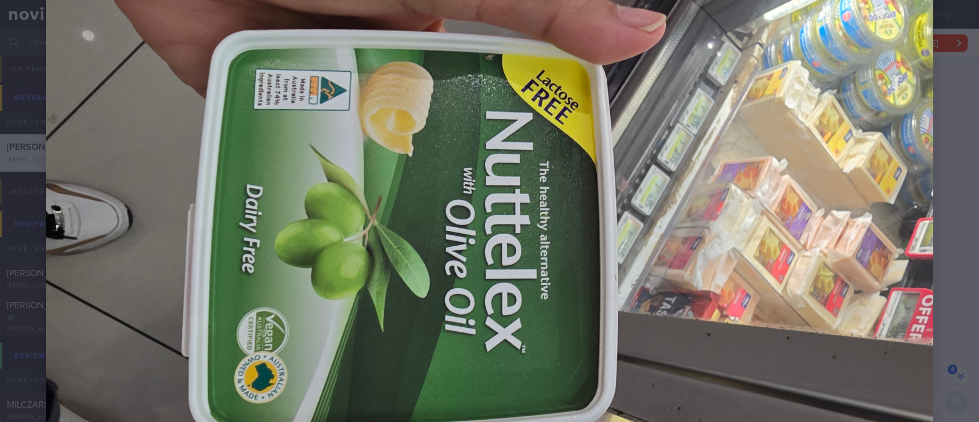
scroll to position [229, 0]
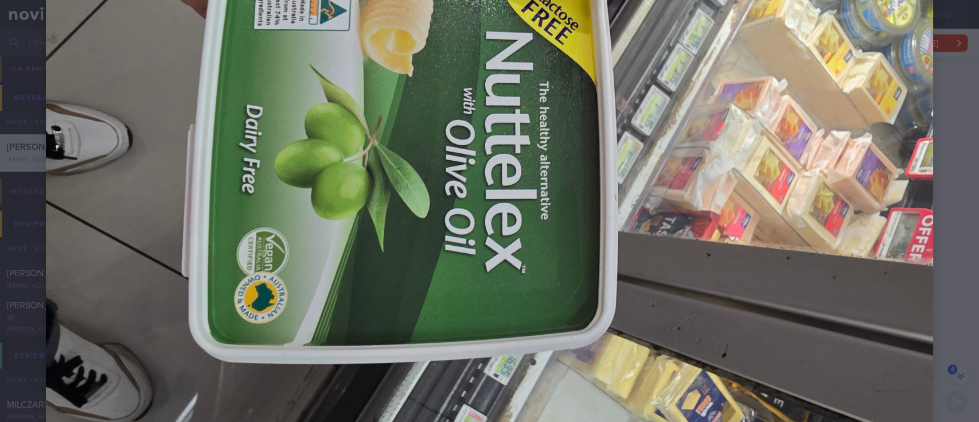
click at [789, 247] on img at bounding box center [490, 149] width 888 height 666
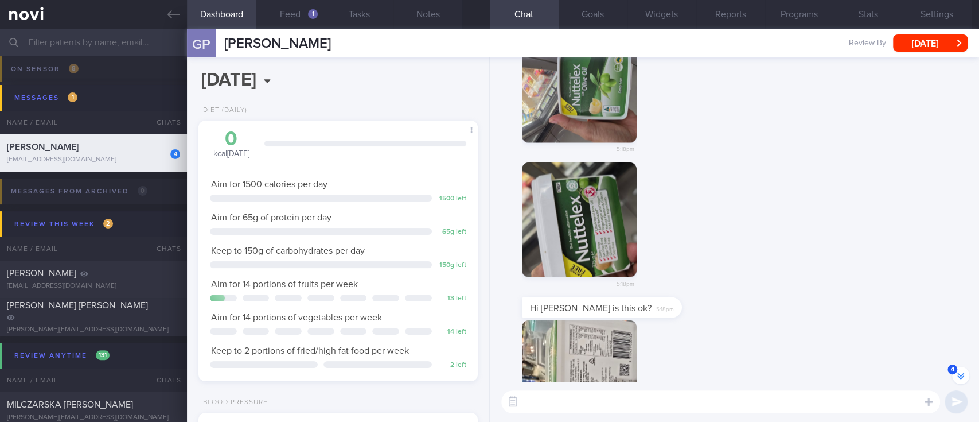
click at [797, 252] on div "5:18pm" at bounding box center [735, 229] width 476 height 135
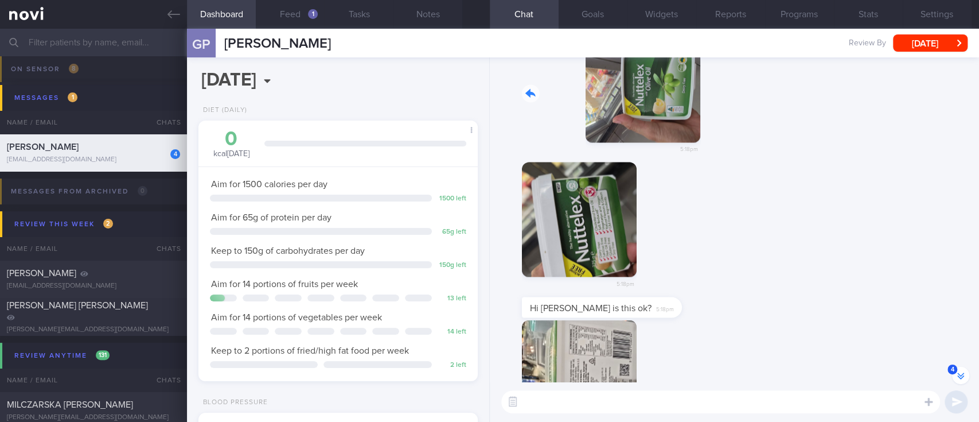
drag, startPoint x: 599, startPoint y: 98, endPoint x: 753, endPoint y: 252, distance: 218.3
click at [780, 127] on div "5:18pm" at bounding box center [735, 88] width 476 height 149
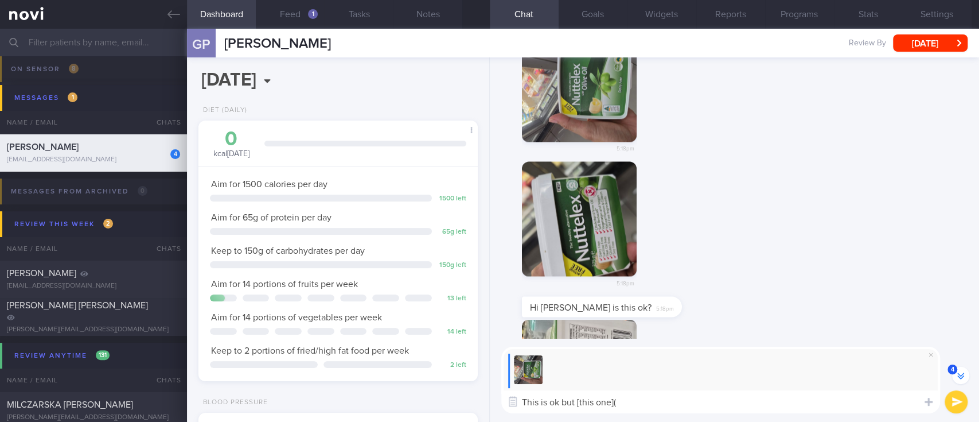
paste textarea "[URL][DOMAIN_NAME][MEDICAL_DATA]"
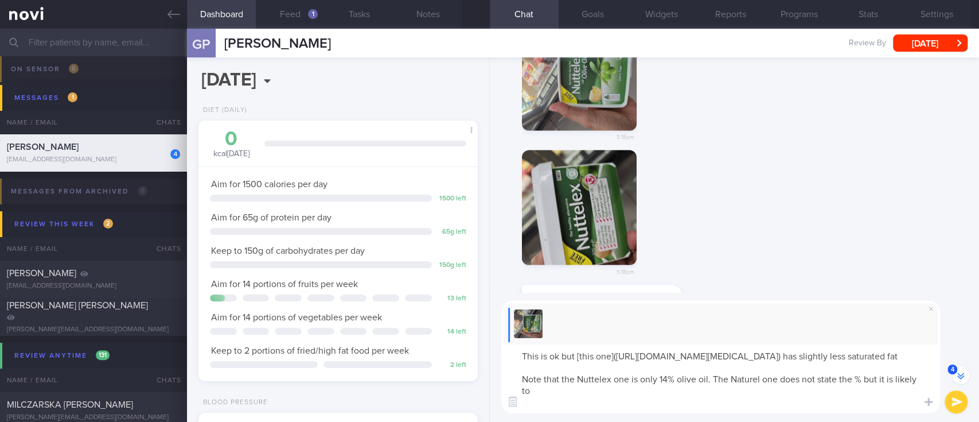
scroll to position [-165, 0]
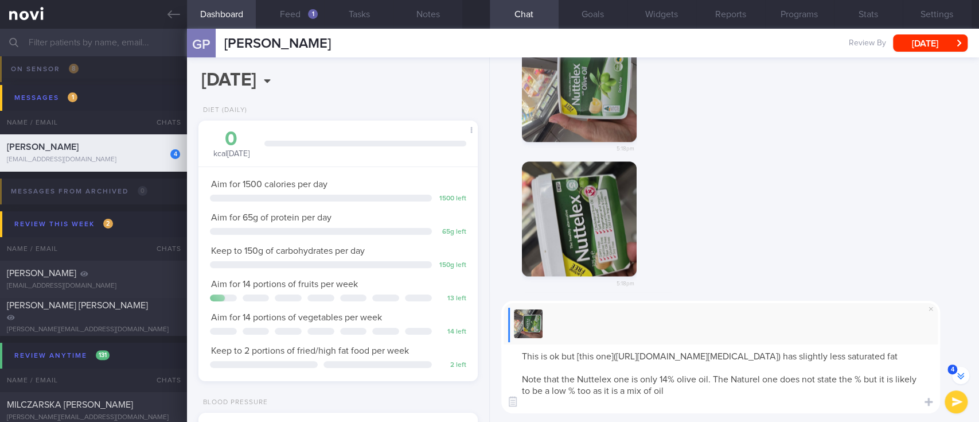
type textarea "This is ok but [this one]([URL][DOMAIN_NAME][MEDICAL_DATA]) has slightly less s…"
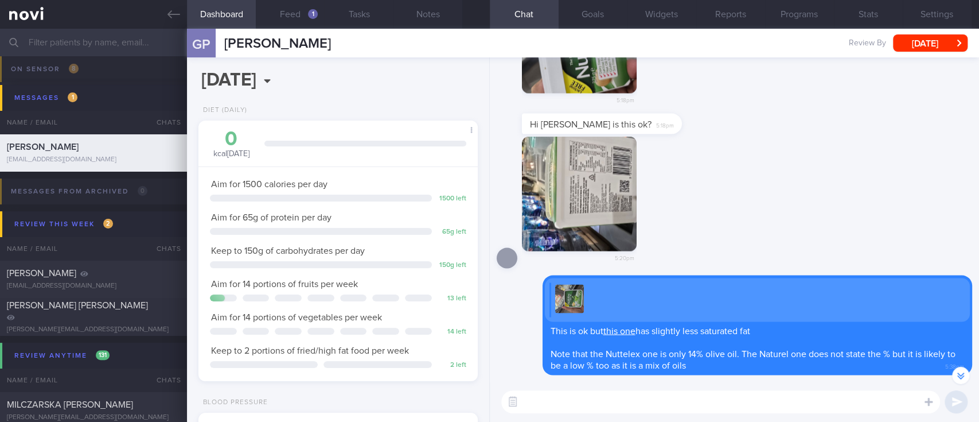
scroll to position [-76, 0]
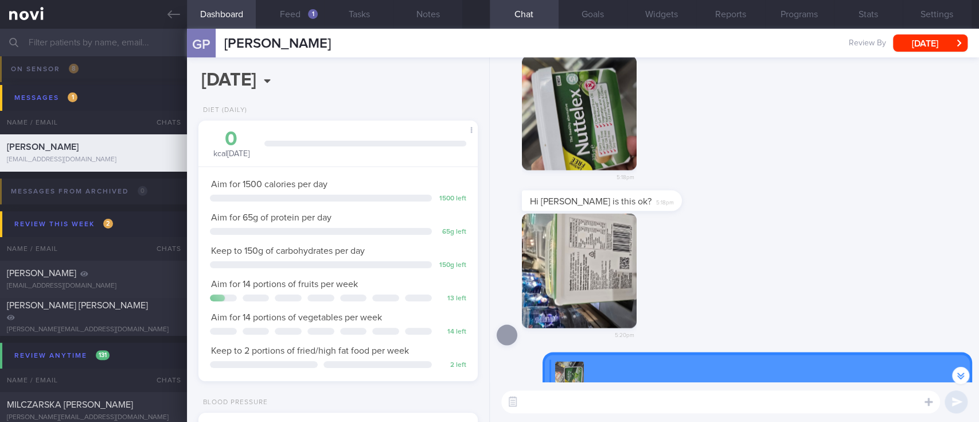
click at [569, 283] on button "button" at bounding box center [579, 270] width 115 height 115
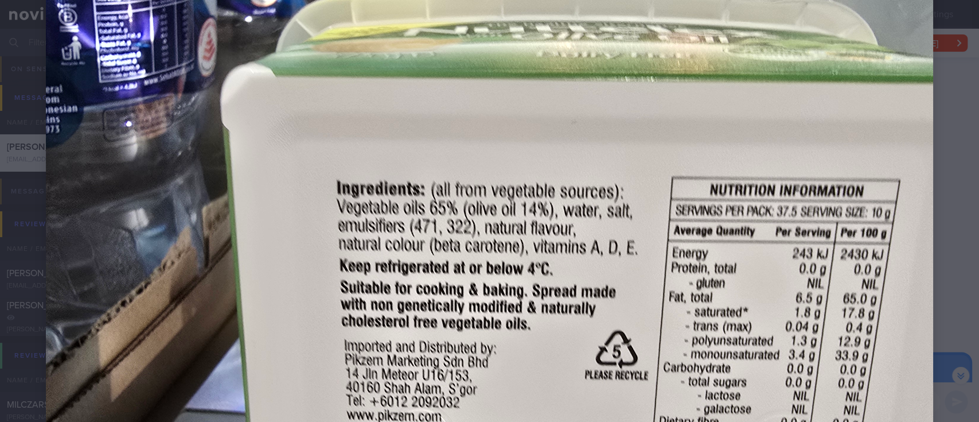
scroll to position [459, 0]
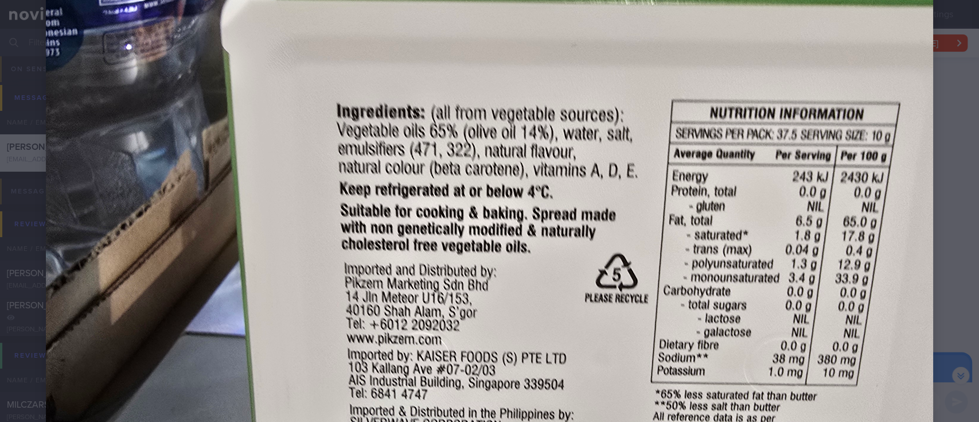
click at [924, 222] on div at bounding box center [489, 178] width 979 height 1275
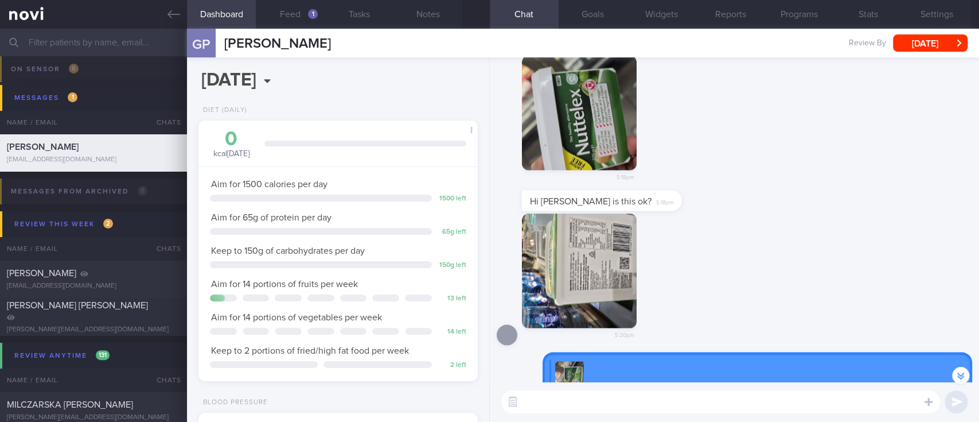
click at [854, 248] on div "5:20pm" at bounding box center [735, 282] width 476 height 139
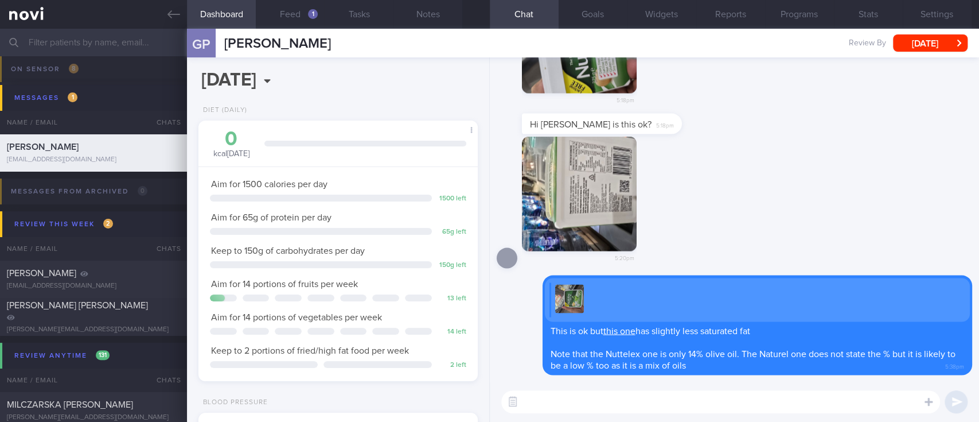
click at [756, 402] on textarea at bounding box center [720, 401] width 439 height 23
click at [756, 401] on textarea at bounding box center [720, 401] width 439 height 23
type textarea "Are you using it to spread on bread?"
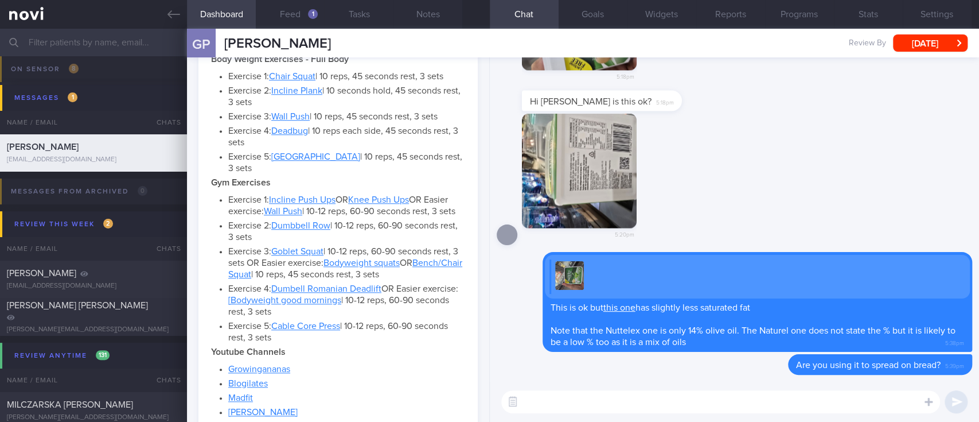
scroll to position [765, 0]
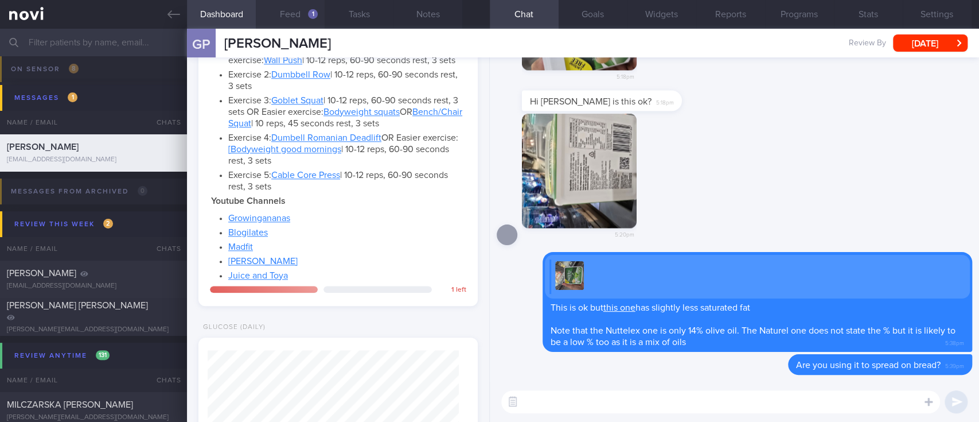
click at [302, 22] on button "Feed 1" at bounding box center [290, 14] width 69 height 29
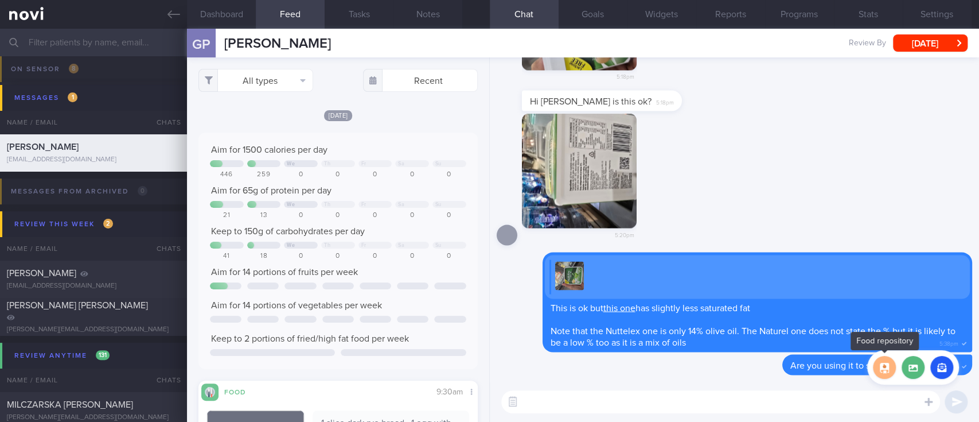
click at [893, 362] on button "button" at bounding box center [884, 367] width 23 height 23
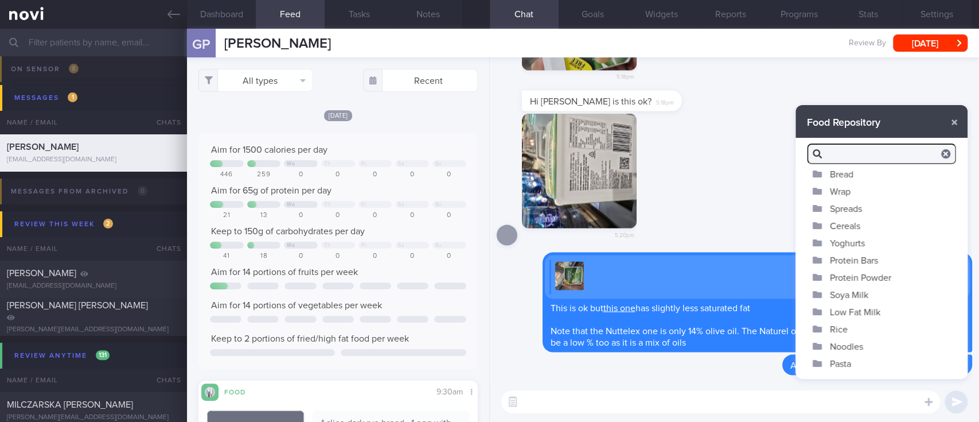
click at [858, 205] on button "Spreads" at bounding box center [882, 208] width 172 height 17
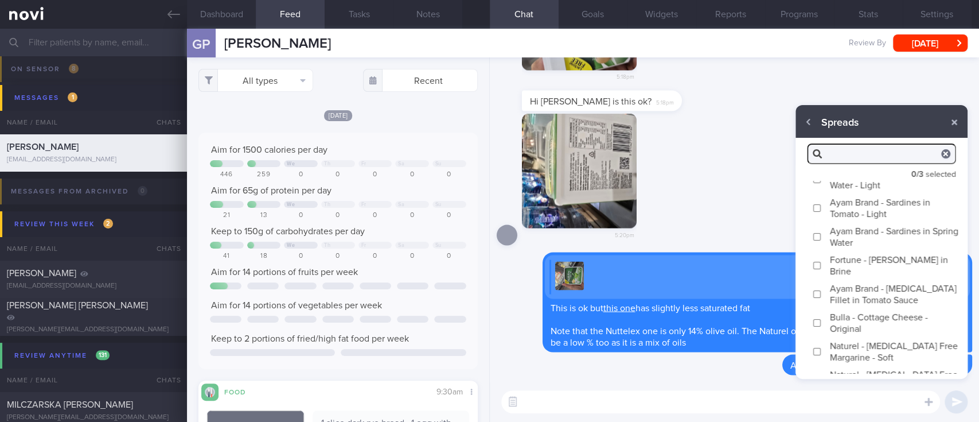
scroll to position [64, 0]
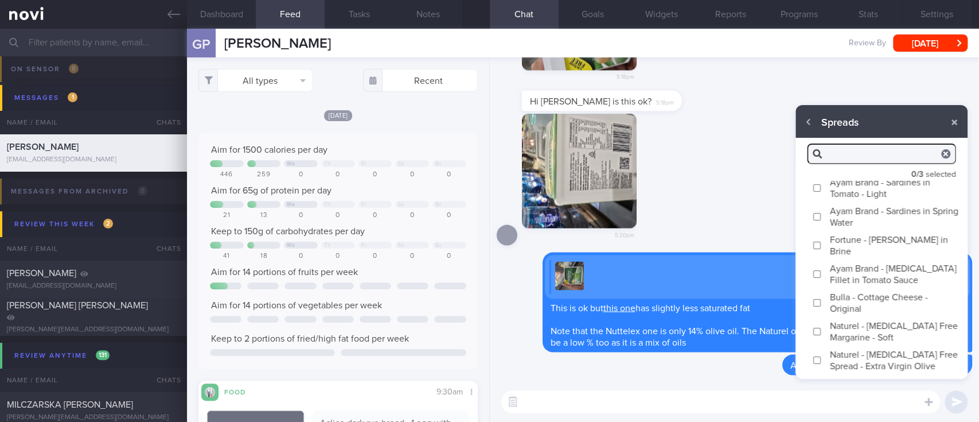
click at [873, 361] on label "Naturel - [MEDICAL_DATA] Free Spread - Extra Virgin Olive" at bounding box center [882, 359] width 172 height 29
click at [822, 361] on input "Naturel - [MEDICAL_DATA] Free Spread - Extra Virgin Olive" at bounding box center [817, 359] width 9 height 7
checkbox input "true"
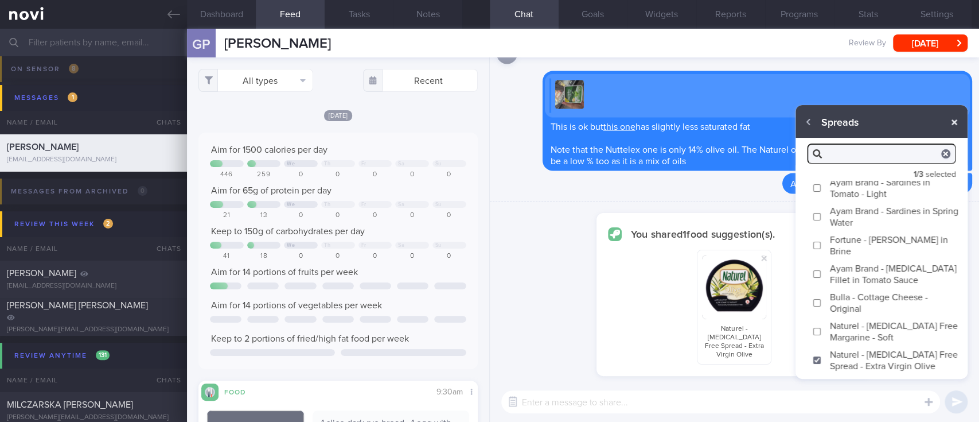
click at [955, 122] on button "button" at bounding box center [954, 122] width 21 height 21
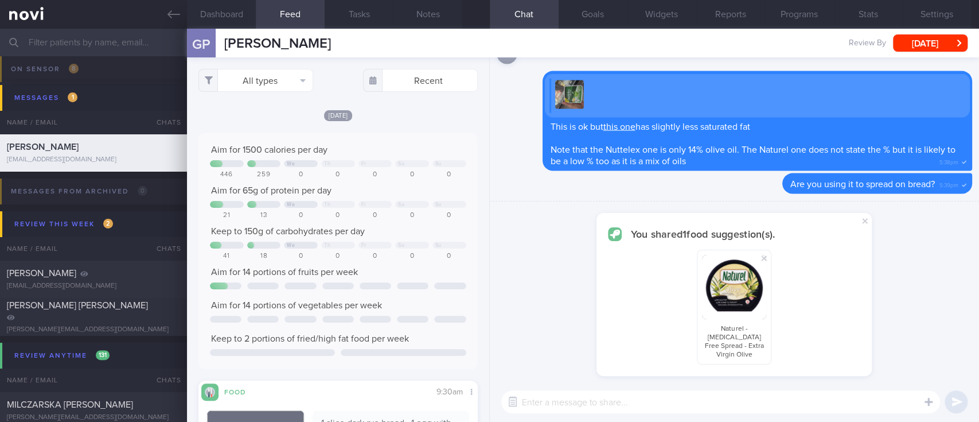
click at [745, 399] on textarea at bounding box center [720, 401] width 439 height 23
type textarea "T"
click at [844, 403] on textarea at bounding box center [720, 401] width 439 height 23
drag, startPoint x: 745, startPoint y: 352, endPoint x: 701, endPoint y: 337, distance: 46.6
click at [701, 337] on div "Naturel - [MEDICAL_DATA] Free Spread - Extra Virgin Olive" at bounding box center [734, 307] width 75 height 115
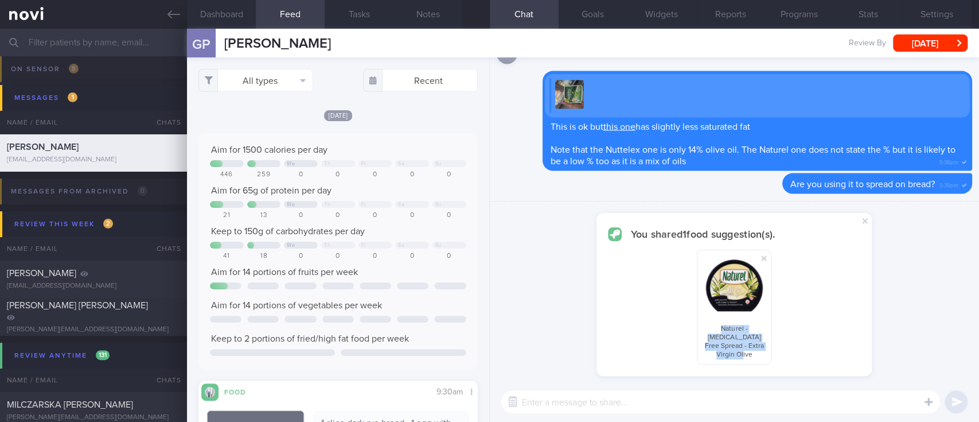
click at [741, 406] on textarea at bounding box center [720, 401] width 439 height 23
click at [866, 228] on span at bounding box center [865, 221] width 14 height 14
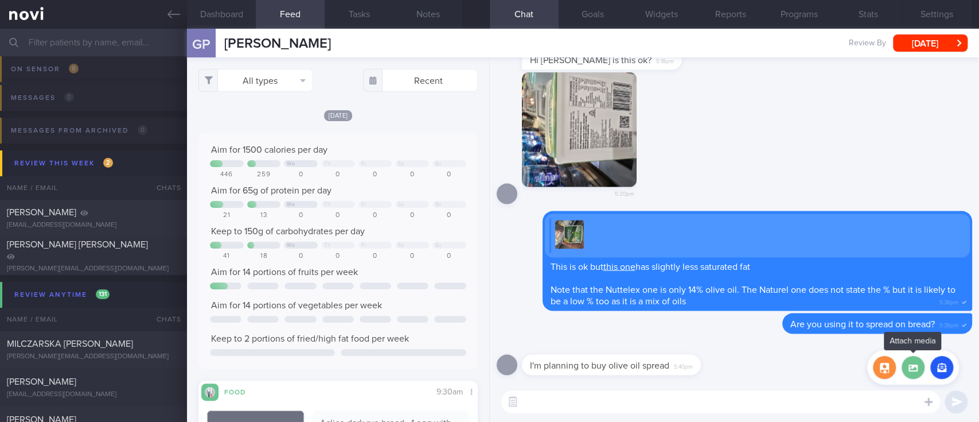
click at [914, 369] on label at bounding box center [913, 367] width 23 height 23
click at [0, 0] on input "file" at bounding box center [0, 0] width 0 height 0
click at [802, 380] on div "I'm planning to buy olive oil spread 5:40pm" at bounding box center [735, 360] width 476 height 41
click at [886, 371] on button "button" at bounding box center [884, 367] width 23 height 23
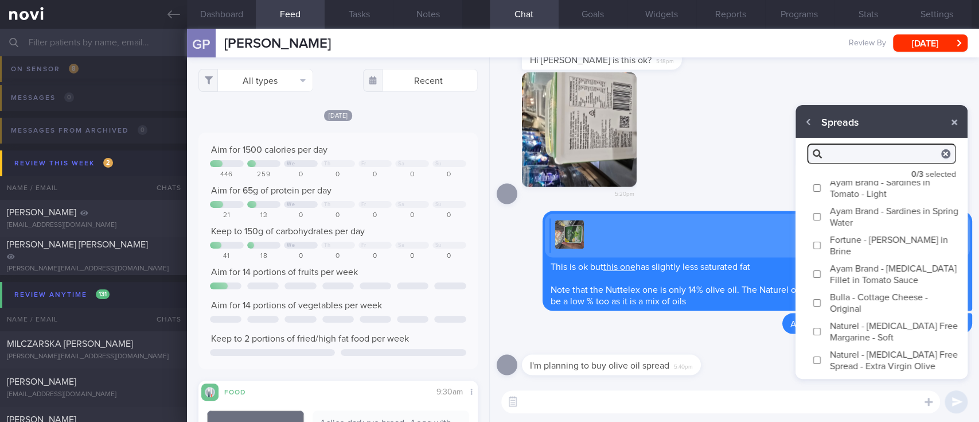
click at [897, 356] on label "Naturel - [MEDICAL_DATA] Free Spread - Extra Virgin Olive" at bounding box center [882, 359] width 172 height 29
click at [822, 356] on input "Naturel - [MEDICAL_DATA] Free Spread - Extra Virgin Olive" at bounding box center [817, 359] width 9 height 7
checkbox input "true"
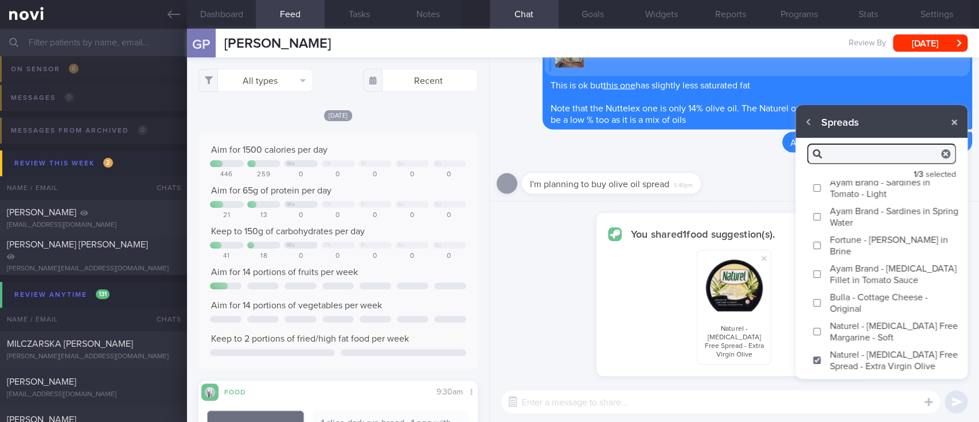
click at [797, 408] on textarea at bounding box center [720, 401] width 439 height 23
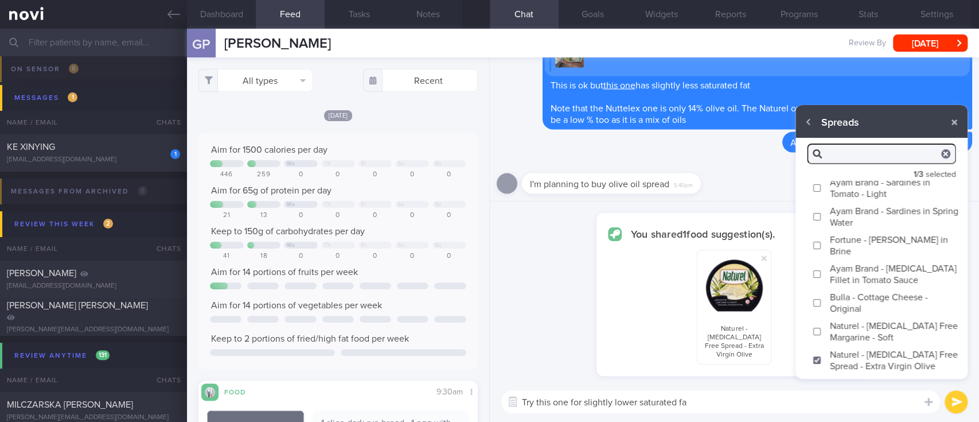
type textarea "Try this one for slightly lower saturated fat"
checkbox input "false"
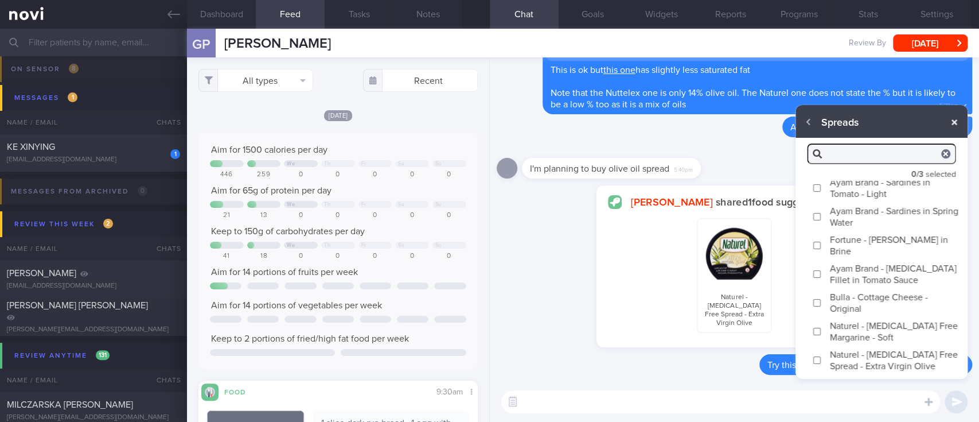
click at [950, 123] on button "button" at bounding box center [954, 122] width 21 height 21
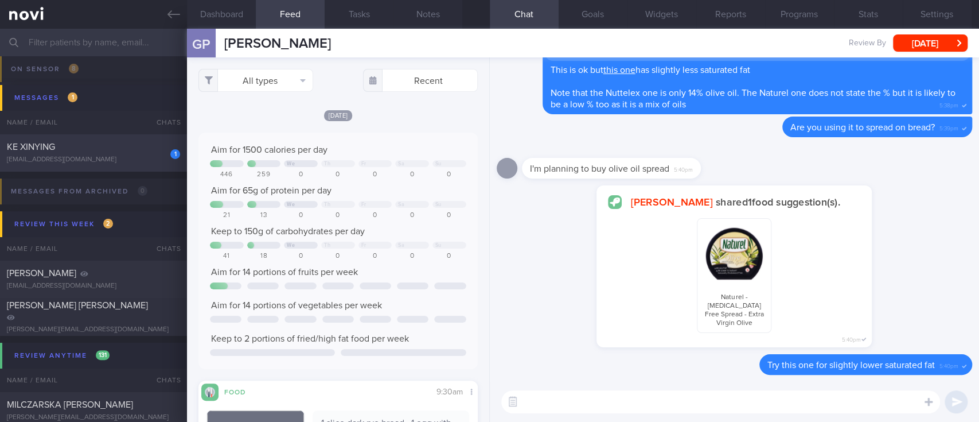
click at [73, 152] on div "KE XINYING" at bounding box center [92, 146] width 170 height 11
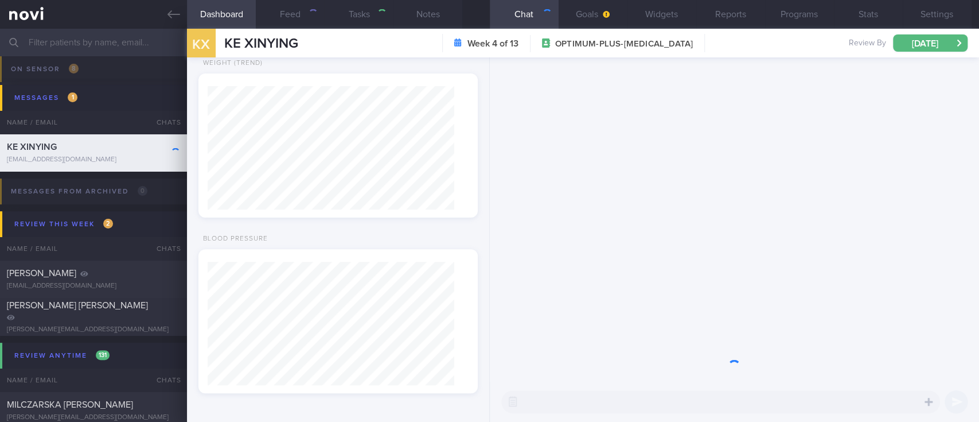
select select "8"
type input "Tracked"
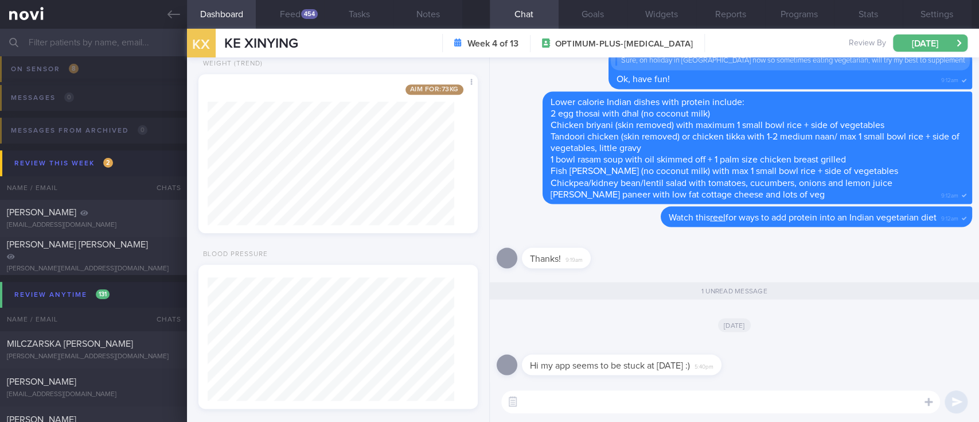
click at [824, 295] on div "1 unread message" at bounding box center [734, 290] width 501 height 17
click at [299, 16] on button "Feed 454" at bounding box center [290, 14] width 69 height 29
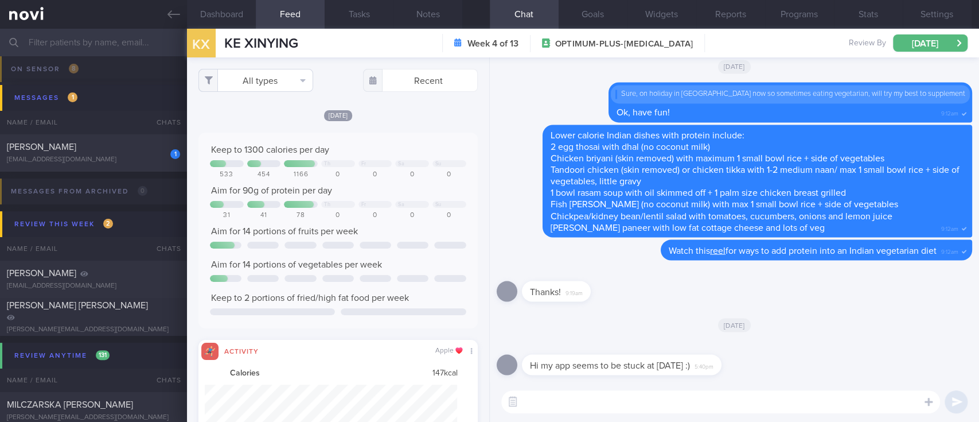
scroll to position [63, 252]
click at [275, 85] on button "All types" at bounding box center [256, 80] width 115 height 23
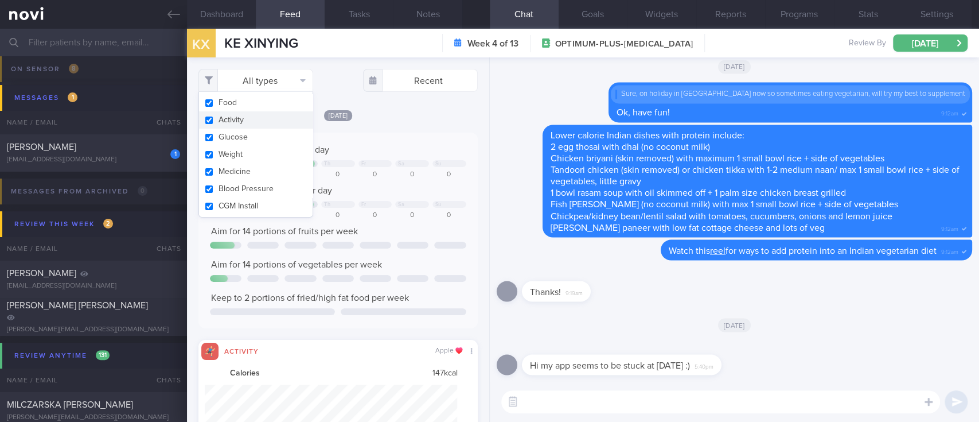
click at [262, 116] on button "Activity" at bounding box center [256, 119] width 114 height 17
click at [402, 147] on div "Keep to 1300 calories per day" at bounding box center [338, 149] width 256 height 11
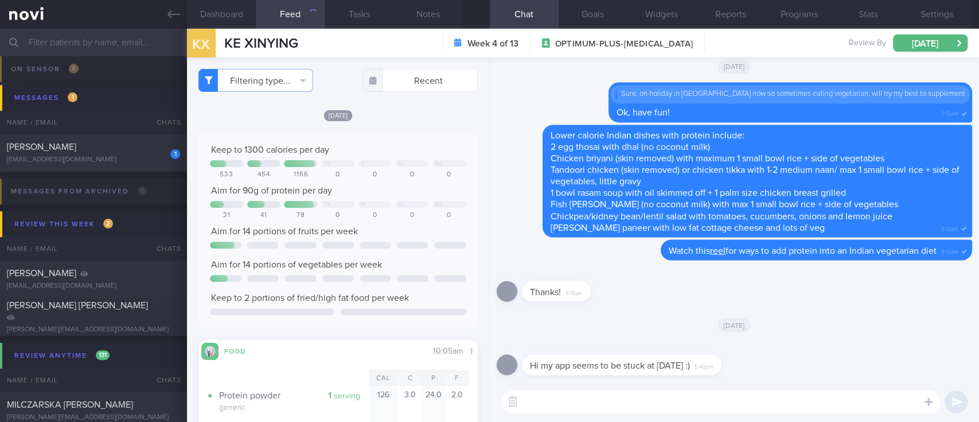
checkbox input "false"
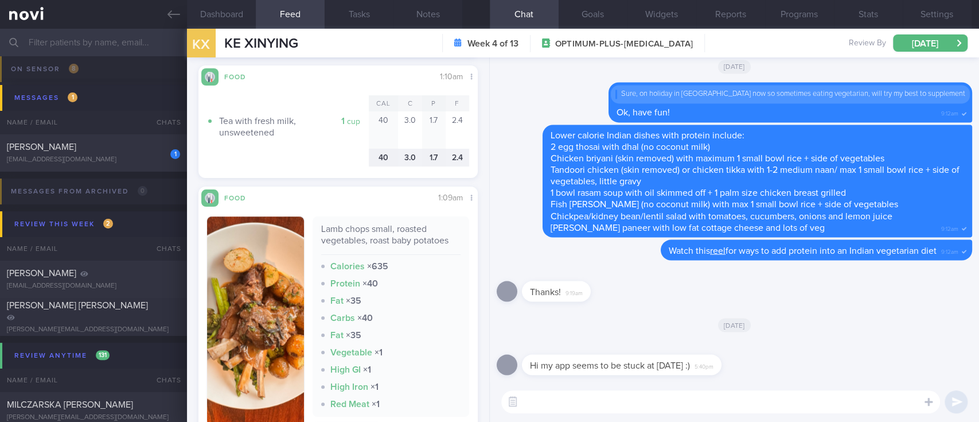
scroll to position [765, 0]
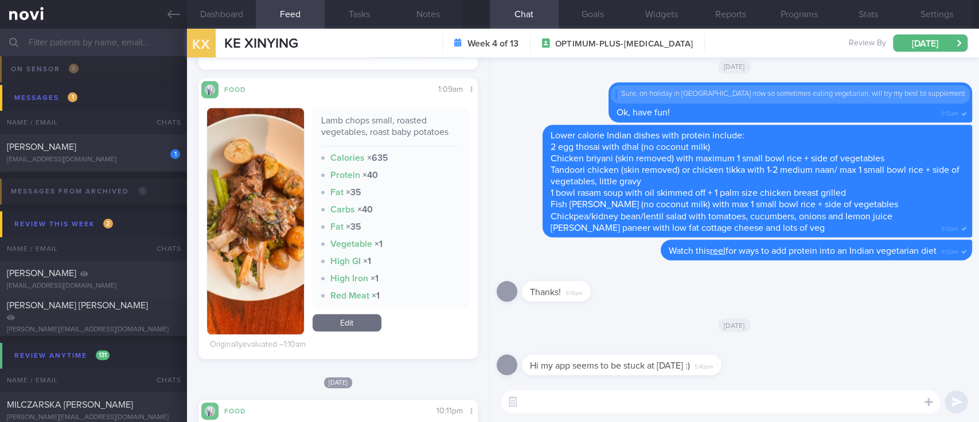
click at [587, 411] on textarea at bounding box center [720, 401] width 439 height 23
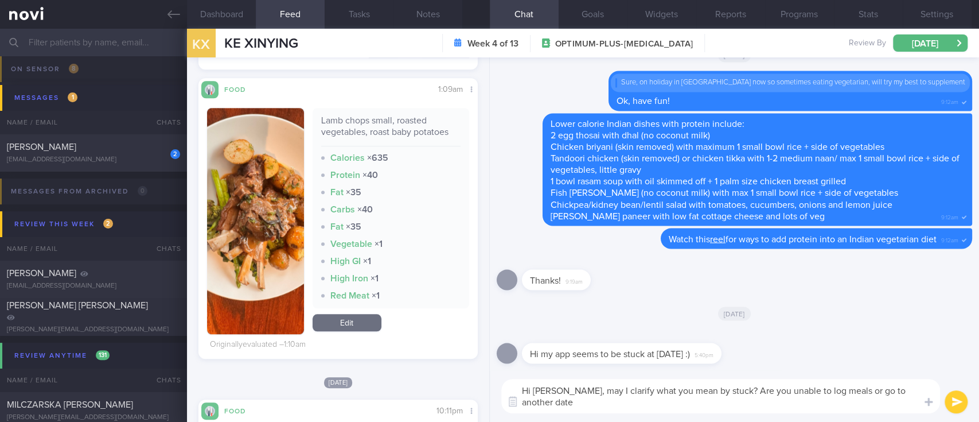
type textarea "Hi [PERSON_NAME], may I clarify what you mean by stuck? Are you unable to log m…"
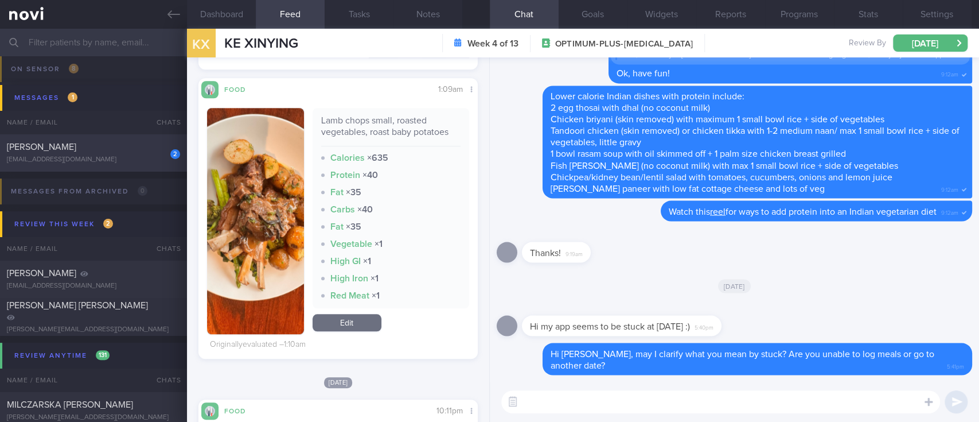
click at [155, 154] on div "2" at bounding box center [167, 150] width 25 height 18
type input "Tracked."
checkbox input "true"
select select "4"
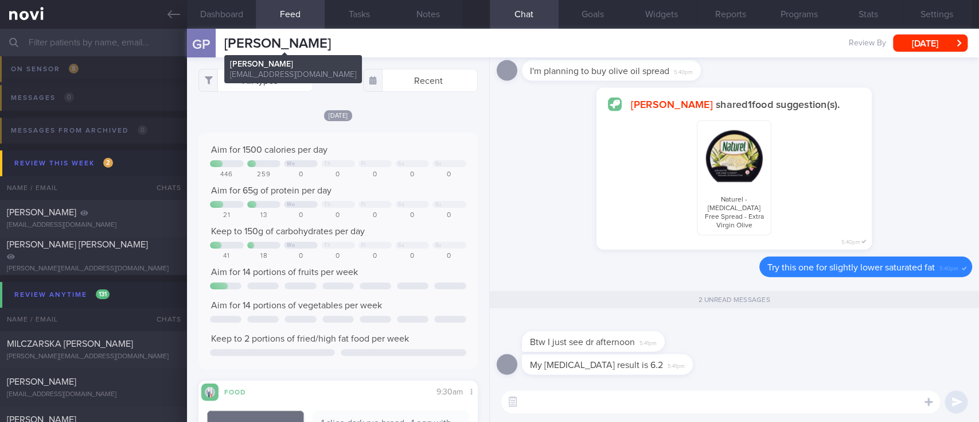
drag, startPoint x: 387, startPoint y: 47, endPoint x: 225, endPoint y: 45, distance: 161.2
click at [225, 45] on div "GP [PERSON_NAME] [PERSON_NAME] [EMAIL_ADDRESS][DOMAIN_NAME] Review By [DATE] Se…" at bounding box center [583, 43] width 792 height 29
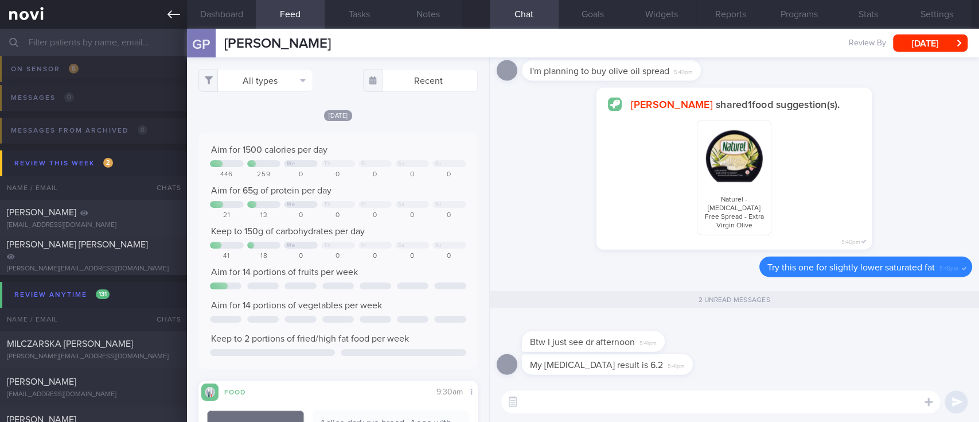
copy span "[PERSON_NAME]"
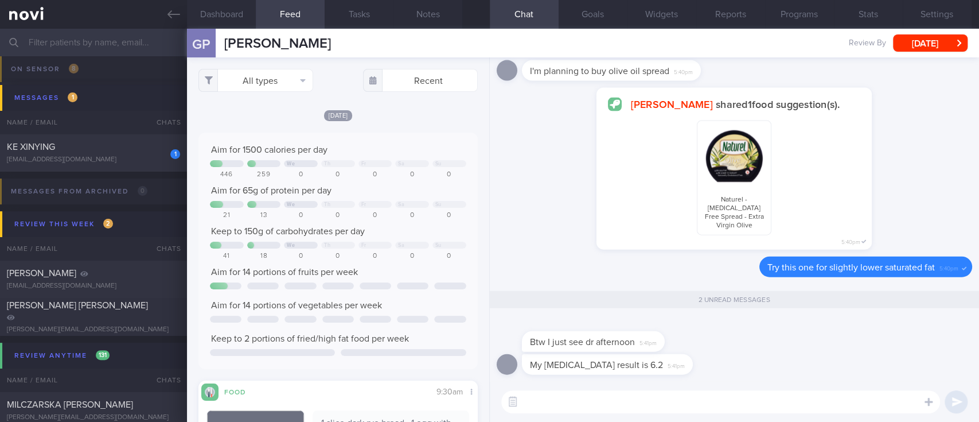
click at [609, 409] on textarea at bounding box center [720, 401] width 439 height 23
type textarea "Well done [PERSON_NAME]! :)"
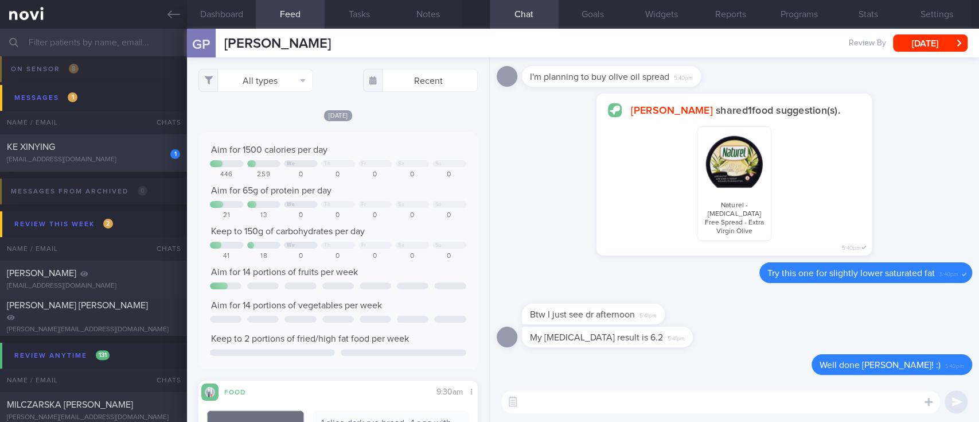
click at [138, 150] on div "KE XINYING" at bounding box center [92, 146] width 170 height 11
type input "Tracked"
checkbox input "false"
select select "8"
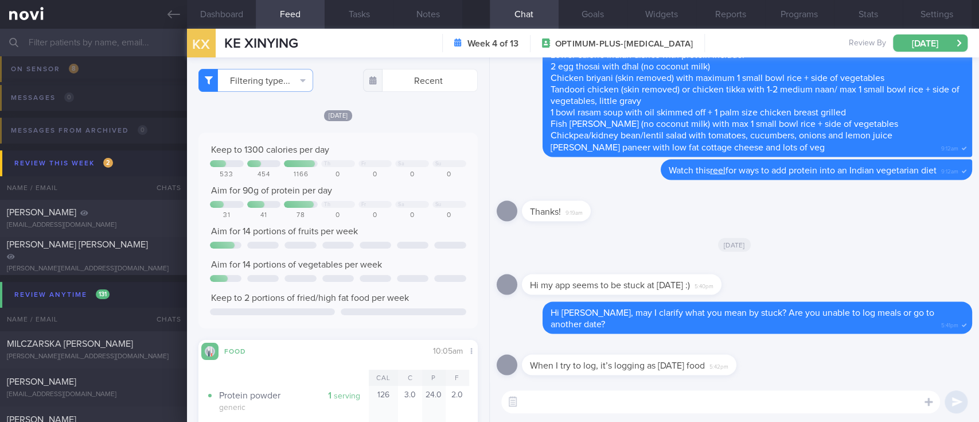
click at [688, 404] on textarea at bounding box center [720, 401] width 439 height 23
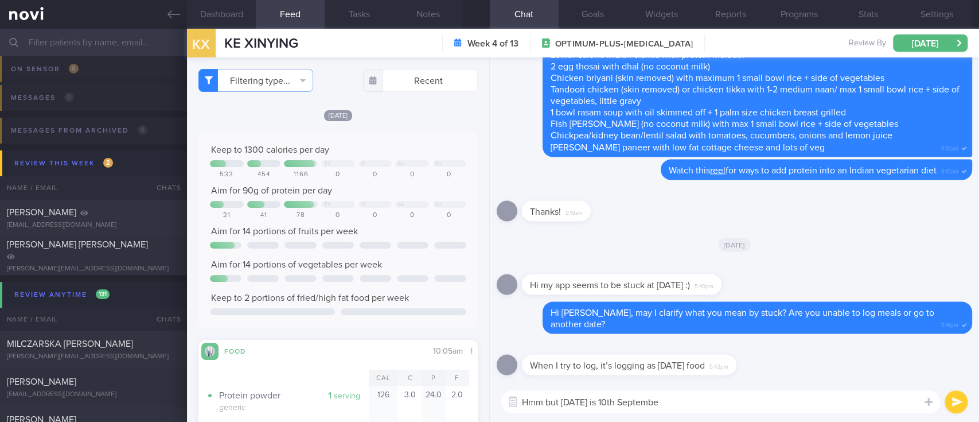
type textarea "Hmm but [DATE] is [DATE]"
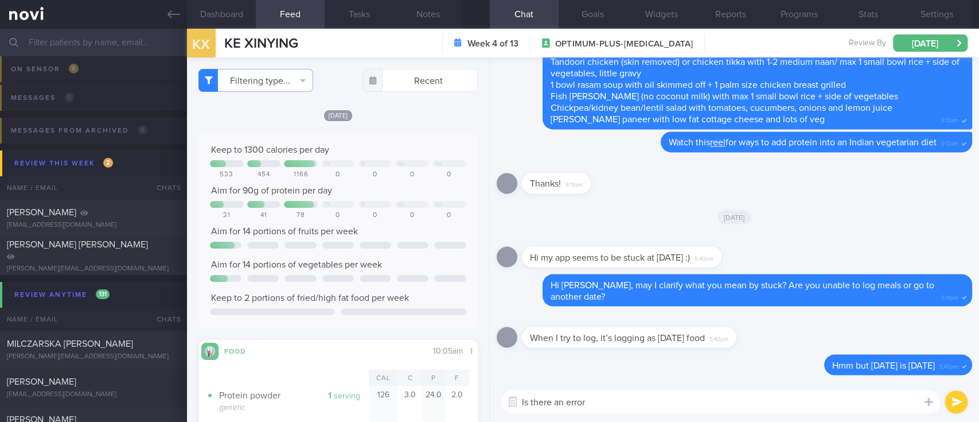
type textarea "Is there an error?"
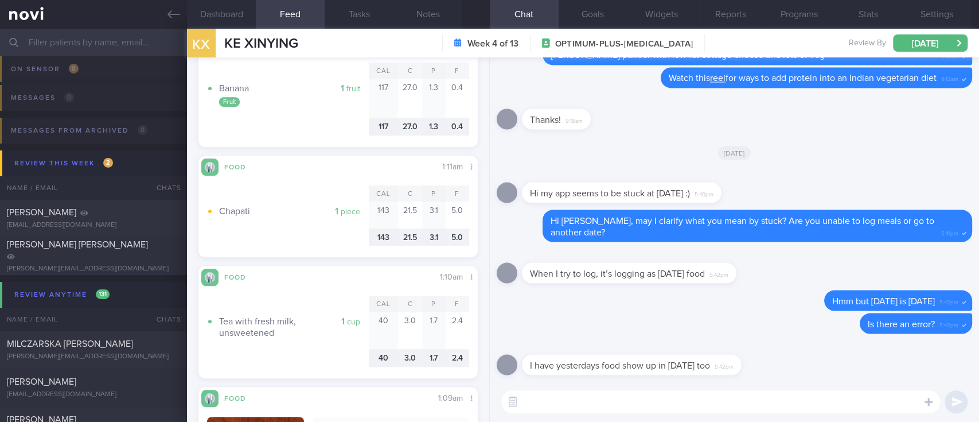
scroll to position [459, 0]
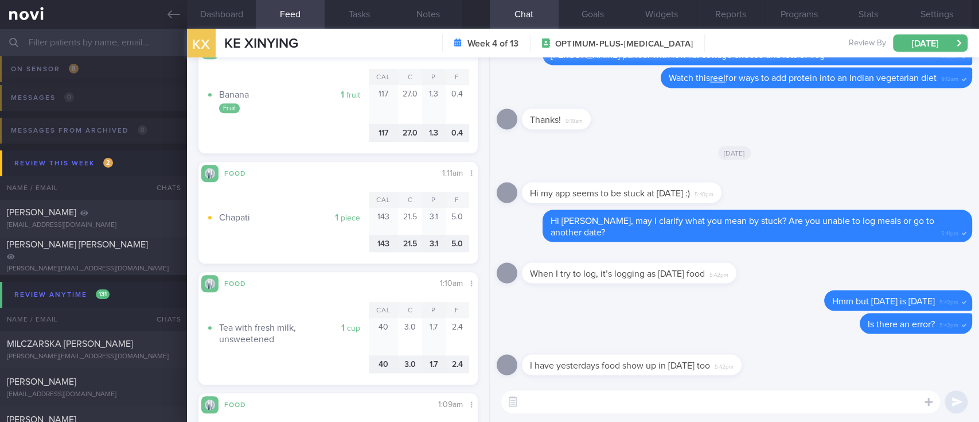
click at [601, 399] on textarea at bounding box center [720, 401] width 439 height 23
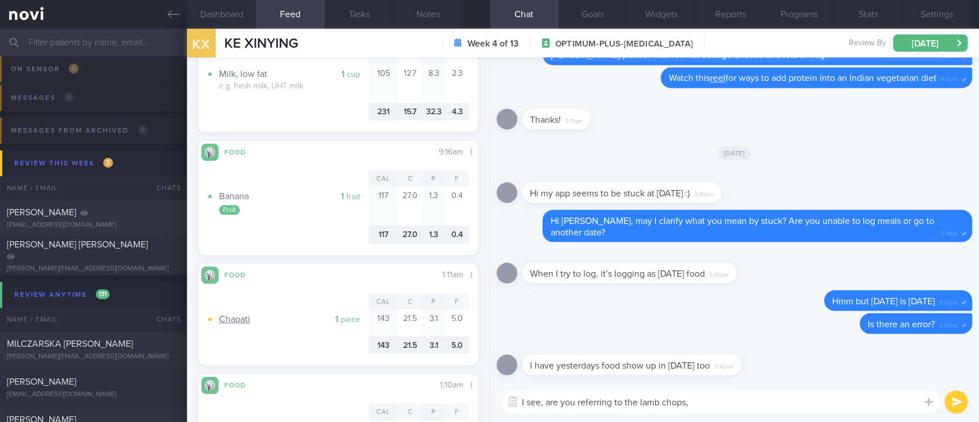
scroll to position [306, 0]
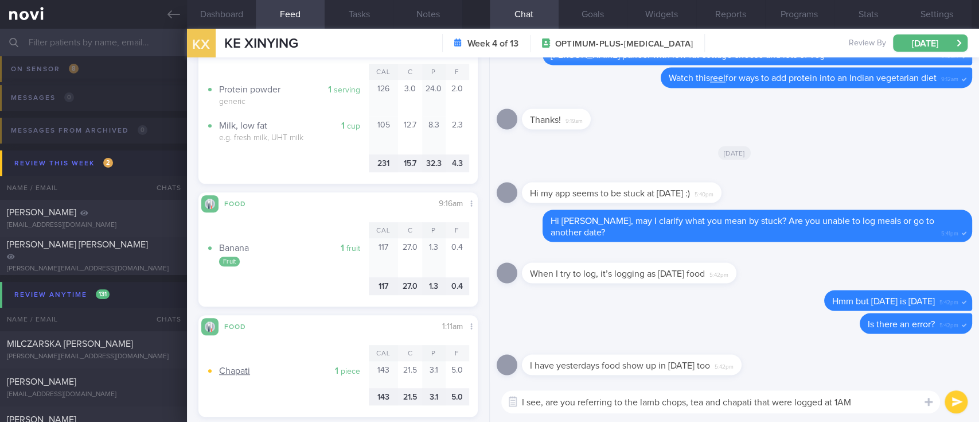
type textarea "I see, are you referring to the lamb chops, tea and chapati that were logged at…"
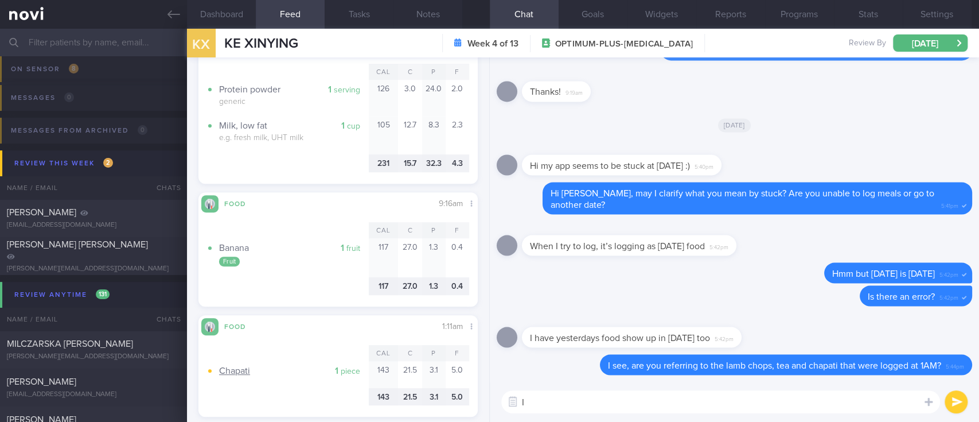
type textarea "I"
type textarea "f"
type textarea "If this was an error, I will report it to the tech team"
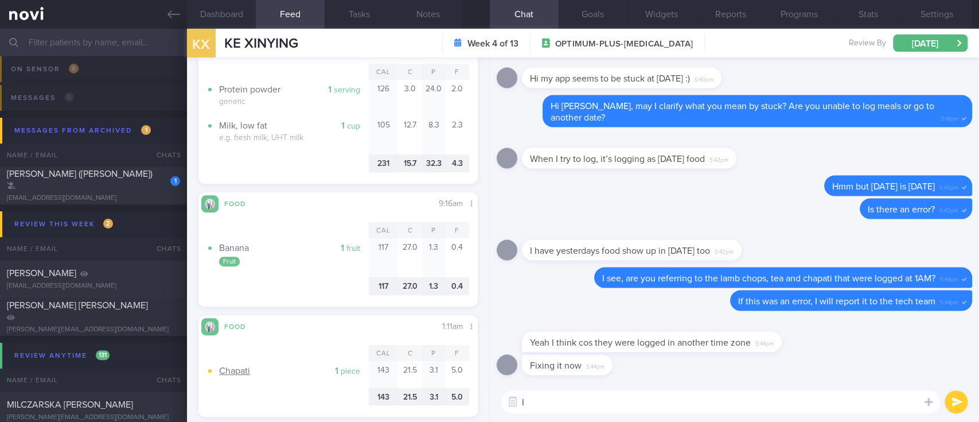
type textarea "I"
type textarea "Yes possibly!"
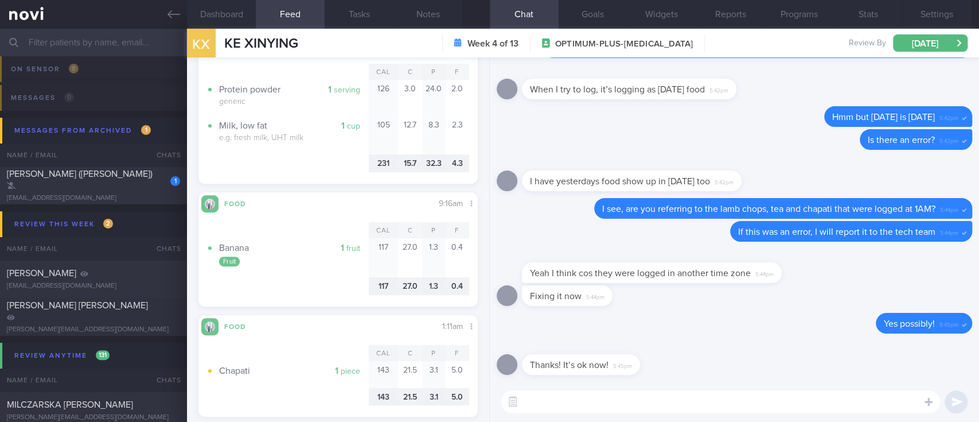
click at [671, 397] on textarea at bounding box center [720, 401] width 439 height 23
type textarea "Great!"
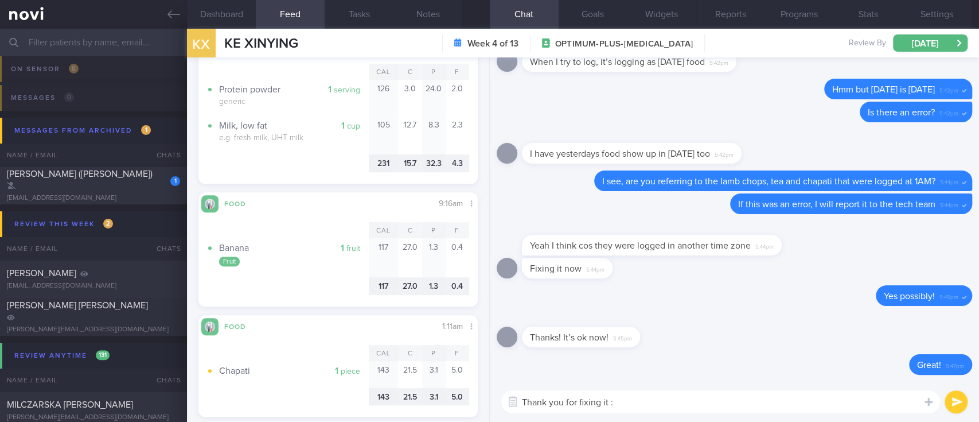
type textarea "Thank you for fixing it :)"
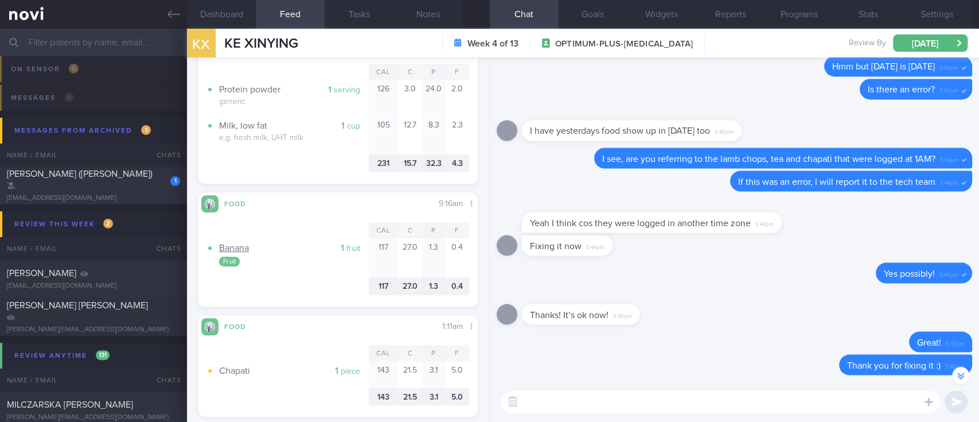
scroll to position [-77, 0]
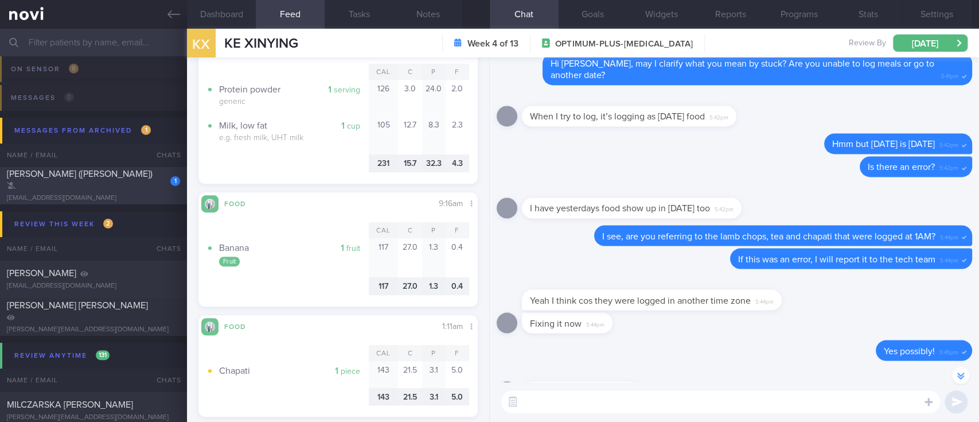
click at [85, 194] on div "[EMAIL_ADDRESS][DOMAIN_NAME]" at bounding box center [93, 198] width 173 height 9
type input "Target range 4-8mmol/L"
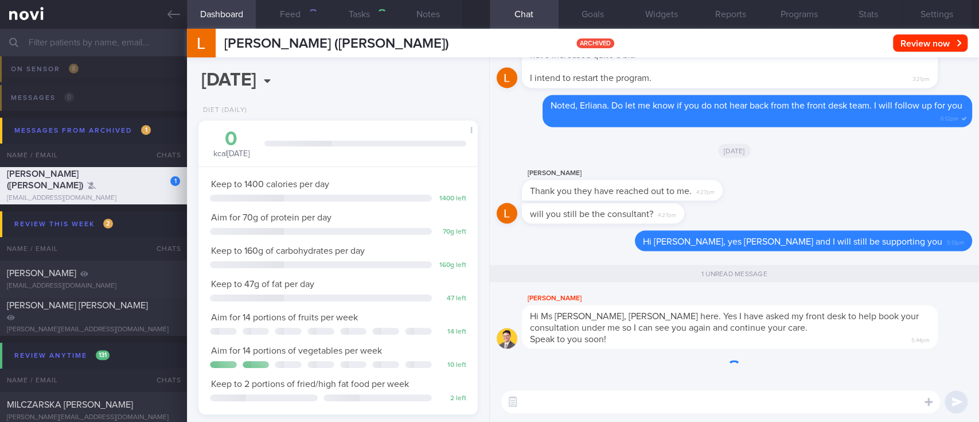
select select "8"
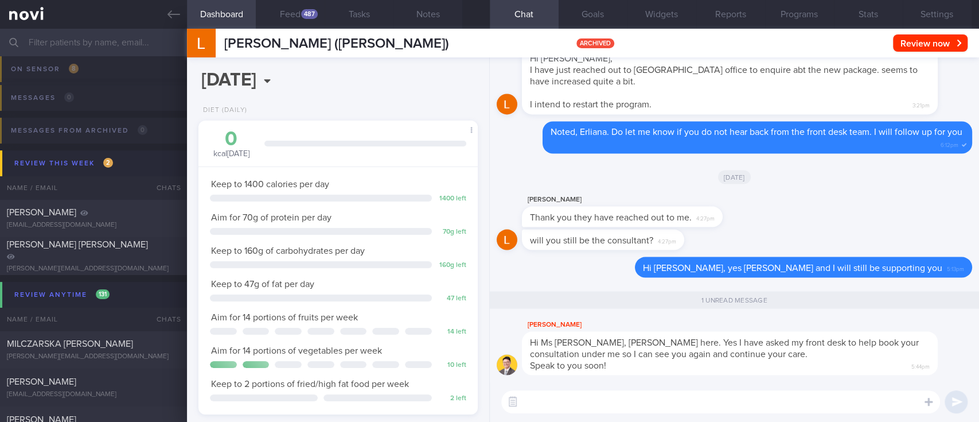
click at [390, 102] on div "[DATE], 10 Sep Diet (Daily) 0 kcal [DATE] Carbs Protein Fat 0 g 0 g 0 g Keep to…" at bounding box center [338, 239] width 303 height 364
click at [788, 212] on div "[PERSON_NAME] Thank you they have reached out to me. 4:27pm" at bounding box center [735, 210] width 476 height 37
click at [137, 34] on input "text" at bounding box center [489, 43] width 979 height 28
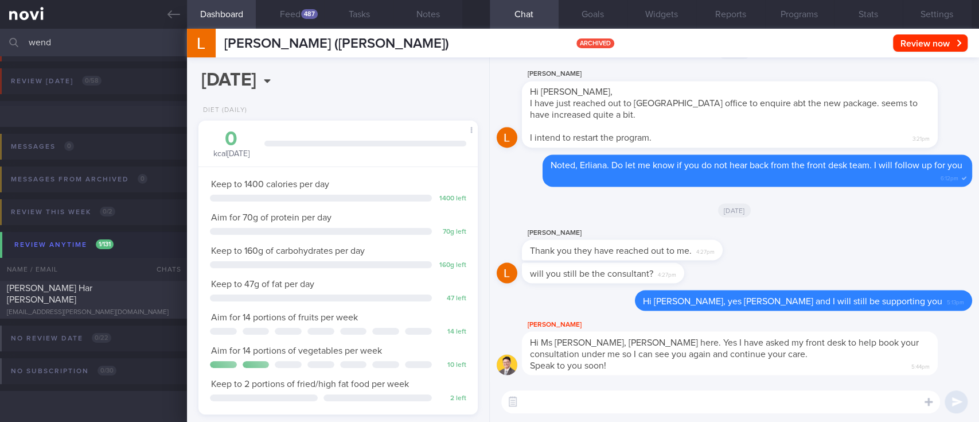
scroll to position [28, 0]
type input "wend"
click at [76, 298] on div "[PERSON_NAME] Har [PERSON_NAME]" at bounding box center [92, 293] width 170 height 23
type input "tracked"
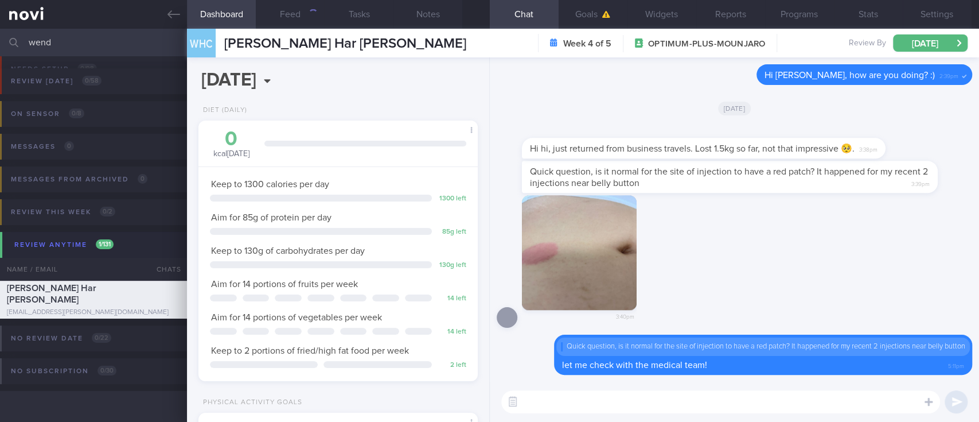
scroll to position [139, 247]
click at [671, 398] on textarea at bounding box center [720, 401] width 439 height 23
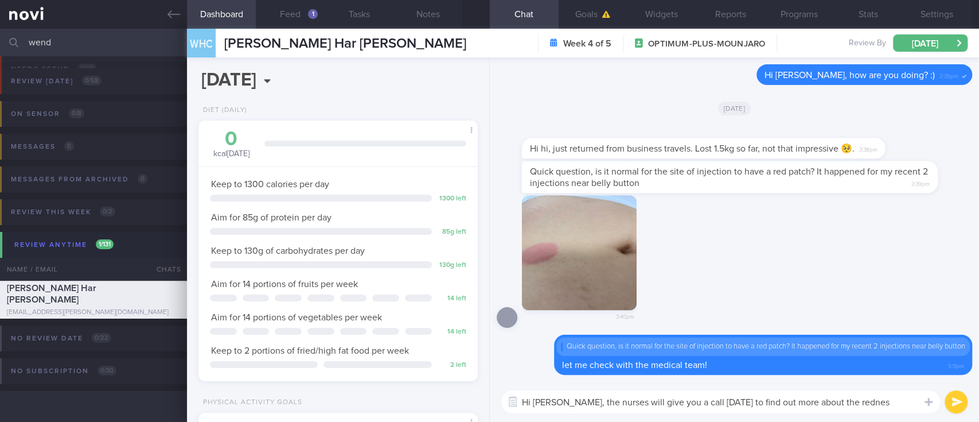
type textarea "Hi [PERSON_NAME], the nurses will give you a call [DATE] to find out more about…"
